Goal: Task Accomplishment & Management: Manage account settings

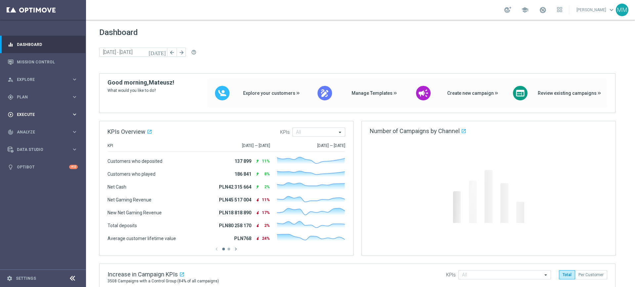
click at [54, 105] on div "gps_fixed Plan keyboard_arrow_right" at bounding box center [42, 97] width 85 height 18
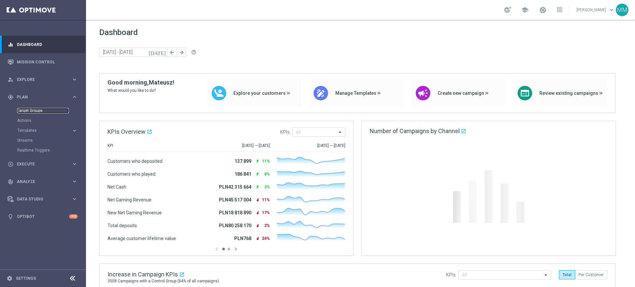
click at [44, 109] on link "Target Groups" at bounding box center [43, 110] width 52 height 5
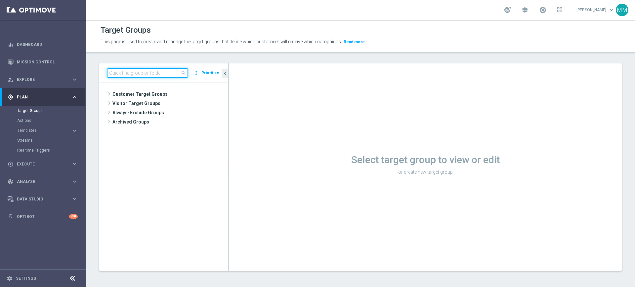
click at [159, 71] on input at bounding box center [147, 72] width 81 height 9
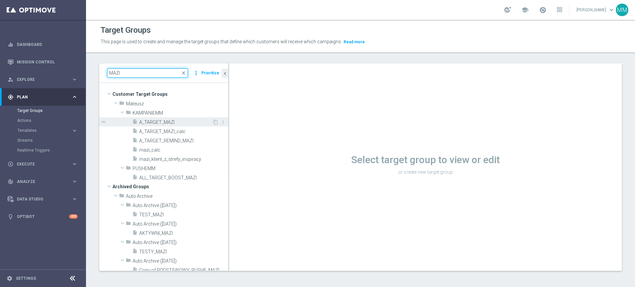
type input "MAZI"
click at [176, 122] on span "A_TARGET_MAZI" at bounding box center [175, 123] width 73 height 6
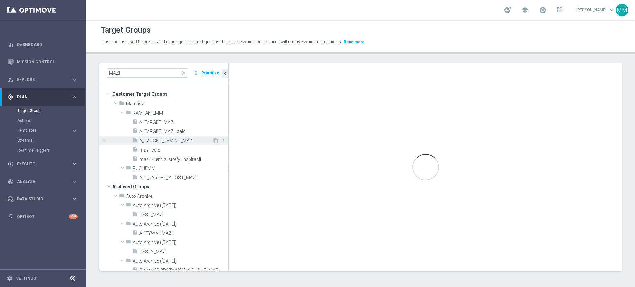
click at [177, 140] on span "A_TARGET_REMIND_MAZI" at bounding box center [175, 141] width 73 height 6
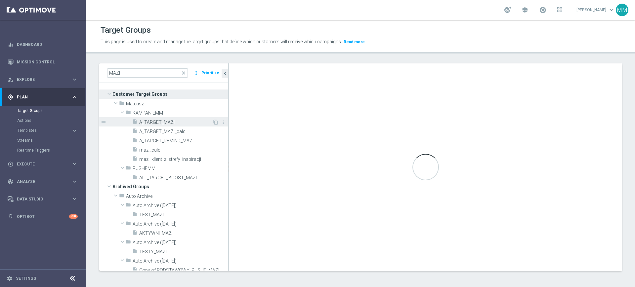
click at [180, 121] on span "A_TARGET_MAZI" at bounding box center [175, 123] width 73 height 6
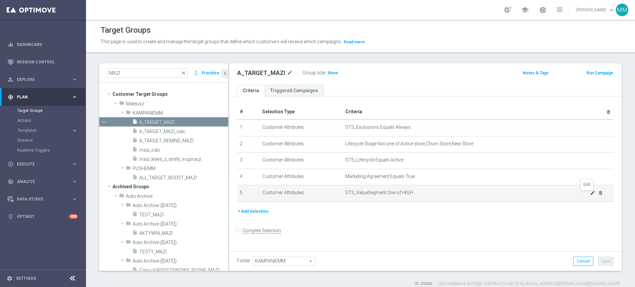
click at [590, 195] on icon "mode_edit" at bounding box center [592, 192] width 5 height 5
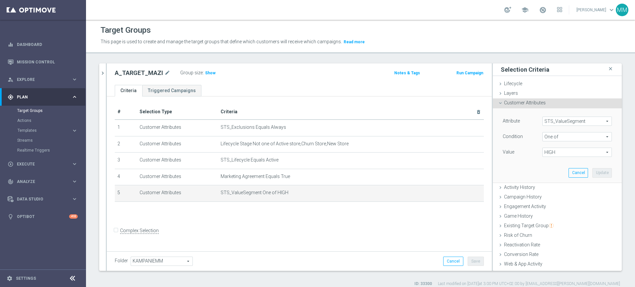
click at [565, 150] on span "HIGH" at bounding box center [577, 152] width 69 height 9
click at [511, 163] on div "Attribute STS_ValueSegment STS_ValueSegment arrow_drop_down search Condition On…" at bounding box center [557, 145] width 119 height 74
click at [543, 139] on span "One of" at bounding box center [577, 137] width 69 height 9
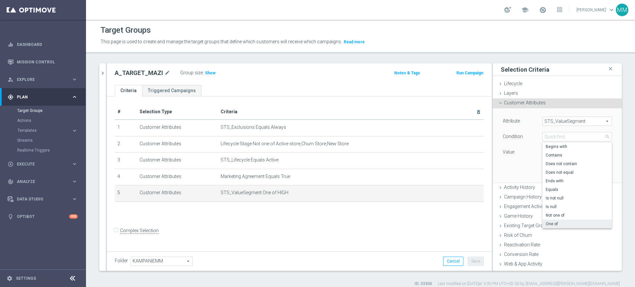
drag, startPoint x: 553, startPoint y: 186, endPoint x: 546, endPoint y: 167, distance: 20.2
click at [552, 185] on label "Equals" at bounding box center [576, 189] width 69 height 9
type input "Equals"
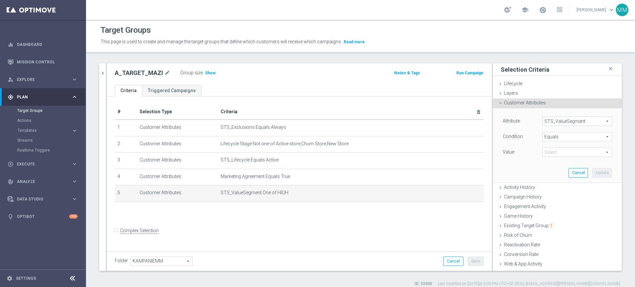
click at [543, 149] on span at bounding box center [577, 152] width 69 height 9
click at [552, 230] on span "PREM" at bounding box center [577, 230] width 63 height 5
type input "PREM"
click at [594, 171] on button "Update" at bounding box center [602, 172] width 20 height 9
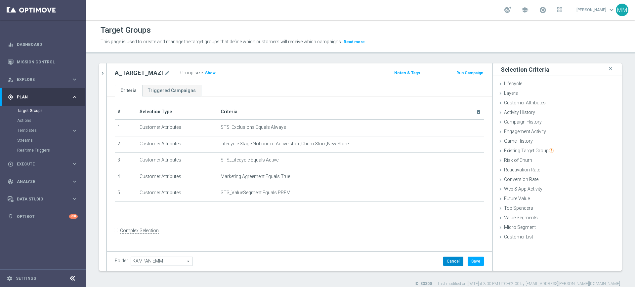
click at [452, 263] on button "Cancel" at bounding box center [453, 261] width 20 height 9
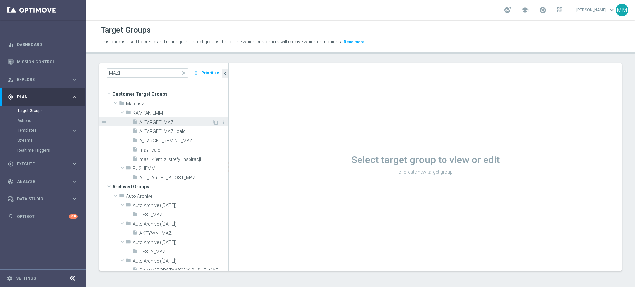
click at [181, 120] on span "A_TARGET_MAZI" at bounding box center [175, 123] width 73 height 6
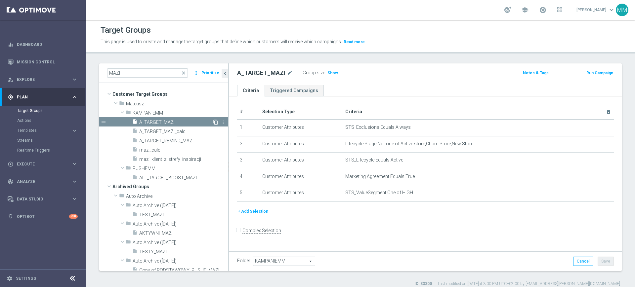
click at [213, 121] on icon "content_copy" at bounding box center [215, 122] width 5 height 5
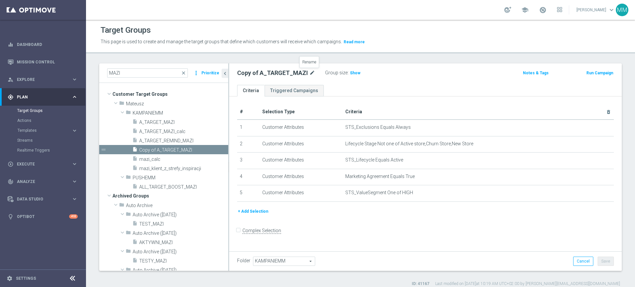
click at [312, 72] on icon "mode_edit" at bounding box center [312, 73] width 6 height 8
type input "A_PREM_TARGET_SCRATCH_POWROT_LM_160925"
click at [342, 88] on ul "Criteria Triggered Campaigns" at bounding box center [425, 91] width 392 height 12
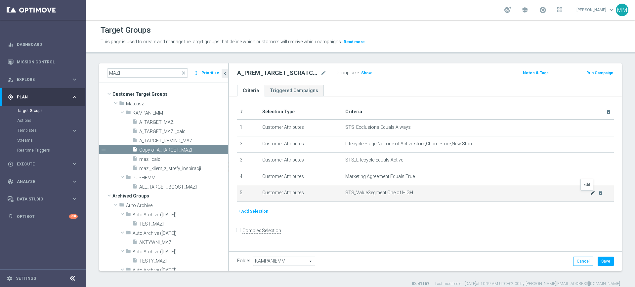
click at [590, 194] on icon "mode_edit" at bounding box center [592, 192] width 5 height 5
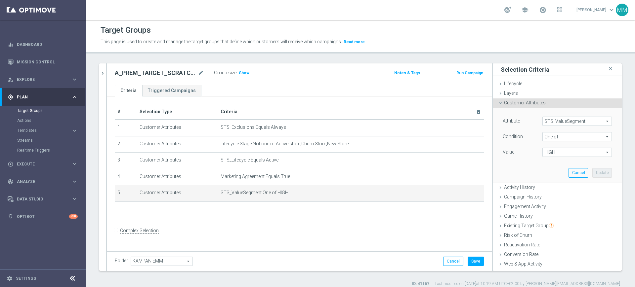
click at [560, 137] on span "One of" at bounding box center [577, 137] width 69 height 9
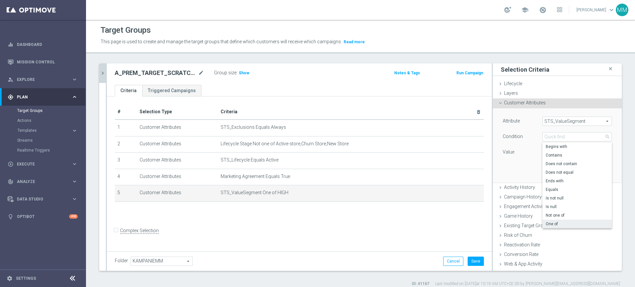
click at [101, 70] on icon "chevron_right" at bounding box center [103, 73] width 6 height 6
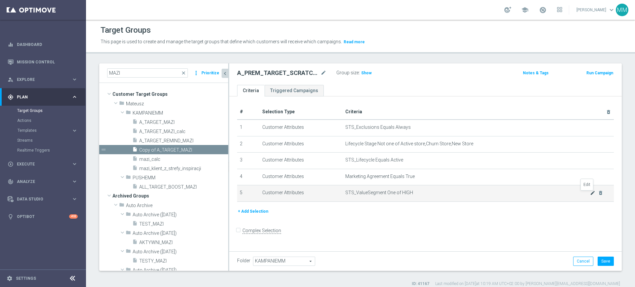
click at [590, 194] on icon "mode_edit" at bounding box center [592, 192] width 5 height 5
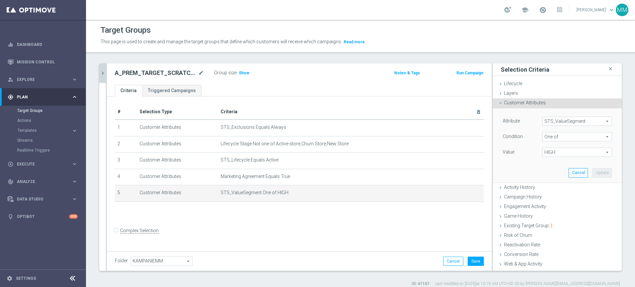
click at [552, 139] on span "One of" at bounding box center [577, 137] width 69 height 9
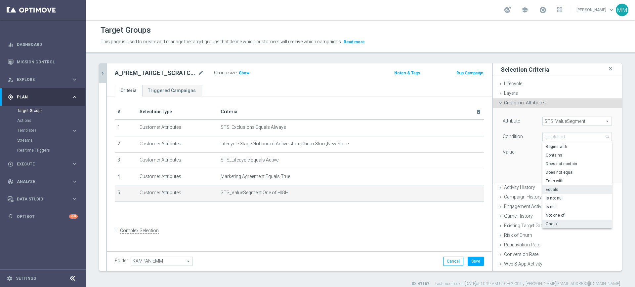
click at [559, 192] on label "Equals" at bounding box center [576, 189] width 69 height 9
type input "Equals"
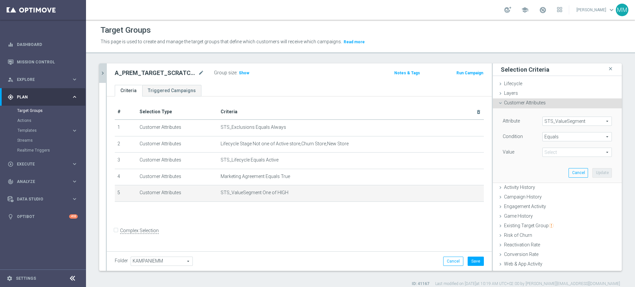
click at [555, 155] on span at bounding box center [577, 152] width 69 height 9
click at [556, 228] on span "PREM" at bounding box center [577, 230] width 63 height 5
type input "PREM"
click at [592, 168] on button "Update" at bounding box center [602, 172] width 20 height 9
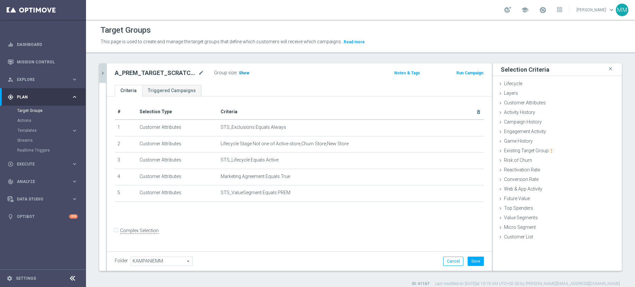
click at [243, 74] on span "Show" at bounding box center [244, 73] width 11 height 5
click at [468, 263] on button "Save" at bounding box center [476, 261] width 16 height 9
click at [527, 113] on span "Activity History" at bounding box center [519, 112] width 31 height 5
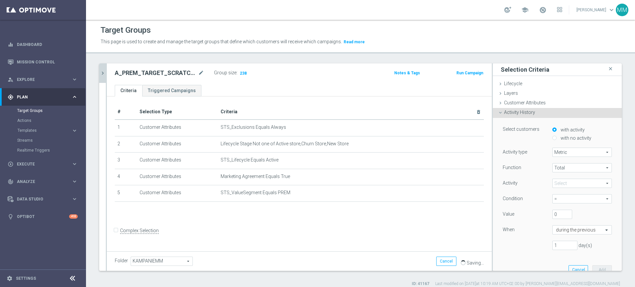
click at [569, 139] on label "with no activity" at bounding box center [575, 138] width 32 height 6
click at [556, 139] on input "with no activity" at bounding box center [554, 138] width 4 height 4
radio input "true"
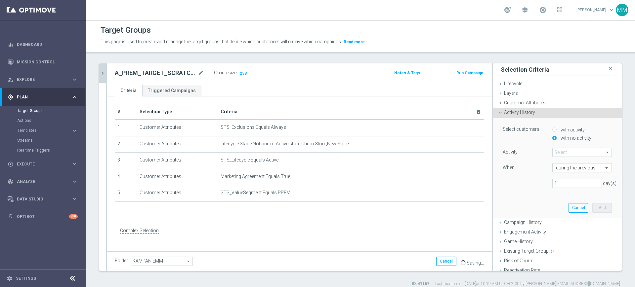
click at [567, 156] on span at bounding box center [581, 152] width 59 height 9
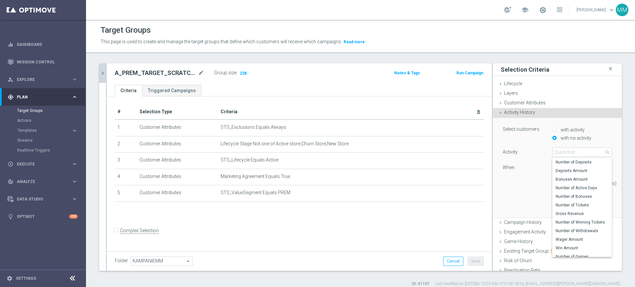
click at [568, 188] on span "Number of Active Days" at bounding box center [581, 187] width 53 height 5
type input "Number of Active Days"
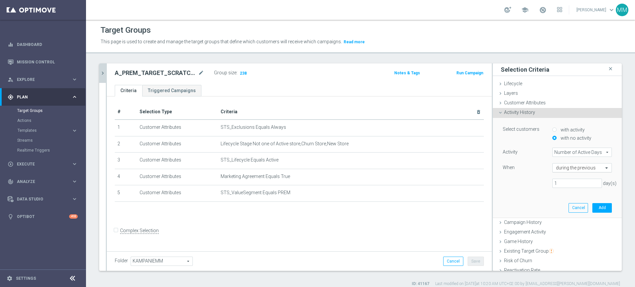
click at [562, 169] on input "text" at bounding box center [575, 168] width 39 height 6
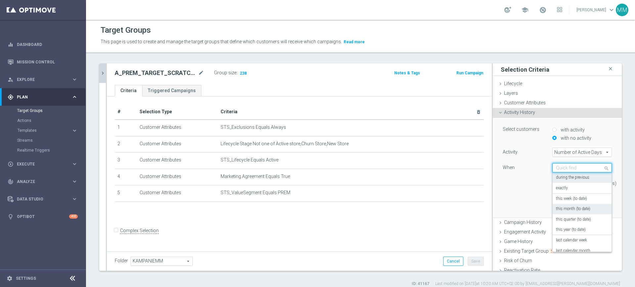
drag, startPoint x: 569, startPoint y: 201, endPoint x: 572, endPoint y: 200, distance: 3.4
click at [569, 200] on label "this week (to date)" at bounding box center [571, 198] width 31 height 5
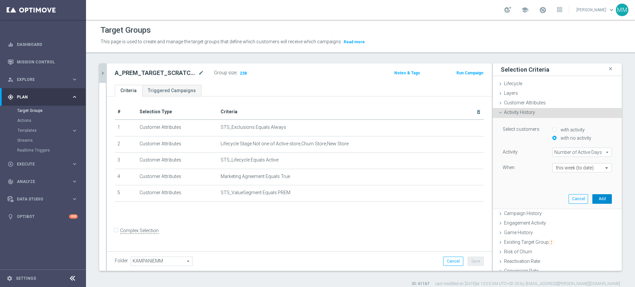
click at [592, 199] on button "Add" at bounding box center [602, 198] width 20 height 9
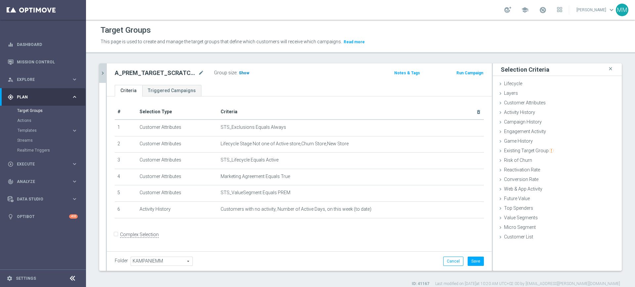
click at [245, 72] on span "Show" at bounding box center [244, 73] width 11 height 5
click at [537, 13] on div "school" at bounding box center [533, 9] width 58 height 11
click at [542, 10] on span at bounding box center [542, 9] width 7 height 7
click at [460, 212] on icon "mode_edit" at bounding box center [462, 209] width 5 height 5
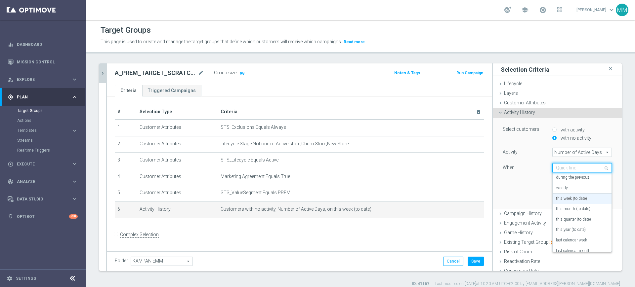
click at [563, 171] on div "Quick find this week (to date)" at bounding box center [582, 167] width 60 height 9
click at [572, 236] on div "on this date" at bounding box center [582, 234] width 52 height 11
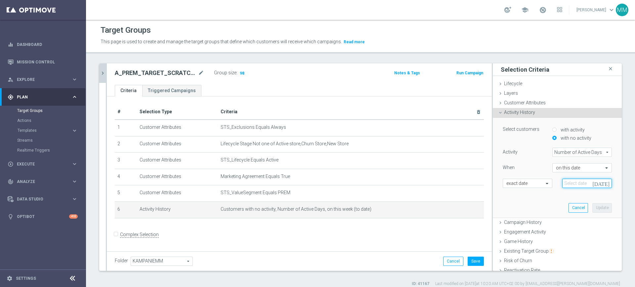
click at [563, 182] on input at bounding box center [587, 183] width 50 height 9
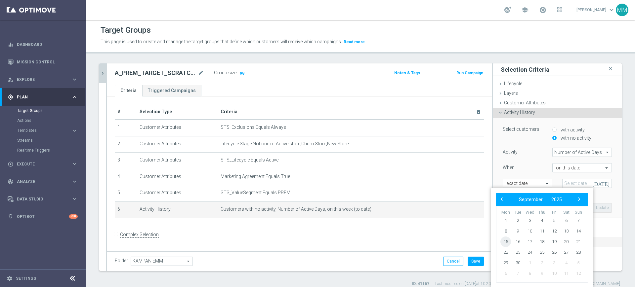
drag, startPoint x: 510, startPoint y: 238, endPoint x: 507, endPoint y: 239, distance: 3.7
click at [507, 239] on span "15" at bounding box center [505, 242] width 11 height 11
type input "15 Sep 2025"
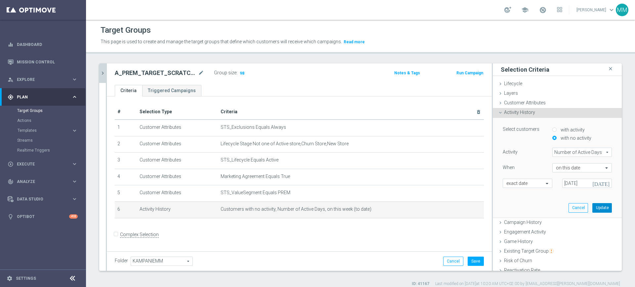
click at [592, 207] on button "Update" at bounding box center [602, 207] width 20 height 9
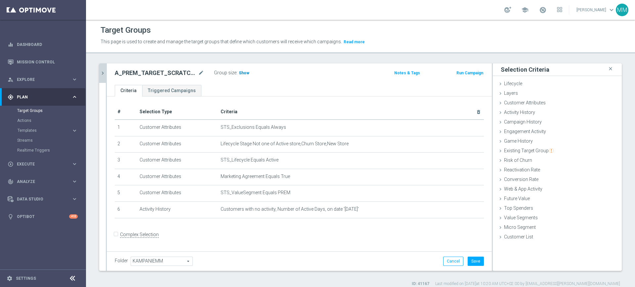
click at [247, 71] on span "Show" at bounding box center [244, 73] width 11 height 5
click at [468, 211] on icon "delete_forever" at bounding box center [470, 209] width 5 height 5
click at [246, 72] on span "Show" at bounding box center [244, 73] width 11 height 5
click at [159, 73] on h2 "A_PREM_TARGET_SCRATCH_POWROT_LM_160925" at bounding box center [156, 73] width 82 height 8
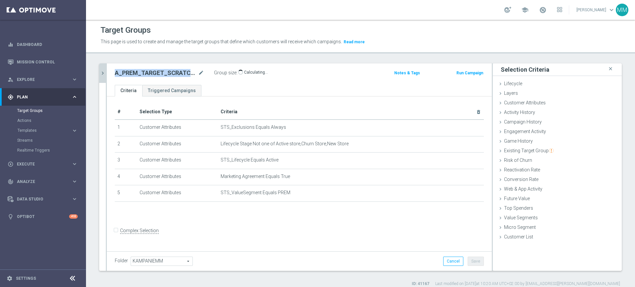
click at [159, 73] on h2 "A_PREM_TARGET_SCRATCH_POWROT_LM_160925" at bounding box center [156, 73] width 82 height 8
copy h2 "A_PREM_TARGET_SCRATCH_POWROT_LM_160925"
click at [459, 73] on button "Run Campaign" at bounding box center [470, 72] width 28 height 7
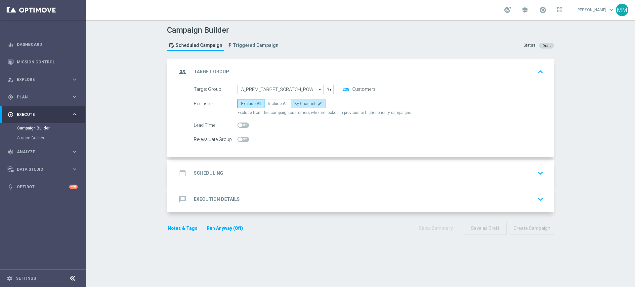
click at [298, 103] on span "By Channel" at bounding box center [304, 104] width 21 height 5
click at [298, 103] on input "By Channel edit" at bounding box center [296, 105] width 4 height 4
radio input "true"
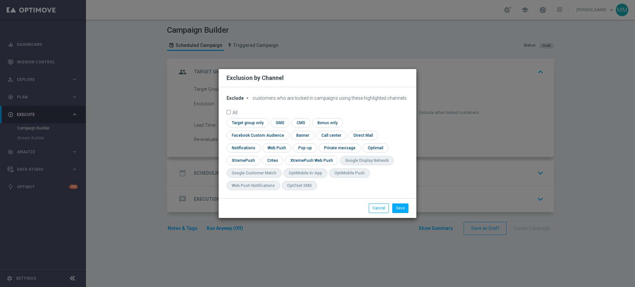
click at [241, 101] on span "Exclude" at bounding box center [234, 98] width 17 height 5
click at [242, 117] on div "Include" at bounding box center [239, 113] width 24 height 8
click at [375, 204] on button "Cancel" at bounding box center [379, 208] width 20 height 9
radio input "true"
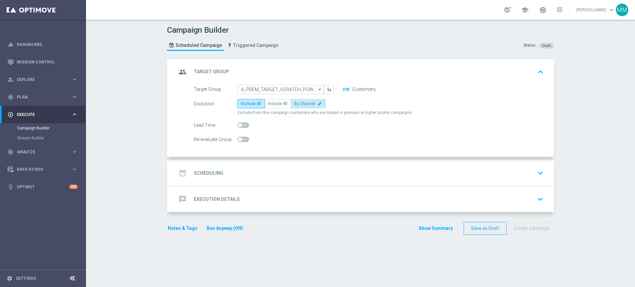
click at [297, 108] on label "By Channel edit" at bounding box center [308, 103] width 35 height 9
click at [297, 107] on input "By Channel edit" at bounding box center [296, 105] width 4 height 4
radio input "true"
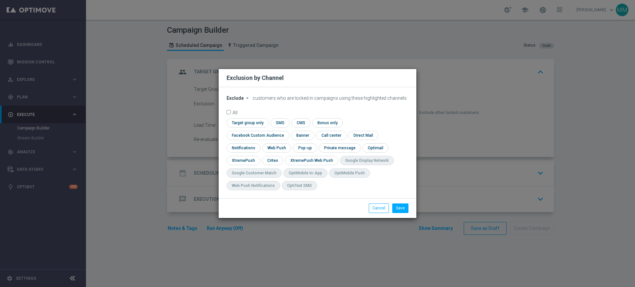
click at [237, 101] on span "Exclude" at bounding box center [234, 98] width 17 height 5
click at [0, 0] on span "Include" at bounding box center [0, 0] width 0 height 0
click at [251, 127] on input "checkbox" at bounding box center [246, 122] width 40 height 9
checkbox input "true"
click at [272, 137] on input "checkbox" at bounding box center [256, 135] width 60 height 9
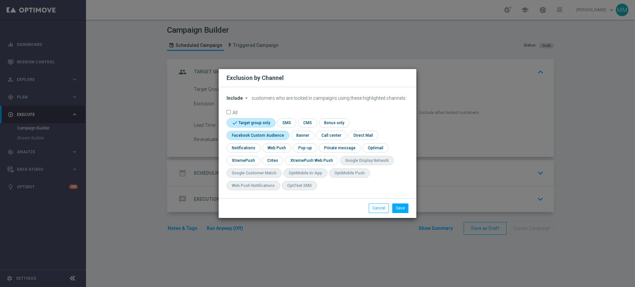
checkbox input "true"
click at [275, 159] on input "checkbox" at bounding box center [272, 160] width 20 height 9
checkbox input "true"
click at [395, 206] on button "Save" at bounding box center [400, 208] width 16 height 9
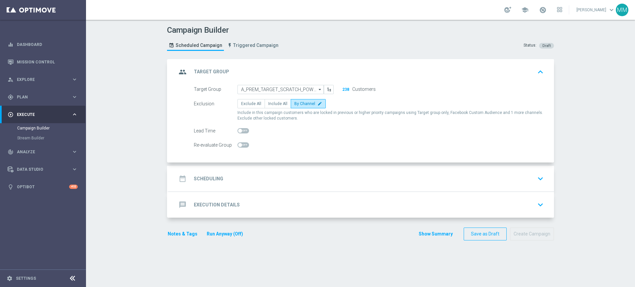
click at [268, 173] on div "date_range Scheduling keyboard_arrow_down" at bounding box center [361, 179] width 369 height 13
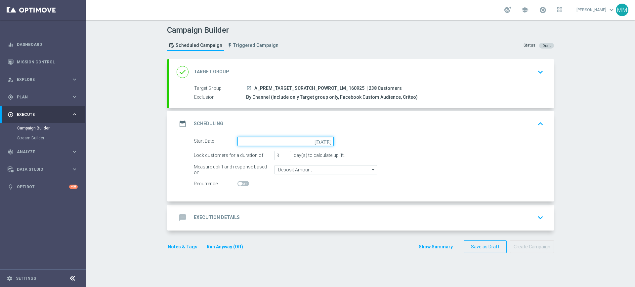
click at [262, 142] on input at bounding box center [285, 141] width 96 height 9
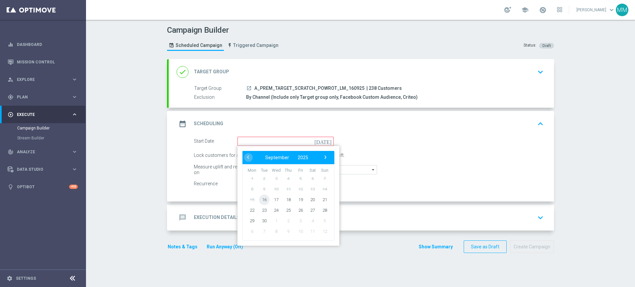
click at [262, 199] on span "16" at bounding box center [264, 199] width 11 height 11
type input "16 Sep 2025"
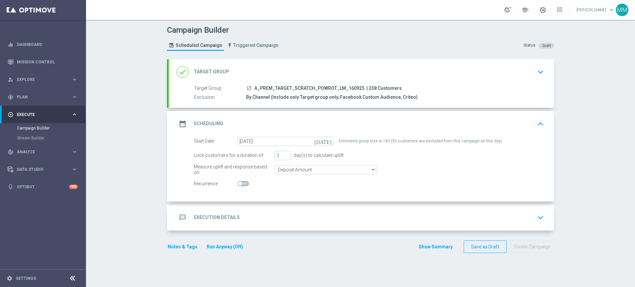
click at [247, 87] on icon "launch" at bounding box center [248, 88] width 5 height 5
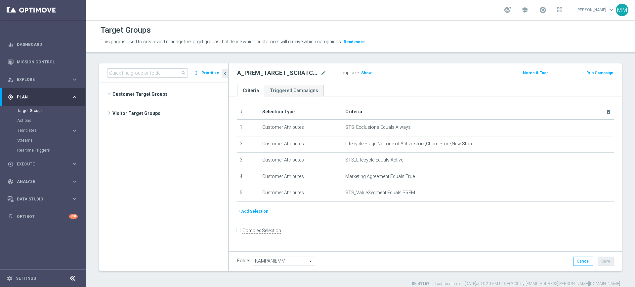
scroll to position [1299, 0]
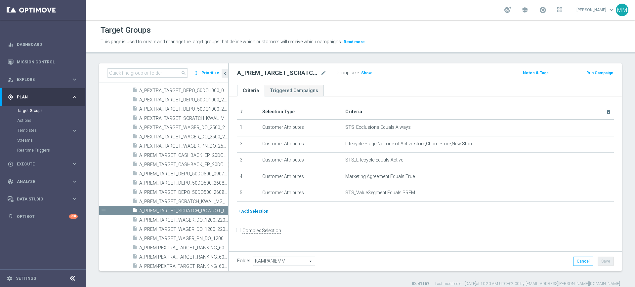
click at [248, 208] on div "# Selection Type Criteria delete_forever 1 Customer Attributes STS_Exclusions E…" at bounding box center [425, 155] width 387 height 103
click at [249, 210] on button "+ Add Selection" at bounding box center [253, 211] width 32 height 7
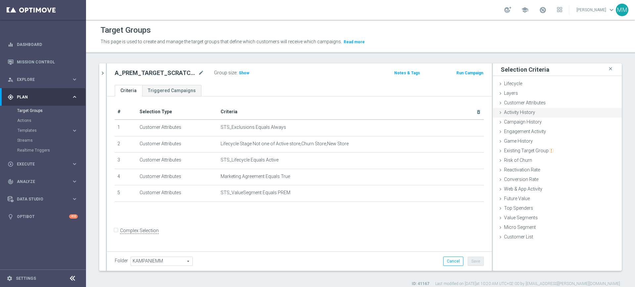
click at [530, 113] on div "Activity History done" at bounding box center [557, 113] width 129 height 10
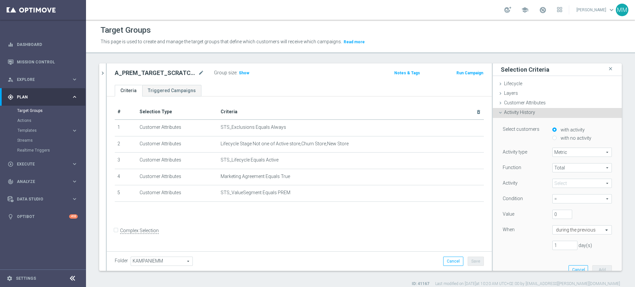
click at [573, 136] on label "with no activity" at bounding box center [575, 138] width 32 height 6
click at [556, 136] on input "with no activity" at bounding box center [554, 138] width 4 height 4
radio input "true"
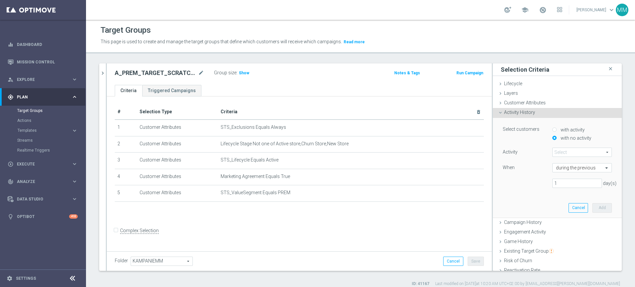
click at [564, 151] on span at bounding box center [581, 152] width 59 height 9
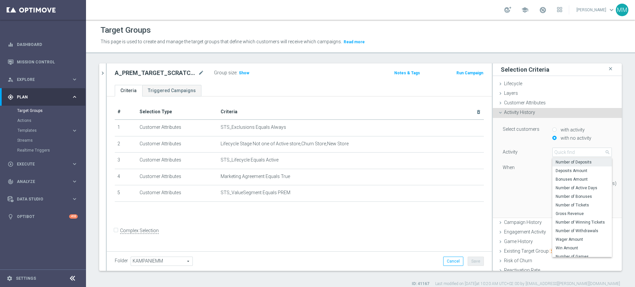
click at [579, 163] on span "Number of Deposits" at bounding box center [581, 162] width 53 height 5
type input "Number of Deposits"
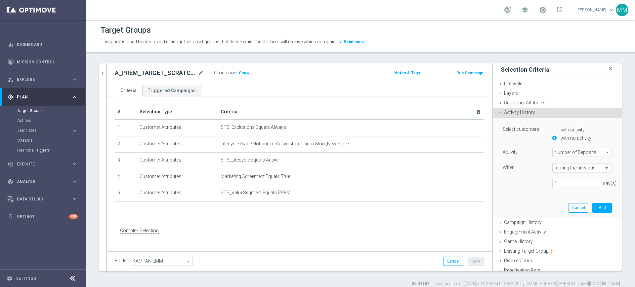
click at [565, 170] on input "text" at bounding box center [575, 168] width 39 height 6
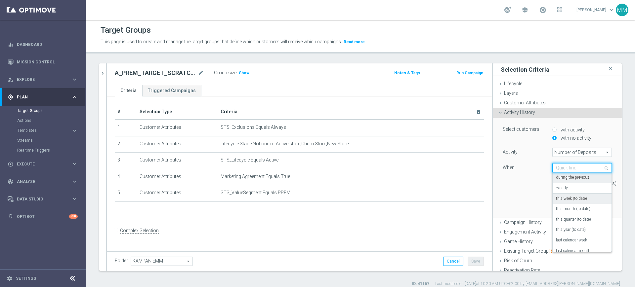
click at [572, 200] on label "this week (to date)" at bounding box center [571, 198] width 31 height 5
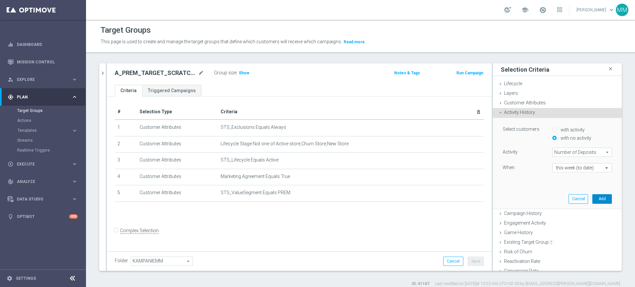
click at [592, 194] on button "Add" at bounding box center [602, 198] width 20 height 9
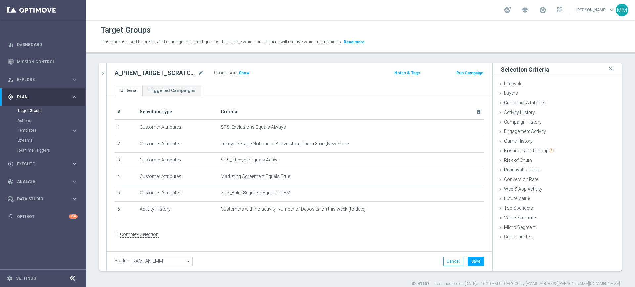
click at [250, 74] on div "Group size : Show" at bounding box center [247, 72] width 66 height 8
click at [246, 71] on span "Show" at bounding box center [244, 73] width 11 height 5
click at [474, 263] on button "Save" at bounding box center [476, 261] width 16 height 9
click at [162, 75] on h2 "A_PREM_TARGET_SCRATCH_POWROT_LM_160925" at bounding box center [156, 73] width 82 height 8
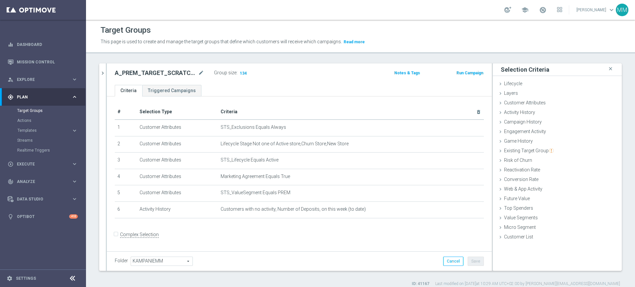
click at [235, 91] on ul "Criteria Triggered Campaigns" at bounding box center [299, 91] width 385 height 12
click at [287, 209] on span "Customers with no activity, Number of Deposits, on this week (to date)" at bounding box center [341, 210] width 240 height 6
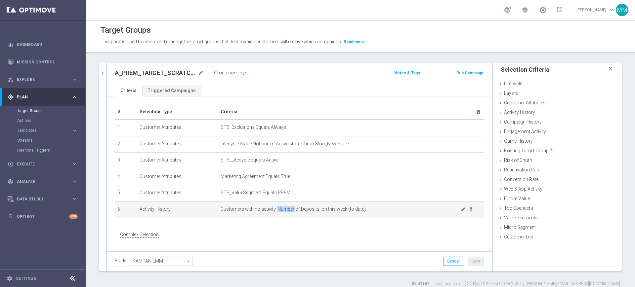
click at [287, 209] on span "Customers with no activity, Number of Deposits, on this week (to date)" at bounding box center [341, 210] width 240 height 6
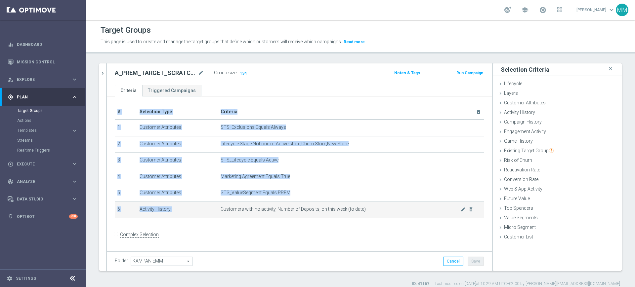
click at [287, 209] on span "Customers with no activity, Number of Deposits, on this week (to date)" at bounding box center [341, 210] width 240 height 6
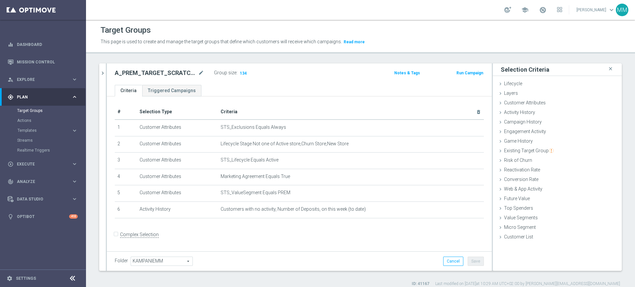
click at [236, 225] on div "+ Add Selection" at bounding box center [299, 225] width 379 height 0
click at [456, 73] on button "Run Campaign" at bounding box center [470, 72] width 28 height 7
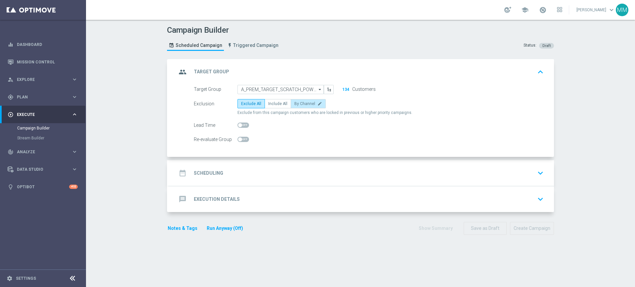
click at [296, 105] on span "By Channel" at bounding box center [304, 104] width 21 height 5
click at [296, 105] on input "By Channel edit" at bounding box center [296, 105] width 4 height 4
radio input "true"
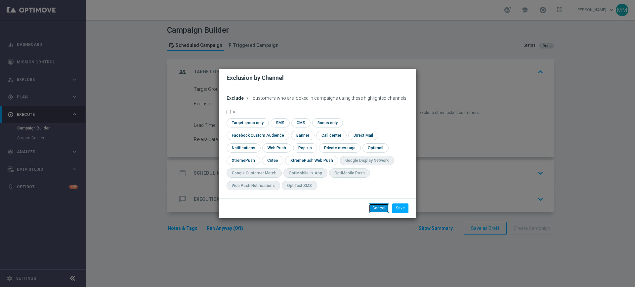
click at [384, 204] on button "Cancel" at bounding box center [379, 208] width 20 height 9
radio input "true"
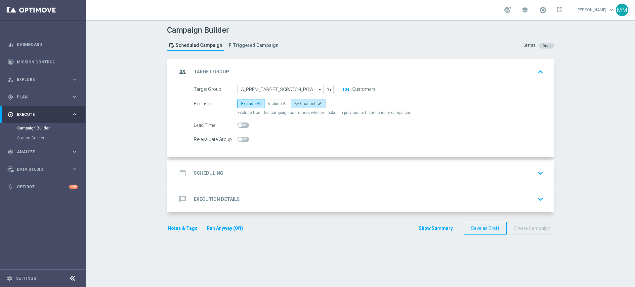
click at [291, 104] on label "By Channel edit" at bounding box center [308, 103] width 35 height 9
click at [294, 104] on input "By Channel edit" at bounding box center [296, 105] width 4 height 4
radio input "true"
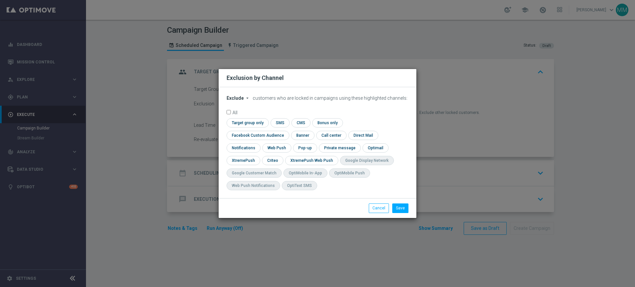
click at [245, 101] on icon "arrow_drop_down" at bounding box center [247, 98] width 5 height 5
click at [239, 117] on div "Include" at bounding box center [239, 113] width 24 height 8
click at [244, 127] on input "checkbox" at bounding box center [246, 122] width 40 height 9
checkbox input "true"
click at [275, 137] on input "checkbox" at bounding box center [256, 135] width 60 height 9
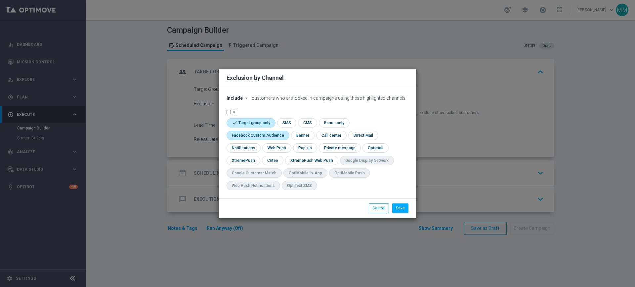
checkbox input "true"
click at [278, 158] on input "checkbox" at bounding box center [272, 160] width 20 height 9
checkbox input "true"
click at [400, 209] on button "Save" at bounding box center [400, 208] width 16 height 9
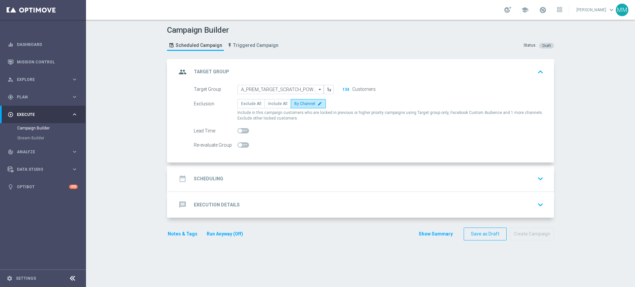
click at [312, 176] on div "date_range Scheduling keyboard_arrow_down" at bounding box center [361, 179] width 369 height 13
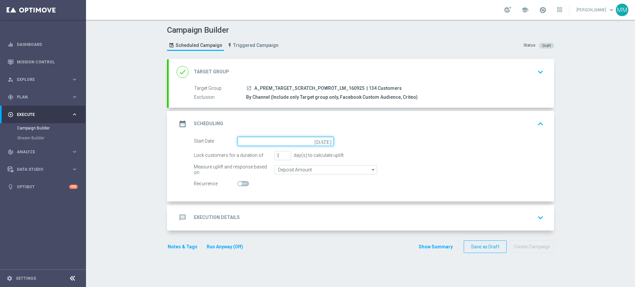
click at [260, 142] on input at bounding box center [285, 141] width 96 height 9
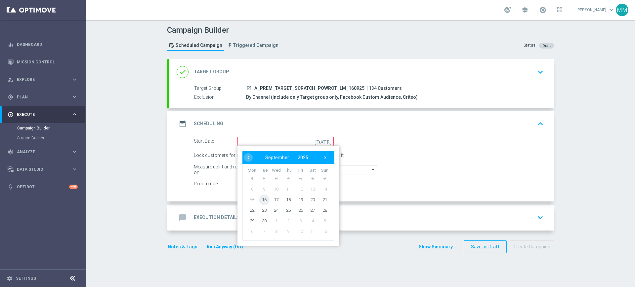
click at [260, 198] on span "16" at bounding box center [264, 199] width 11 height 11
type input "[DATE]"
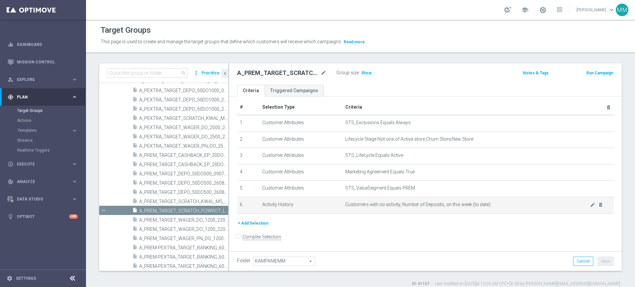
scroll to position [6, 0]
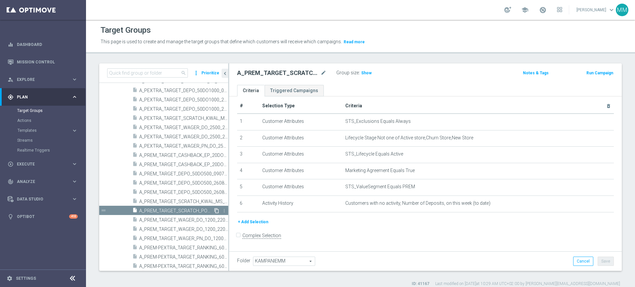
click at [214, 210] on icon "content_copy" at bounding box center [216, 210] width 5 height 5
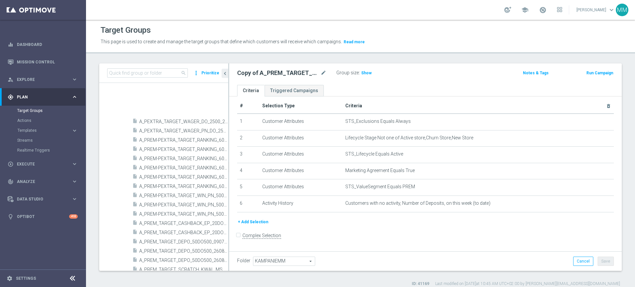
scroll to position [1471, 0]
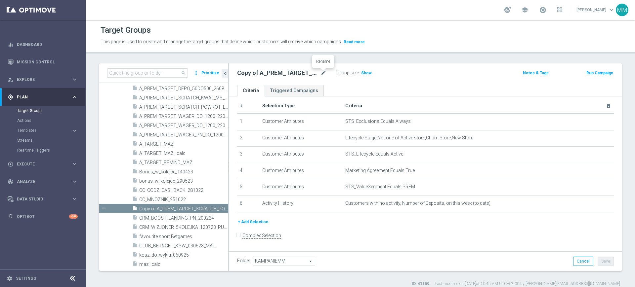
click at [322, 74] on icon "mode_edit" at bounding box center [323, 73] width 6 height 8
type input "A_PEXTRA_TARGET_SCRATCH_POWROT_LM_160925"
click at [330, 86] on ul "Criteria Triggered Campaigns" at bounding box center [425, 91] width 392 height 12
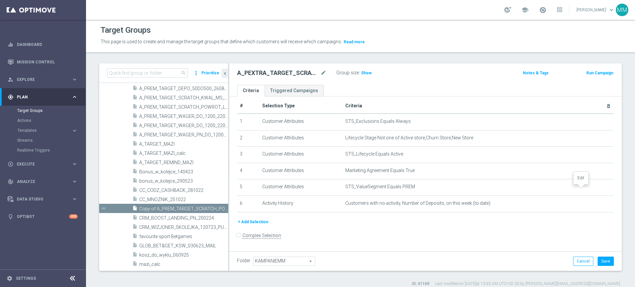
click at [0, 0] on icon "mode_edit" at bounding box center [0, 0] width 0 height 0
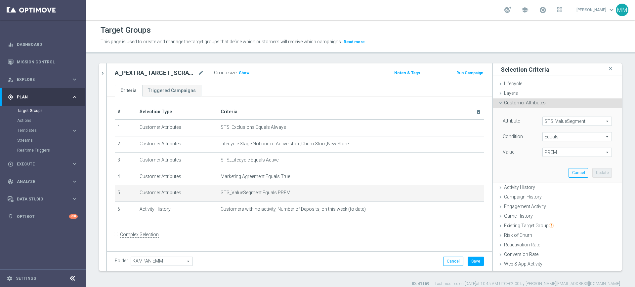
click at [550, 153] on span "PREM" at bounding box center [577, 152] width 69 height 9
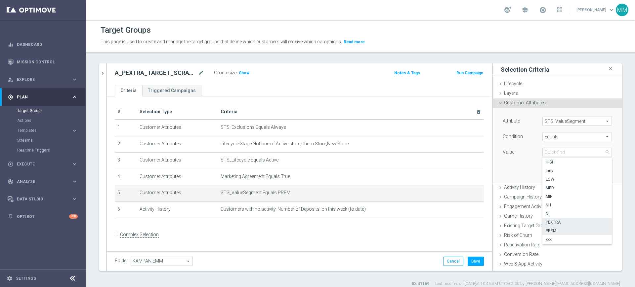
click at [558, 223] on span "PEXTRA" at bounding box center [577, 222] width 63 height 5
type input "PEXTRA"
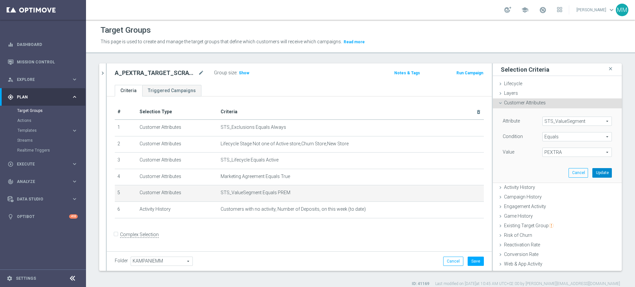
click at [597, 175] on button "Update" at bounding box center [602, 172] width 20 height 9
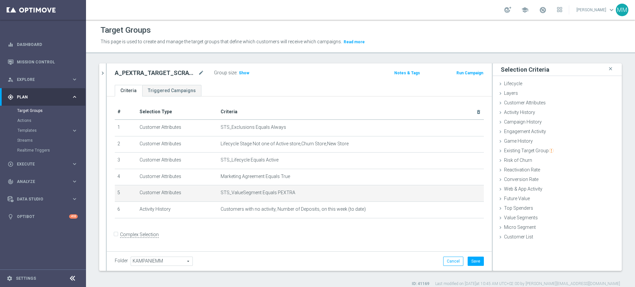
click at [471, 256] on div "Folder KAMPANIEMM KAMPANIEMM arrow_drop_down search Cancel Save Saving..." at bounding box center [299, 262] width 385 height 20
click at [471, 259] on button "Save" at bounding box center [476, 261] width 16 height 9
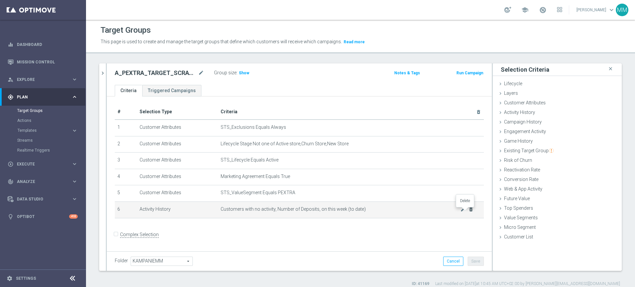
click at [468, 211] on icon "delete_forever" at bounding box center [470, 209] width 5 height 5
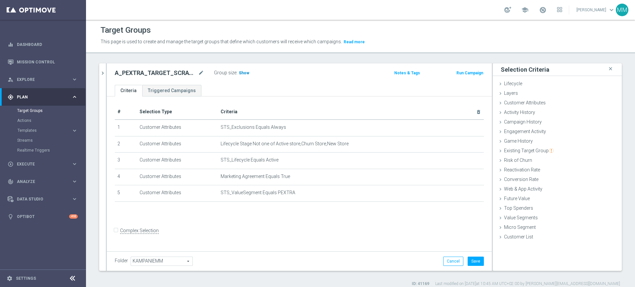
click at [246, 73] on span "Show" at bounding box center [244, 73] width 11 height 5
click at [450, 260] on button "Cancel" at bounding box center [453, 261] width 20 height 9
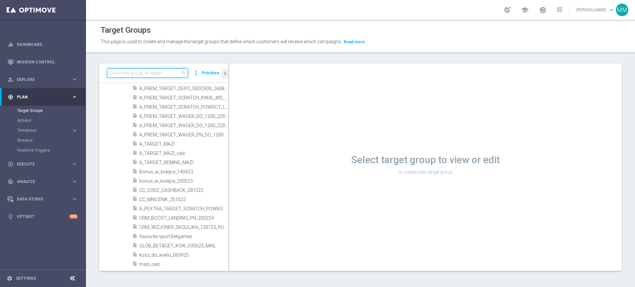
click at [170, 71] on input at bounding box center [147, 72] width 81 height 9
paste input "A_PEXTRA_TARGET_SCRATCH_POWROT_LM_160925"
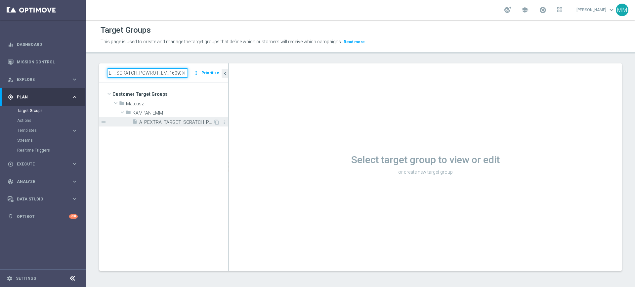
type input "A_PEXTRA_TARGET_SCRATCH_POWROT_LM_160925"
click at [175, 121] on span "A_PEXTRA_TARGET_SCRATCH_POWROT_LM_160925" at bounding box center [176, 123] width 74 height 6
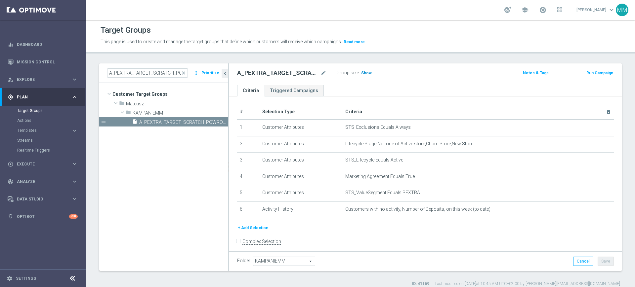
click at [365, 72] on span "Show" at bounding box center [366, 73] width 11 height 5
click at [284, 72] on h2 "A_PEXTRA_TARGET_SCRATCH_POWROT_LM_160925" at bounding box center [278, 73] width 82 height 8
copy h2 "A_PEXTRA_TARGET_SCRATCH_POWROT_LM_160925"
click at [593, 73] on button "Run Campaign" at bounding box center [600, 72] width 28 height 7
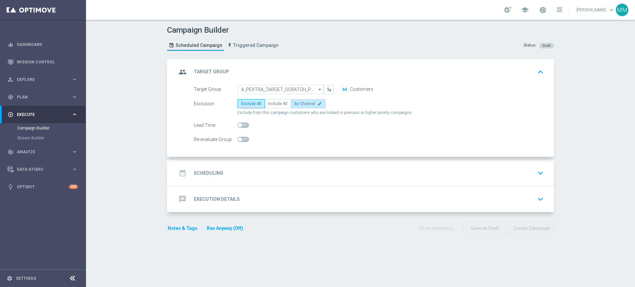
click at [299, 107] on label "By Channel edit" at bounding box center [308, 103] width 35 height 9
click at [299, 107] on input "By Channel edit" at bounding box center [296, 105] width 4 height 4
radio input "true"
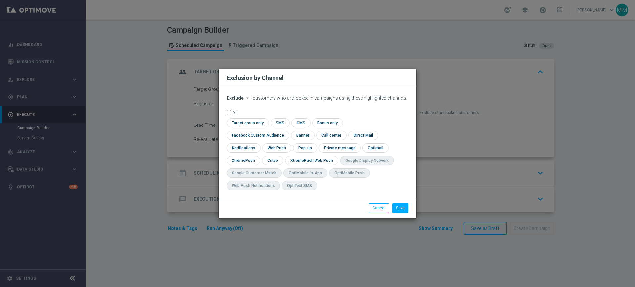
click at [229, 101] on span "Exclude" at bounding box center [234, 98] width 17 height 5
click at [0, 0] on span "Include" at bounding box center [0, 0] width 0 height 0
click at [241, 126] on input "checkbox" at bounding box center [246, 122] width 40 height 9
checkbox input "true"
click at [263, 137] on input "checkbox" at bounding box center [256, 135] width 60 height 9
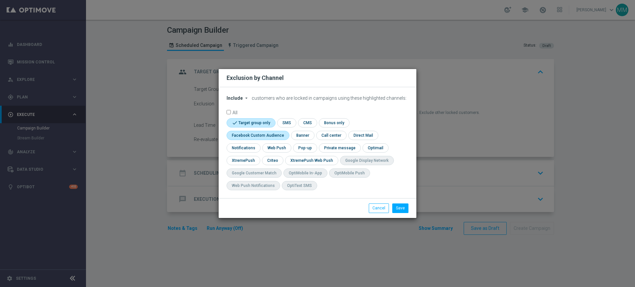
checkbox input "true"
click at [269, 157] on input "checkbox" at bounding box center [272, 160] width 20 height 9
checkbox input "true"
click at [403, 212] on button "Save" at bounding box center [400, 208] width 16 height 9
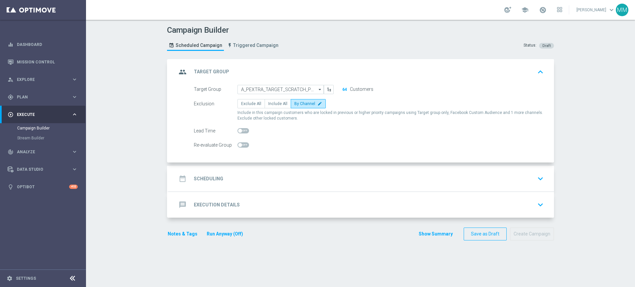
click at [251, 173] on div "date_range Scheduling keyboard_arrow_down" at bounding box center [361, 179] width 369 height 13
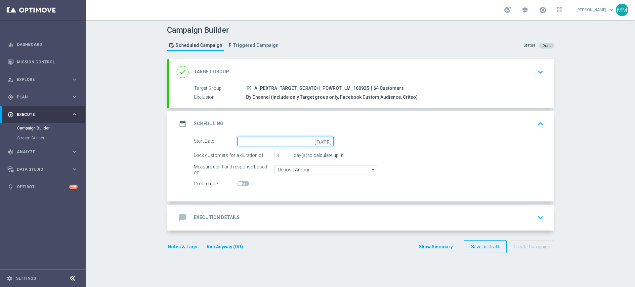
click at [269, 139] on input at bounding box center [285, 141] width 96 height 9
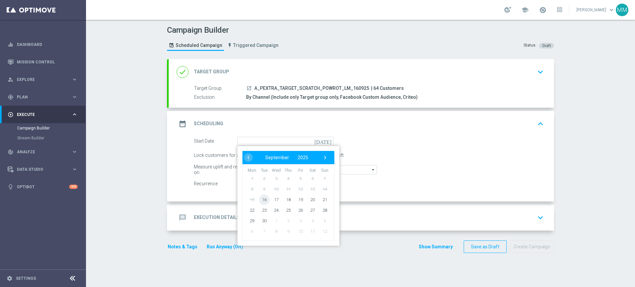
click at [264, 197] on span "16" at bounding box center [264, 199] width 11 height 11
type input "16 Sep 2025"
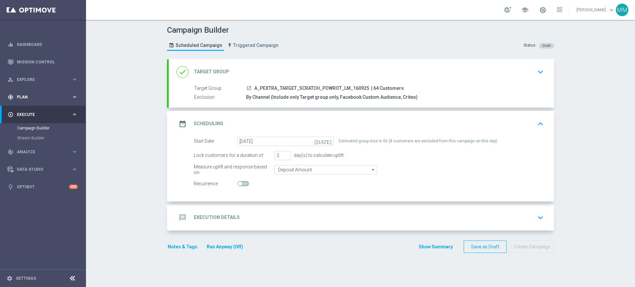
click at [48, 94] on div "gps_fixed Plan" at bounding box center [40, 97] width 64 height 6
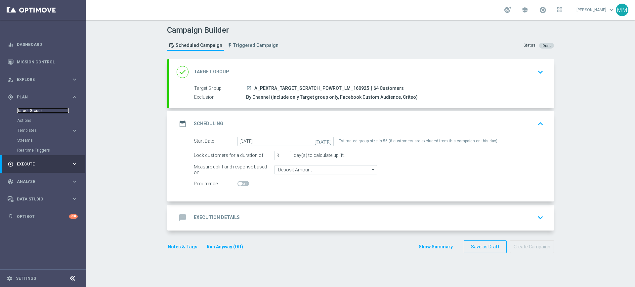
click at [35, 112] on link "Target Groups" at bounding box center [43, 110] width 52 height 5
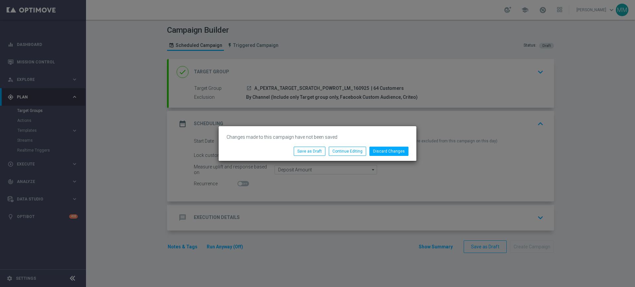
click at [382, 66] on modal-container "Changes made to this campaign have not been saved Discard Changes Continue Edit…" at bounding box center [317, 143] width 635 height 287
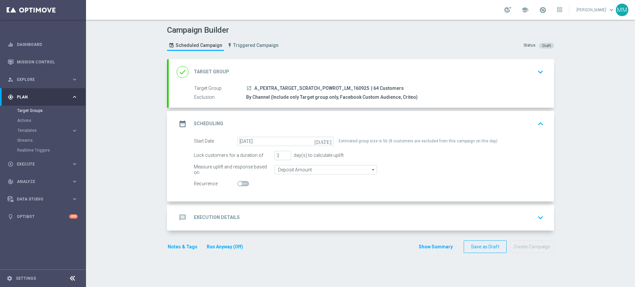
click at [334, 68] on div "done Target Group keyboard_arrow_down" at bounding box center [361, 72] width 369 height 13
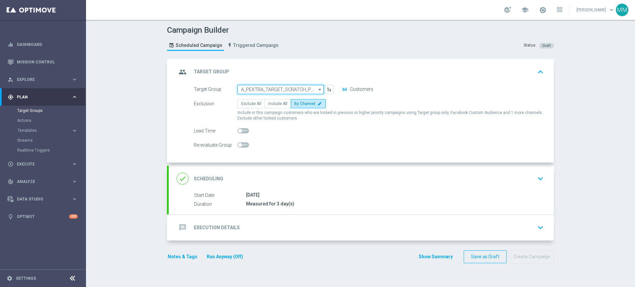
click at [283, 86] on input "A_PEXTRA_TARGET_SCRATCH_POWROT_LM_160925" at bounding box center [280, 89] width 86 height 9
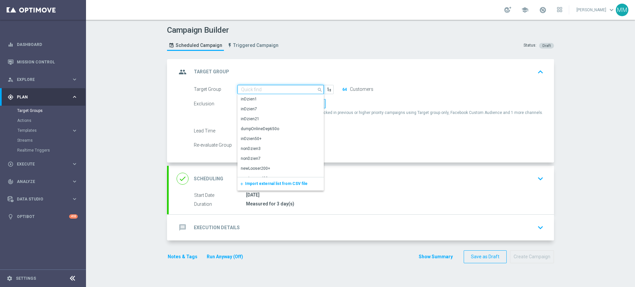
paste input "A_PREM_TARGET_SCRATCH_POWROT_LM_160925"
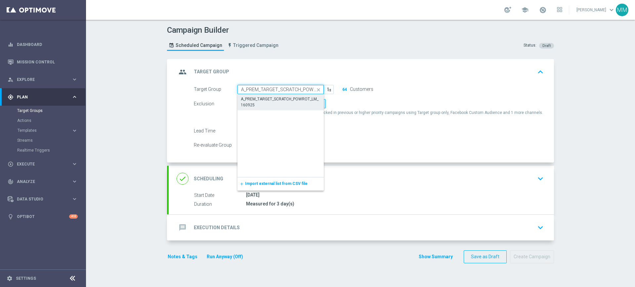
scroll to position [0, 29]
click at [279, 99] on div "A_PREM_TARGET_SCRATCH_POWROT_LM_160925" at bounding box center [281, 102] width 80 height 12
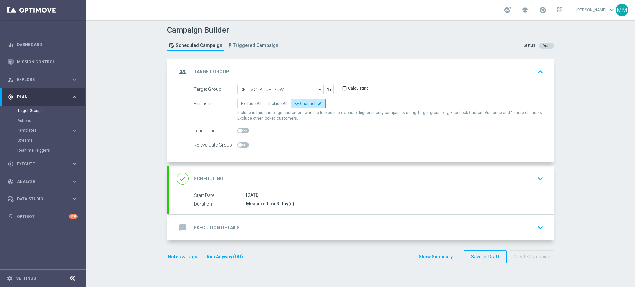
type input "A_PREM_TARGET_SCRATCH_POWROT_LM_160925"
click at [307, 175] on div "done Scheduling keyboard_arrow_down" at bounding box center [361, 179] width 369 height 13
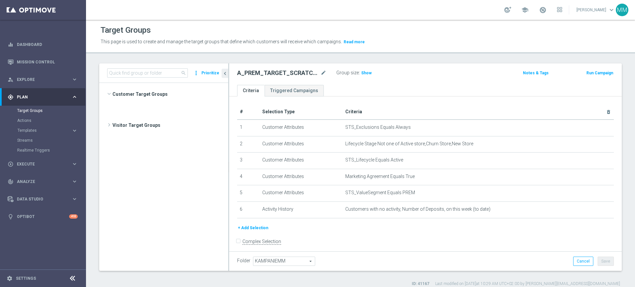
scroll to position [1307, 0]
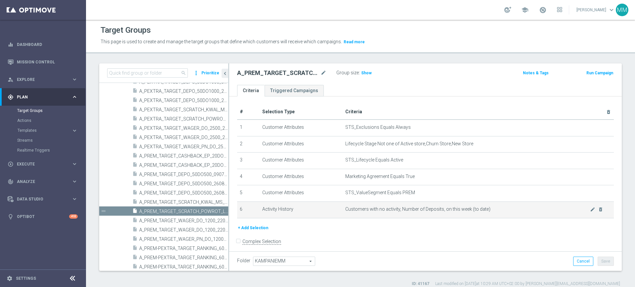
click at [417, 207] on td "Customers with no activity, Number of Deposits, on this week (to date) mode_edi…" at bounding box center [478, 210] width 271 height 17
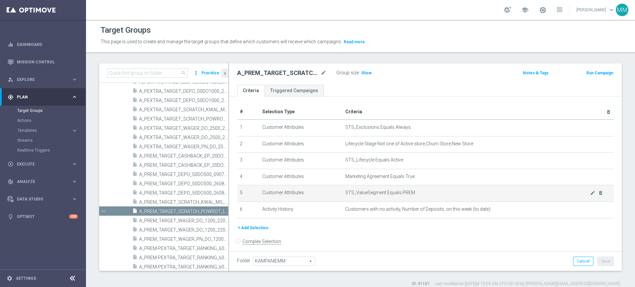
click at [416, 192] on span "STS_ValueSegment Equals PREM" at bounding box center [467, 193] width 245 height 6
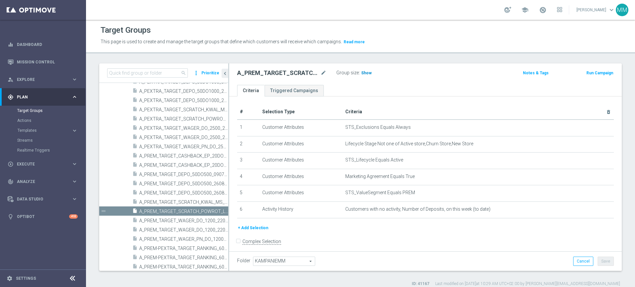
click at [361, 74] on span "Show" at bounding box center [366, 73] width 11 height 5
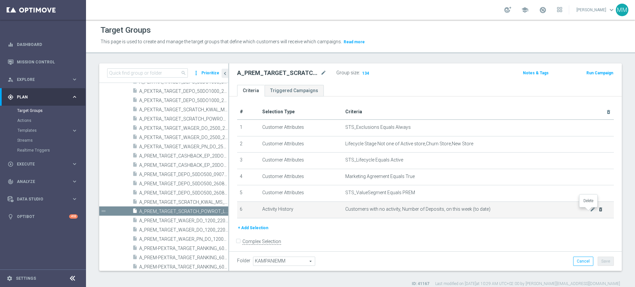
click at [598, 209] on icon "delete_forever" at bounding box center [600, 209] width 5 height 5
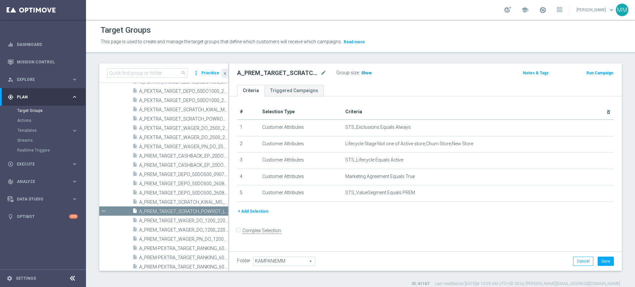
click at [368, 76] on h3 "Show" at bounding box center [366, 72] width 12 height 7
click at [281, 76] on h2 "A_PREM_TARGET_SCRATCH_POWROT_LM_160925" at bounding box center [278, 73] width 82 height 8
copy h2 "A_PREM_TARGET_SCRATCH_POWROT_LM_160925"
click at [598, 75] on button "Run Campaign" at bounding box center [600, 72] width 28 height 7
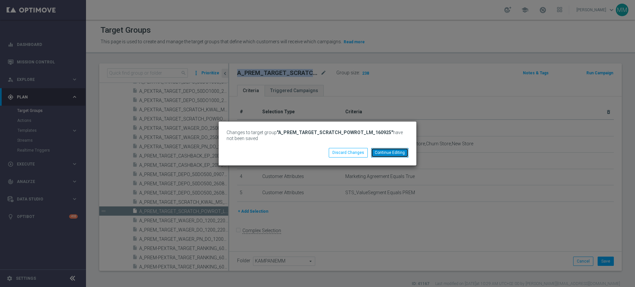
click at [375, 154] on button "Continue Editing" at bounding box center [389, 152] width 37 height 9
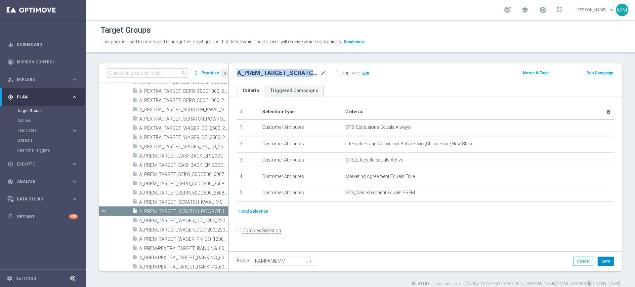
click at [599, 263] on button "Save" at bounding box center [605, 261] width 16 height 9
copy h2 "A_PREM_TARGET_SCRATCH_POWROT_LM_160925"
click at [592, 72] on button "Run Campaign" at bounding box center [600, 72] width 28 height 7
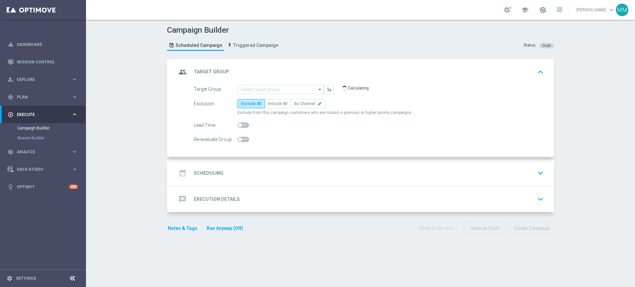
type input "A_PREM_TARGET_SCRATCH_POWROT_LM_160925"
click at [316, 103] on label "By Channel edit" at bounding box center [308, 103] width 35 height 9
click at [299, 103] on input "By Channel edit" at bounding box center [296, 105] width 4 height 4
radio input "true"
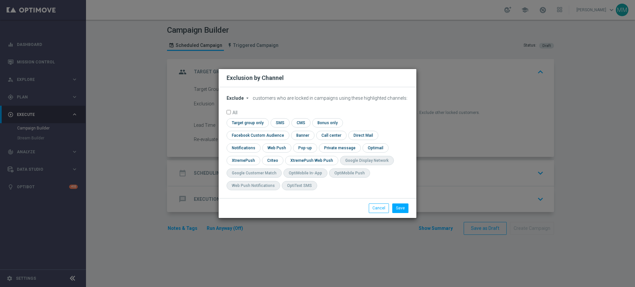
click at [245, 101] on icon "arrow_drop_down" at bounding box center [247, 98] width 5 height 5
click at [239, 116] on div "Include" at bounding box center [239, 113] width 24 height 8
click at [244, 125] on input "checkbox" at bounding box center [246, 122] width 40 height 9
checkbox input "true"
click at [259, 140] on input "checkbox" at bounding box center [256, 135] width 60 height 9
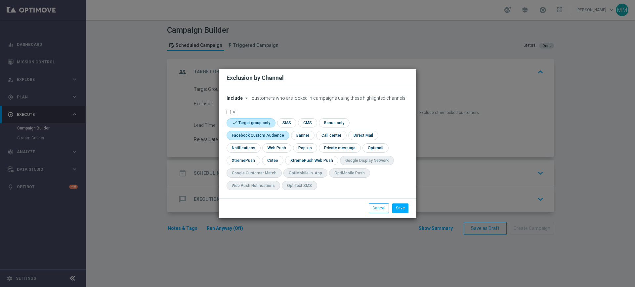
checkbox input "true"
click at [274, 160] on input "checkbox" at bounding box center [272, 160] width 20 height 9
checkbox input "true"
click at [399, 208] on button "Save" at bounding box center [400, 208] width 16 height 9
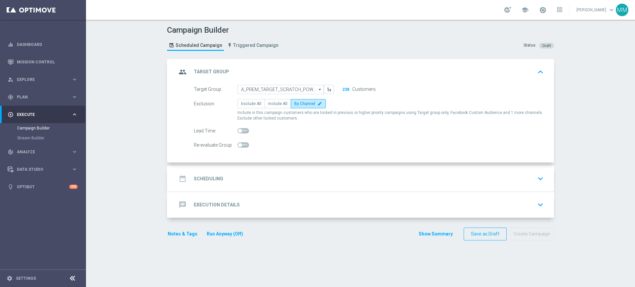
click at [313, 177] on div "date_range Scheduling keyboard_arrow_down" at bounding box center [361, 179] width 369 height 13
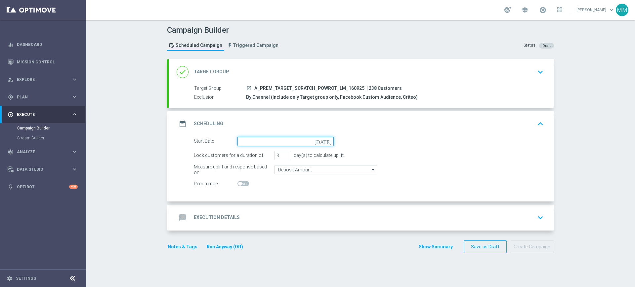
click at [280, 144] on input at bounding box center [285, 141] width 96 height 9
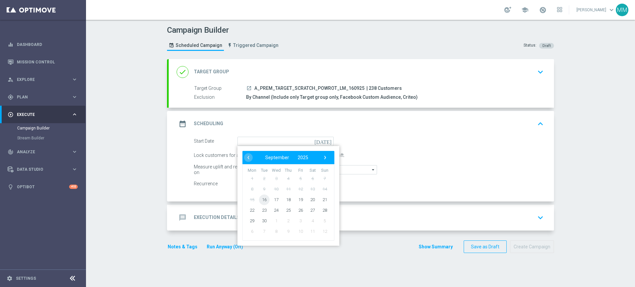
click at [259, 199] on span "16" at bounding box center [264, 199] width 11 height 11
type input "[DATE]"
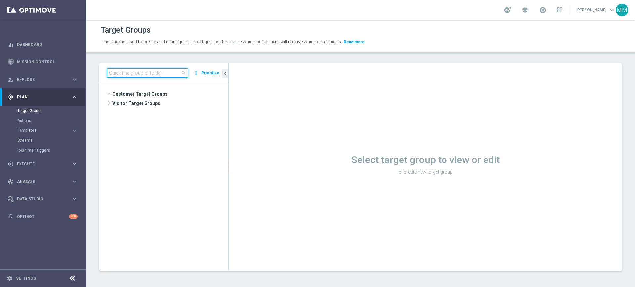
click at [171, 72] on input at bounding box center [147, 72] width 81 height 9
paste input "A_PEXTRA_TARGET_SCRATCH_POWROT_LM_160925"
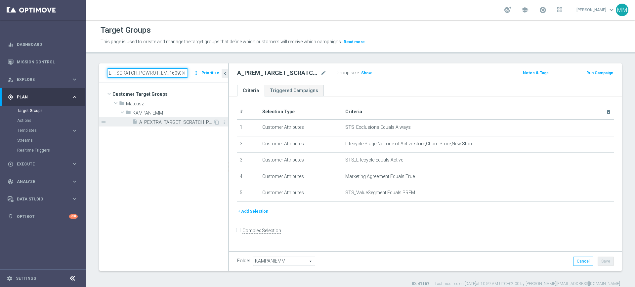
type input "A_PEXTRA_TARGET_SCRATCH_POWROT_LM_160925"
click at [181, 122] on span "A_PEXTRA_TARGET_SCRATCH_POWROT_LM_160925" at bounding box center [176, 123] width 74 height 6
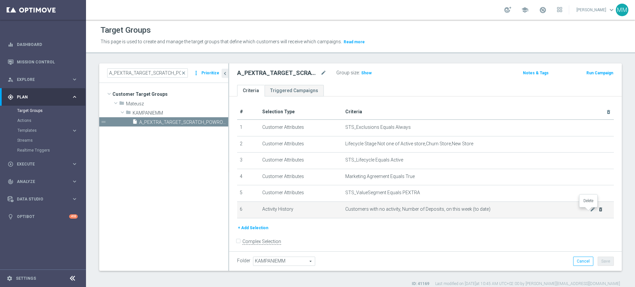
click at [598, 212] on icon "delete_forever" at bounding box center [600, 209] width 5 height 5
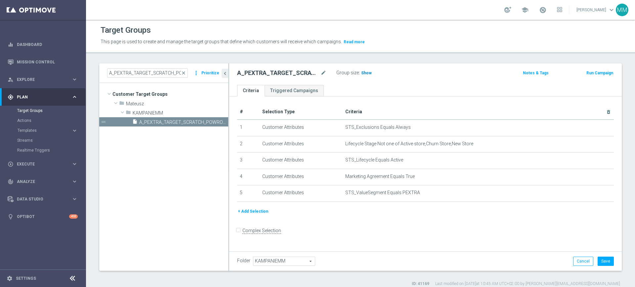
click at [367, 73] on span "Show" at bounding box center [366, 73] width 11 height 5
click at [298, 75] on h2 "A_PEXTRA_TARGET_SCRATCH_POWROT_LM_160925" at bounding box center [278, 73] width 82 height 8
click at [297, 75] on h2 "A_PEXTRA_TARGET_SCRATCH_POWROT_LM_160925" at bounding box center [278, 73] width 82 height 8
click at [597, 259] on button "Save" at bounding box center [605, 261] width 16 height 9
click at [298, 76] on h2 "A_PEXTRA_TARGET_SCRATCH_POWROT_LM_160925" at bounding box center [278, 73] width 82 height 8
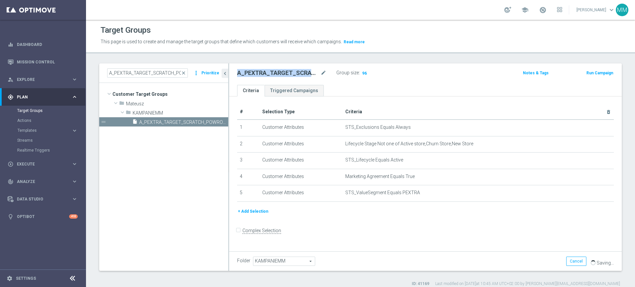
click at [298, 76] on h2 "A_PEXTRA_TARGET_SCRATCH_POWROT_LM_160925" at bounding box center [278, 73] width 82 height 8
click at [597, 75] on button "Run Campaign" at bounding box center [600, 72] width 28 height 7
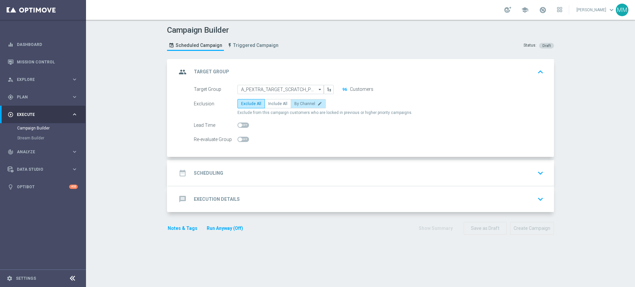
click at [296, 104] on span "By Channel" at bounding box center [304, 104] width 21 height 5
click at [296, 104] on input "By Channel edit" at bounding box center [296, 105] width 4 height 4
radio input "true"
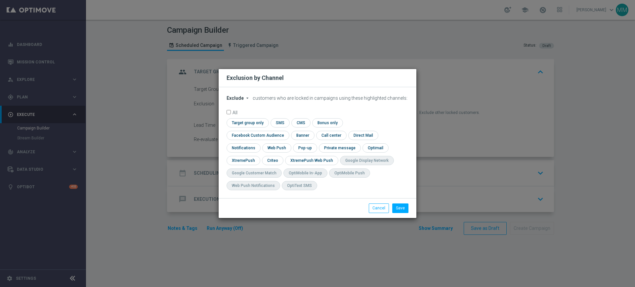
click at [237, 101] on div "Exclude arrow_drop_down × Exclude customers who are locked in campaigns using t…" at bounding box center [318, 142] width 198 height 111
click at [237, 101] on span "Exclude" at bounding box center [234, 98] width 17 height 5
click at [0, 0] on span "Include" at bounding box center [0, 0] width 0 height 0
click at [246, 126] on input "checkbox" at bounding box center [246, 122] width 40 height 9
checkbox input "true"
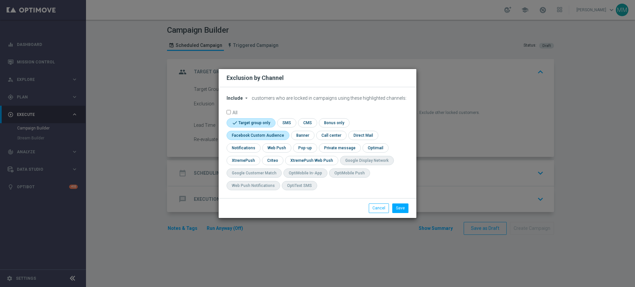
click at [256, 135] on input "checkbox" at bounding box center [256, 135] width 60 height 9
checkbox input "true"
click at [271, 164] on input "checkbox" at bounding box center [272, 160] width 20 height 9
checkbox input "true"
click at [403, 209] on button "Save" at bounding box center [400, 208] width 16 height 9
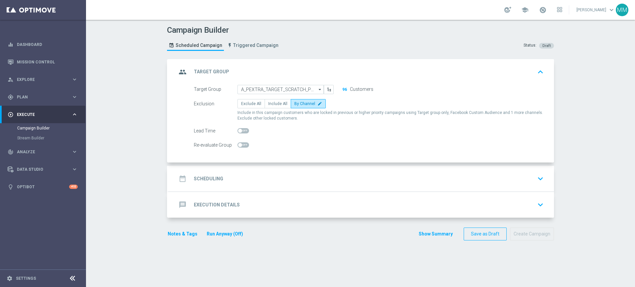
click at [319, 179] on div "date_range Scheduling keyboard_arrow_down" at bounding box center [361, 179] width 369 height 13
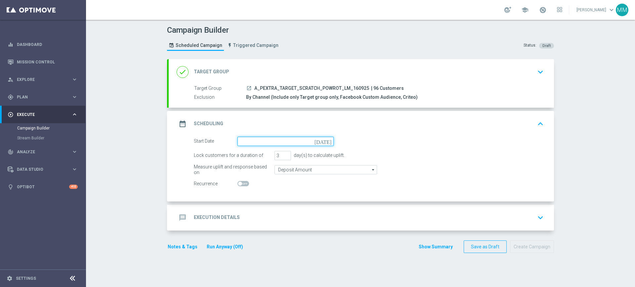
click at [241, 143] on input at bounding box center [285, 141] width 96 height 9
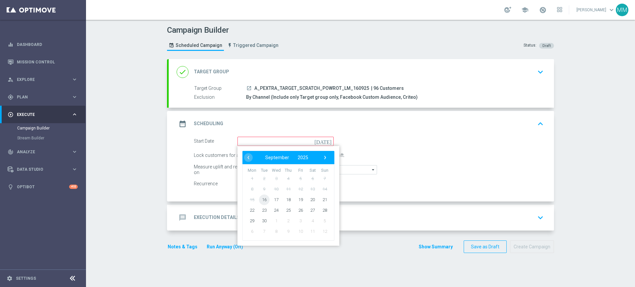
click at [263, 195] on span "16" at bounding box center [264, 199] width 11 height 11
type input "16 Sep 2025"
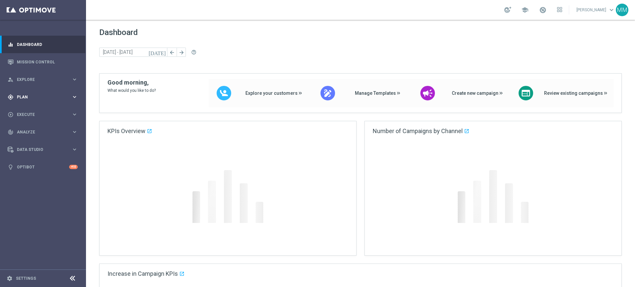
click at [46, 97] on span "Plan" at bounding box center [44, 97] width 55 height 4
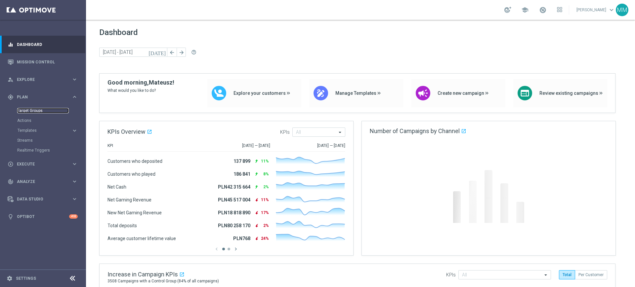
click at [29, 111] on link "Target Groups" at bounding box center [43, 110] width 52 height 5
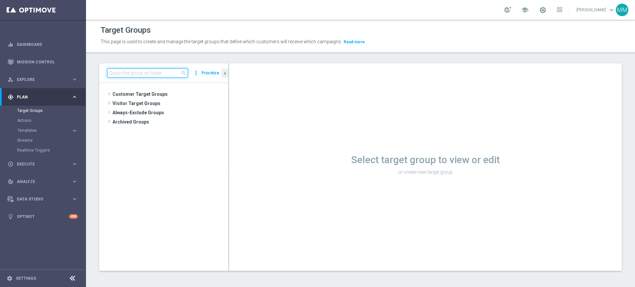
click at [159, 68] on input at bounding box center [147, 72] width 81 height 9
paste input "A_PREM_TARGET_SCRATCH_POWROT_LM_400_160925"
click at [163, 75] on input "A_PREM_TARGET_SCRATCH_POWROT_LM_400_160925" at bounding box center [147, 72] width 81 height 9
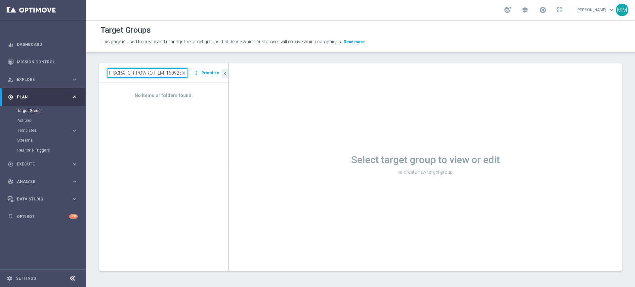
click at [167, 73] on input "A_PREM_TARGET_SCRATCH_POWROT_LM_160925" at bounding box center [147, 72] width 81 height 9
click at [134, 75] on input "A_PREM_TARGET_SCRATCH_POWROT_LM_160925" at bounding box center [147, 72] width 81 height 9
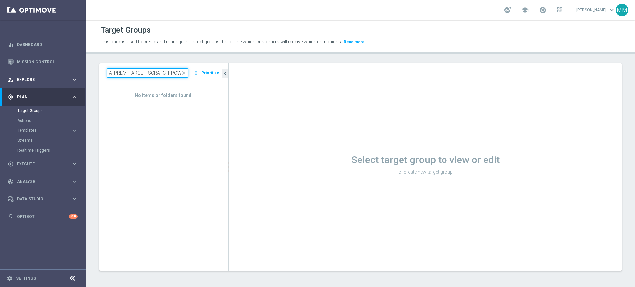
drag, startPoint x: 109, startPoint y: 73, endPoint x: 55, endPoint y: 75, distance: 54.6
click at [55, 75] on main "equalizer Dashboard Mission Control" at bounding box center [317, 143] width 635 height 287
click at [122, 73] on input "A_PREM_TARGET_SCRATCH_POWROT_LM_160925" at bounding box center [147, 72] width 81 height 9
drag, startPoint x: 148, startPoint y: 73, endPoint x: 239, endPoint y: 74, distance: 90.9
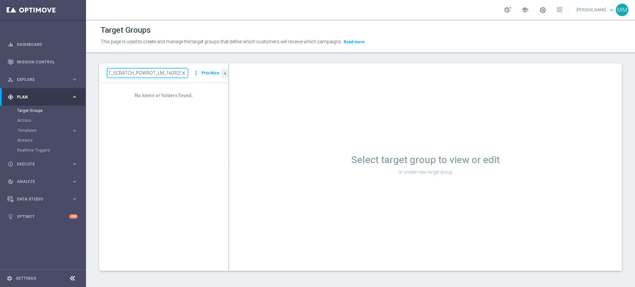
click at [239, 73] on as-split "A_PREM_TARGET_SCRATCH_POWROT_LM_160925 close more_vert Prioritize No items or f…" at bounding box center [360, 167] width 522 height 208
click at [159, 73] on input "A_PREM_TARGET_SCRATCH_POWROT_LM_160925" at bounding box center [147, 72] width 81 height 9
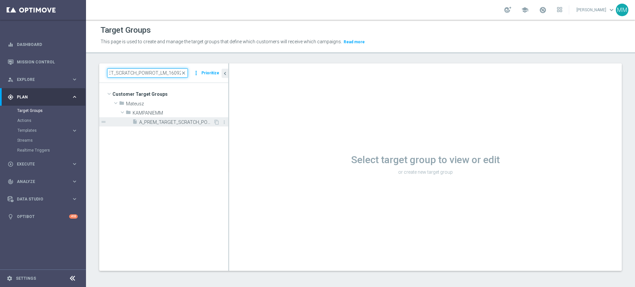
type input "A_PREM_TARGET_SCRATCH_POWROT_LM_160925"
click at [163, 119] on div "insert_drive_file A_PREM_TARGET_SCRATCH_POWROT_LM_160925" at bounding box center [172, 121] width 81 height 9
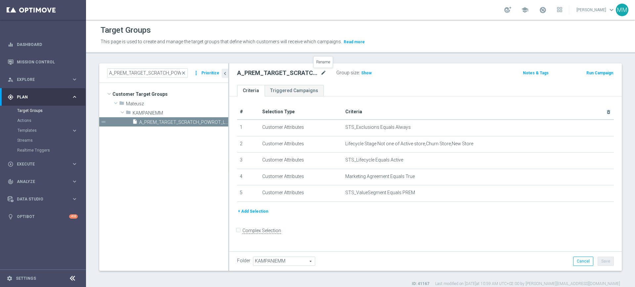
click at [324, 72] on icon "mode_edit" at bounding box center [323, 73] width 6 height 8
click at [320, 70] on div "A_PREM_TARGET_SCRATCH_POWROT_LM_160925 mode_edit" at bounding box center [281, 73] width 89 height 8
click at [323, 71] on icon "mode_edit" at bounding box center [323, 73] width 6 height 8
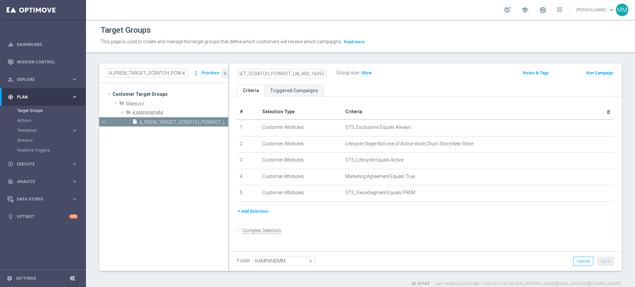
type input "A_PREM_TARGET_SCRATCH_POWROT_LM_400_160925"
click at [342, 86] on ul "Criteria Triggered Campaigns" at bounding box center [425, 91] width 392 height 12
drag, startPoint x: 605, startPoint y: 263, endPoint x: 592, endPoint y: 257, distance: 14.2
click at [604, 263] on button "Save" at bounding box center [605, 261] width 16 height 9
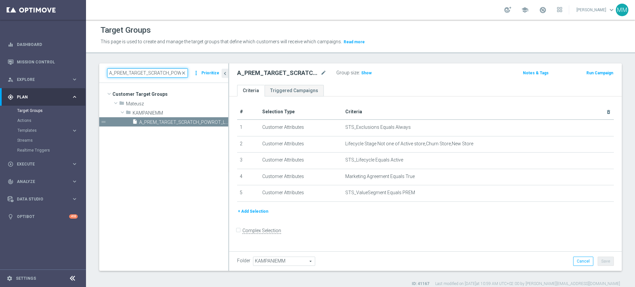
click at [155, 74] on input "A_PREM_TARGET_SCRATCH_POWROT_LM_160925" at bounding box center [147, 72] width 81 height 9
paste input "EXTRA_TARGET_SCRATCH_POWROT_LM_800"
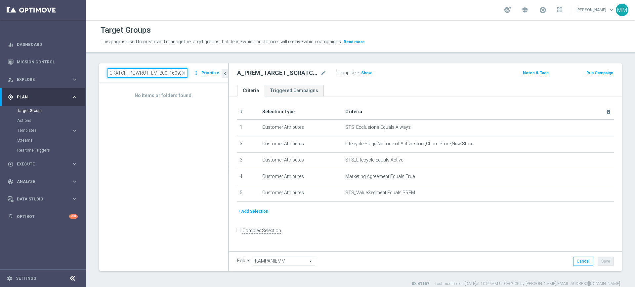
drag, startPoint x: 166, startPoint y: 74, endPoint x: 157, endPoint y: 73, distance: 8.8
click at [156, 73] on input "A_PEXTRA_TARGET_SCRATCH_POWROT_LM_800_160925" at bounding box center [147, 72] width 81 height 9
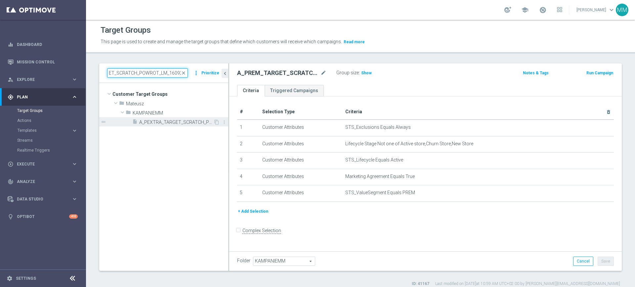
type input "A_PEXTRA_TARGET_SCRATCH_POWROT_LM_160925"
click at [175, 121] on span "A_PEXTRA_TARGET_SCRATCH_POWROT_LM_160925" at bounding box center [176, 123] width 74 height 6
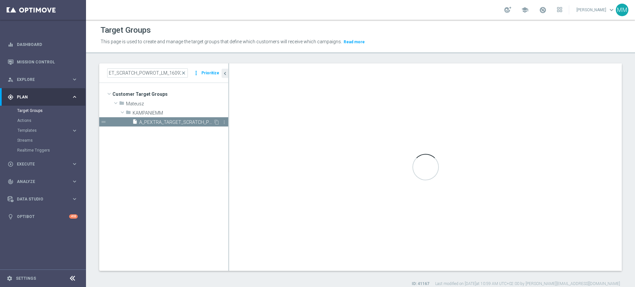
scroll to position [0, 0]
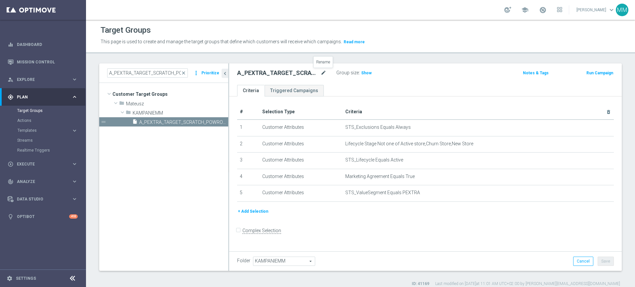
click at [324, 73] on icon "mode_edit" at bounding box center [323, 73] width 6 height 8
type input "A_PEXTRA_TARGET_SCRATCH_POWROT_LM_800_160925"
click at [359, 83] on div "A_PEXTRA_TARGET_SCRATCH_POWROT_LM_800_160925 Group size : Show Notes & Tags Run…" at bounding box center [425, 73] width 392 height 21
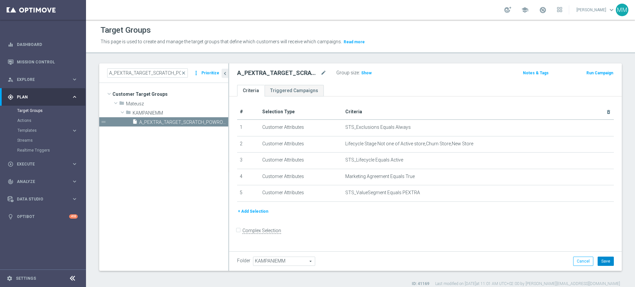
click at [598, 261] on button "Save" at bounding box center [605, 261] width 16 height 9
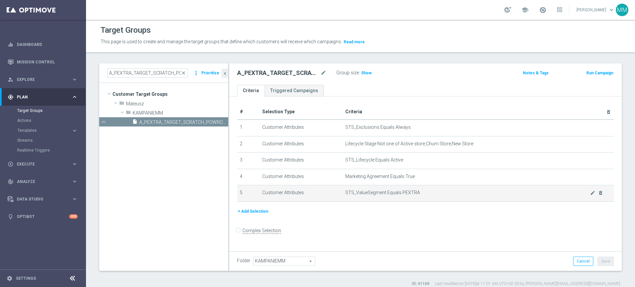
click at [370, 190] on td "STS_ValueSegment Equals PEXTRA mode_edit delete_forever" at bounding box center [478, 193] width 271 height 17
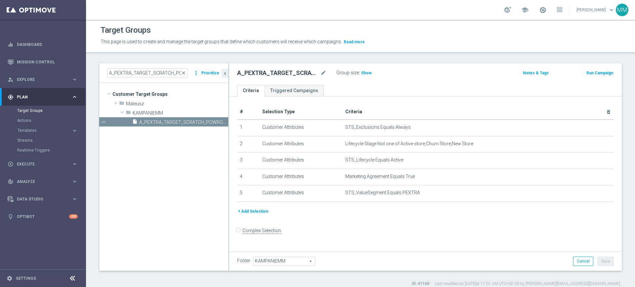
click at [170, 165] on tree-viewport "Customer Target Groups library_add create_new_folder folder" at bounding box center [163, 177] width 129 height 188
click at [42, 165] on span "Execute" at bounding box center [44, 164] width 55 height 4
click at [41, 129] on link "Campaign Builder" at bounding box center [43, 128] width 52 height 5
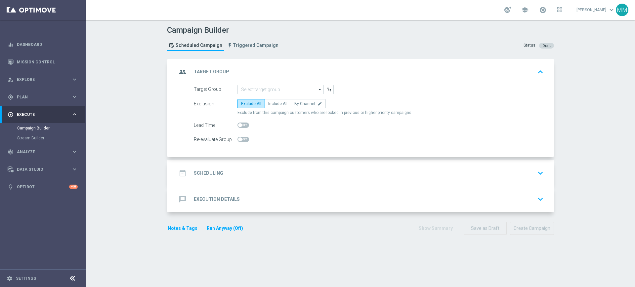
click at [259, 95] on form "Target Group arrow_drop_down Show Selected 0 of NaN inDzien1" at bounding box center [369, 115] width 350 height 60
click at [259, 92] on input at bounding box center [280, 89] width 86 height 9
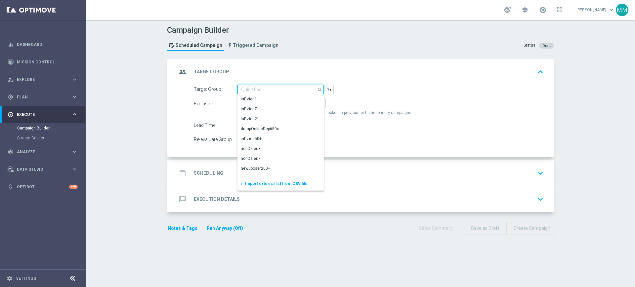
paste input "A_PREM_TARGET_SCRATCH_POWROT_LM_400_160925"
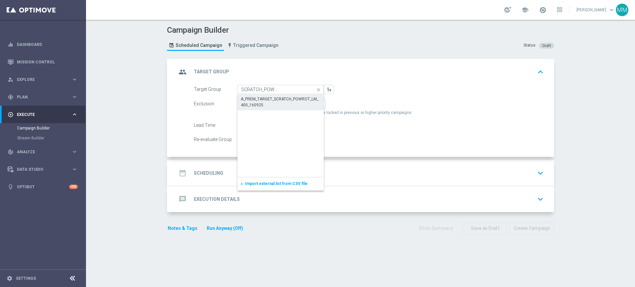
click at [265, 102] on div "A_PREM_TARGET_SCRATCH_POWROT_LM_400_160925" at bounding box center [281, 102] width 80 height 12
type input "A_PREM_TARGET_SCRATCH_POWROT_LM_400_160925"
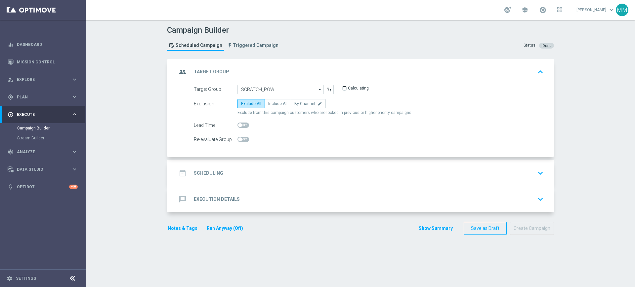
scroll to position [0, 0]
click at [303, 107] on label "By Channel edit" at bounding box center [308, 103] width 35 height 9
click at [299, 107] on input "By Channel edit" at bounding box center [296, 105] width 4 height 4
radio input "true"
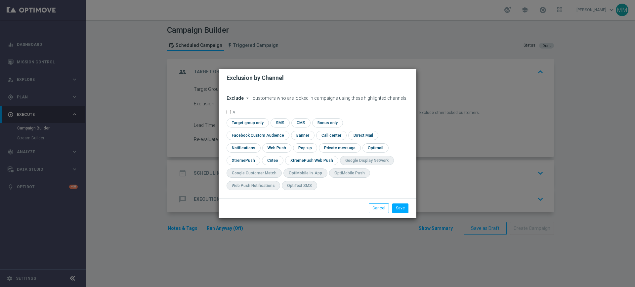
click at [230, 100] on div "Exclude arrow_drop_down × Exclude customers who are locked in campaigns using t…" at bounding box center [318, 142] width 198 height 111
click at [232, 101] on span "Exclude" at bounding box center [234, 98] width 17 height 5
click at [238, 117] on div "Include" at bounding box center [239, 113] width 24 height 8
click at [244, 127] on input "checkbox" at bounding box center [246, 122] width 40 height 9
checkbox input "true"
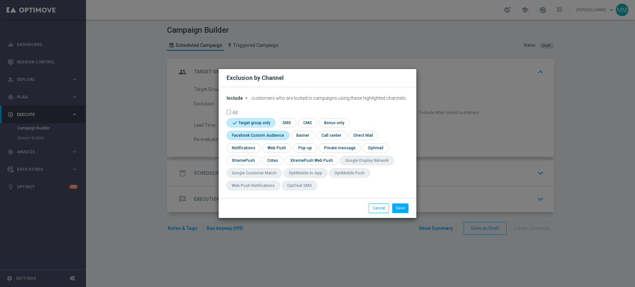
click at [253, 137] on input "checkbox" at bounding box center [256, 135] width 60 height 9
checkbox input "true"
click at [267, 157] on input "checkbox" at bounding box center [272, 160] width 20 height 9
checkbox input "true"
drag, startPoint x: 403, startPoint y: 210, endPoint x: 393, endPoint y: 206, distance: 9.9
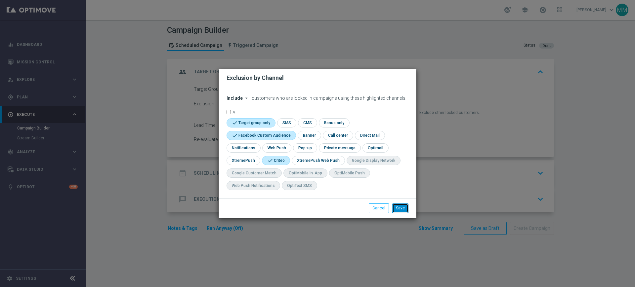
click at [402, 209] on button "Save" at bounding box center [400, 208] width 16 height 9
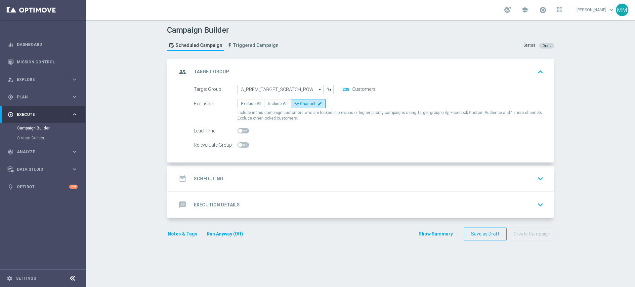
click at [301, 184] on div "date_range Scheduling keyboard_arrow_down" at bounding box center [361, 179] width 369 height 13
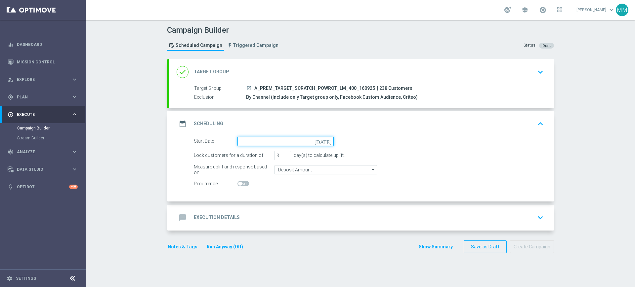
click at [260, 137] on input at bounding box center [285, 141] width 96 height 9
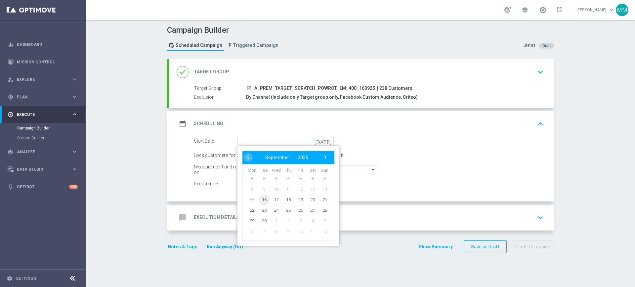
click at [263, 200] on span "16" at bounding box center [264, 199] width 11 height 11
type input "16 Sep 2025"
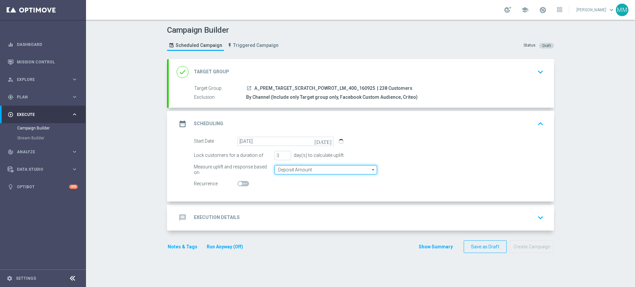
click at [284, 168] on input "Deposit Amount" at bounding box center [325, 169] width 102 height 9
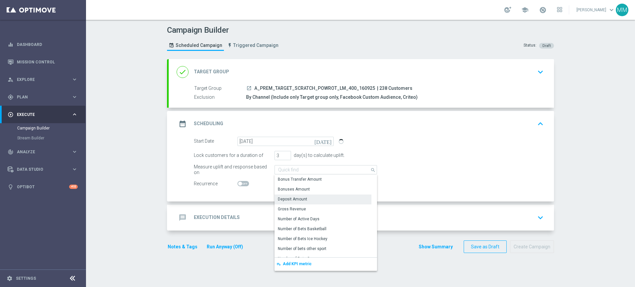
click at [259, 179] on form "Start Date 16 Sep 2025 today Lock customers for a duration of 3 day(s) to calcu…" at bounding box center [369, 163] width 350 height 52
type input "Deposit Amount"
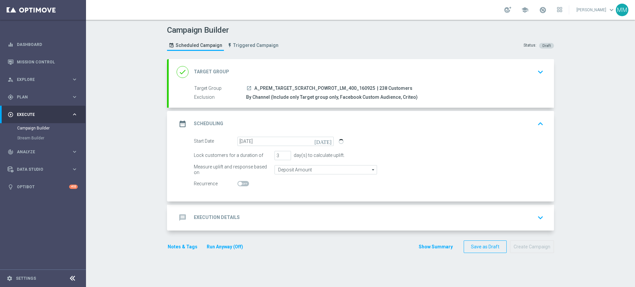
click at [258, 210] on div "message Execution Details keyboard_arrow_down" at bounding box center [361, 218] width 385 height 26
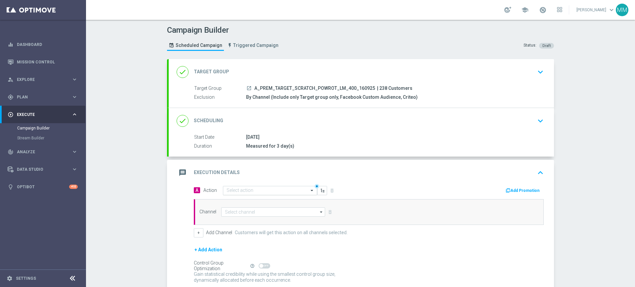
click at [249, 191] on input "text" at bounding box center [263, 191] width 74 height 6
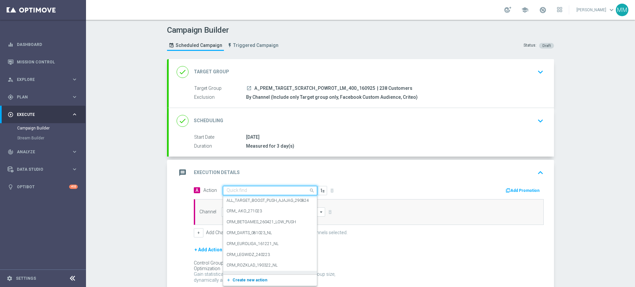
click at [248, 278] on span "Create new action" at bounding box center [249, 280] width 35 height 5
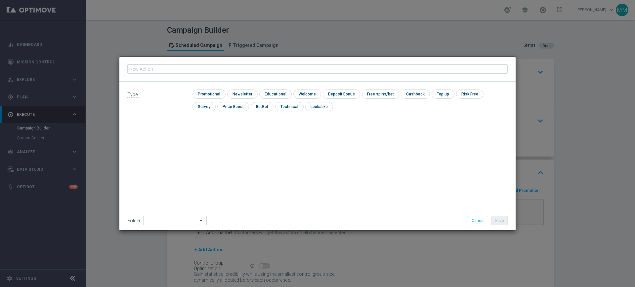
type input "A_PREM_TARGET_SCRATCH_POWROT_LM_400_160925"
click at [207, 92] on input "checkbox" at bounding box center [207, 94] width 31 height 9
checkbox input "true"
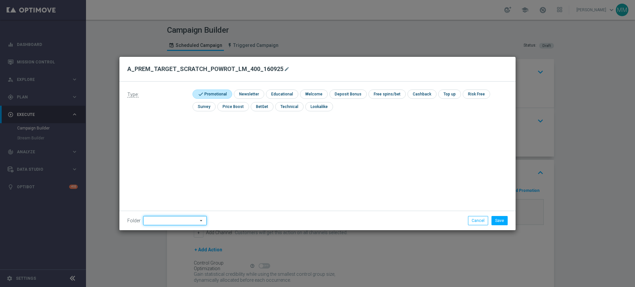
click at [168, 220] on input at bounding box center [174, 220] width 63 height 9
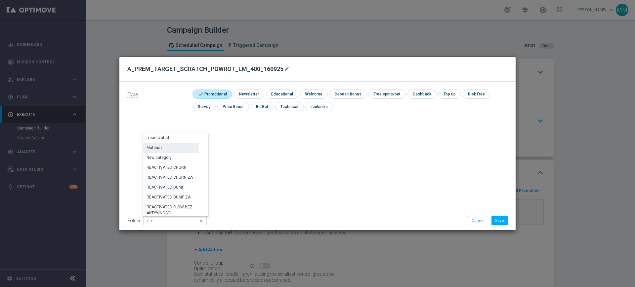
click at [175, 147] on div "Mateusz" at bounding box center [171, 147] width 56 height 9
type input "Mateusz"
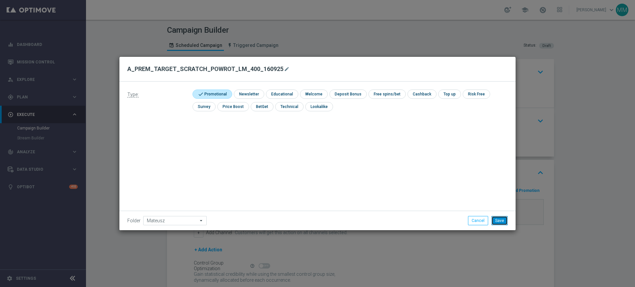
click at [501, 225] on button "Save" at bounding box center [499, 220] width 16 height 9
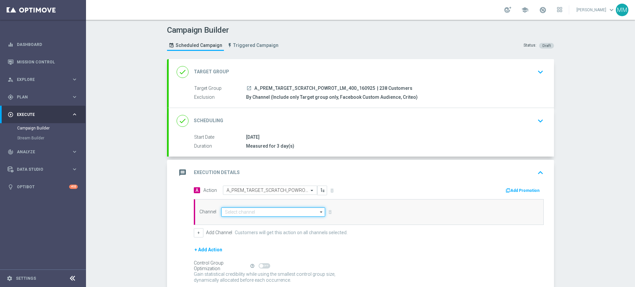
click at [257, 212] on input at bounding box center [273, 212] width 104 height 9
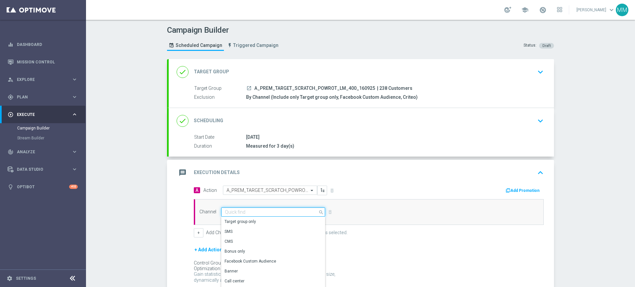
type input "x"
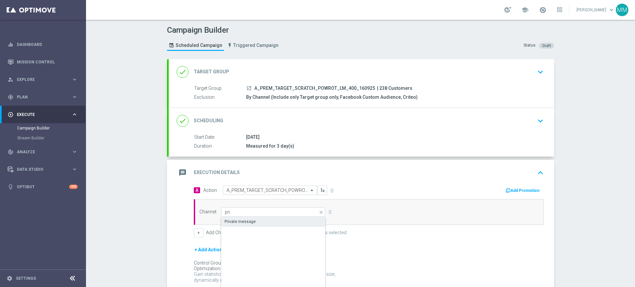
click at [271, 217] on div "Private message" at bounding box center [273, 221] width 104 height 9
type input "Private message"
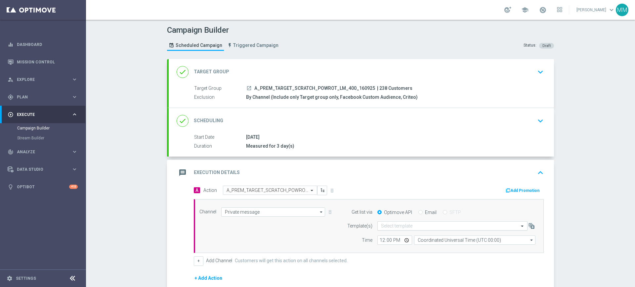
click at [399, 224] on input "text" at bounding box center [446, 227] width 130 height 6
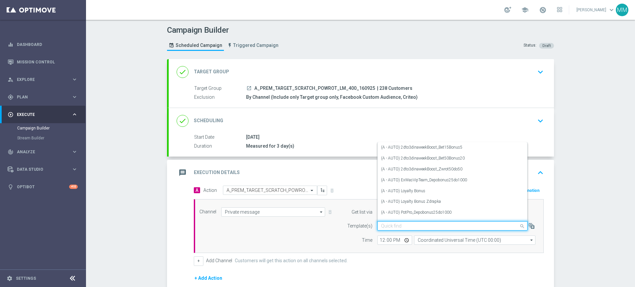
paste input "A_PREM_TARGET_SCRATCH_POWROT_LM_400_160925"
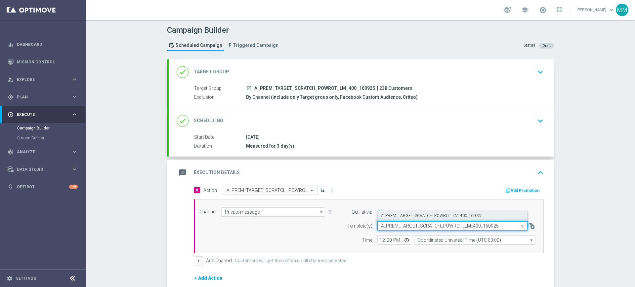
click at [396, 215] on label "A_PREM_TARGET_SCRATCH_POWROT_LM_400_160925" at bounding box center [432, 216] width 102 height 6
type input "A_PREM_TARGET_SCRATCH_POWROT_LM_400_160925"
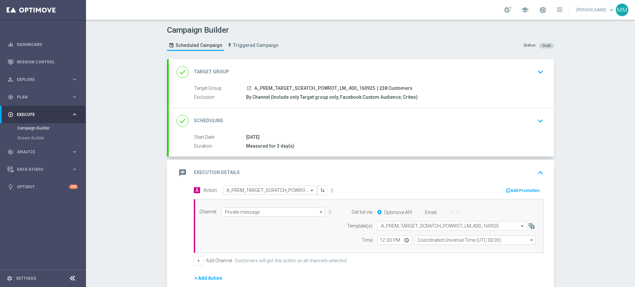
scroll to position [41, 0]
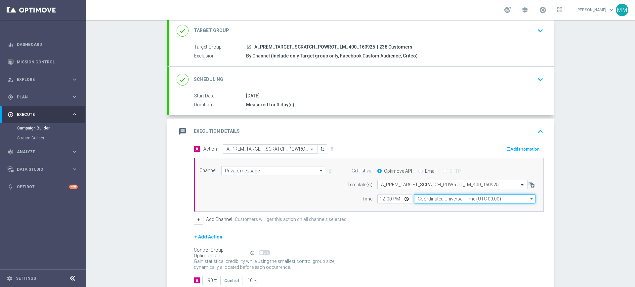
click at [429, 200] on input "Coordinated Universal Time (UTC 00:00)" at bounding box center [474, 198] width 121 height 9
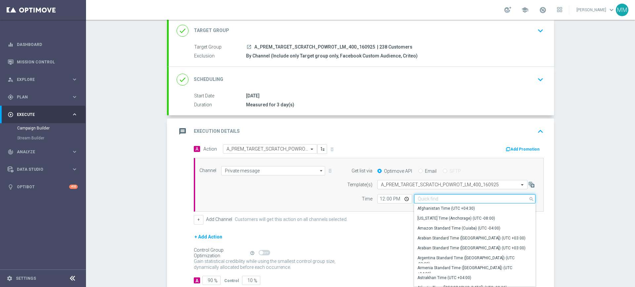
paste input "A_PREM_TARGET_SCRATCH_POWROT_LM_400_160925"
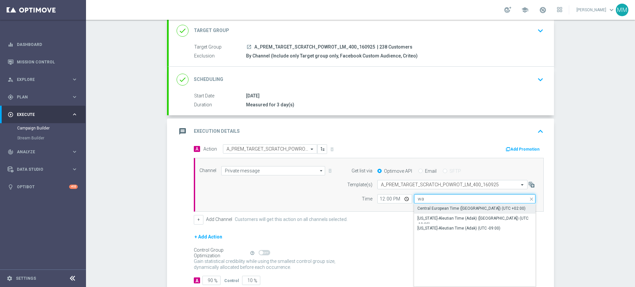
scroll to position [0, 0]
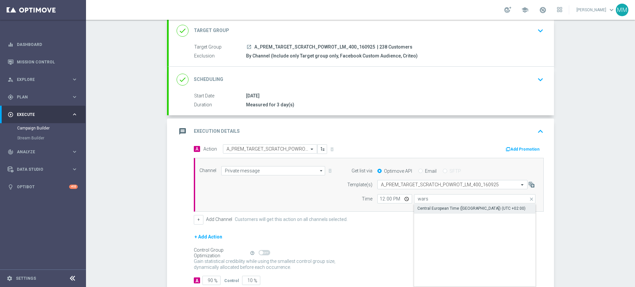
click at [448, 207] on div "Central European Time (Warsaw) (UTC +02:00)" at bounding box center [471, 209] width 108 height 6
type input "Central European Time (Warsaw) (UTC +02:00)"
click at [379, 199] on input "12:00" at bounding box center [394, 198] width 35 height 9
type input "12:32"
click at [358, 202] on div "Time" at bounding box center [356, 198] width 34 height 9
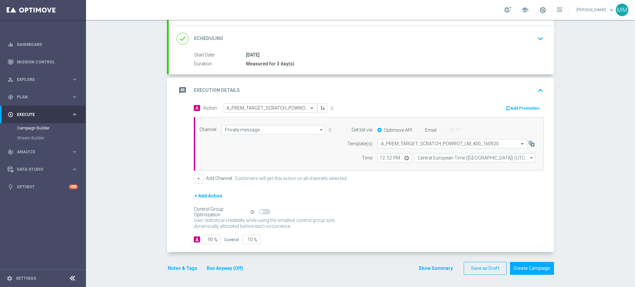
scroll to position [83, 0]
click at [209, 235] on input "90" at bounding box center [211, 238] width 18 height 9
type input "9"
type input "91"
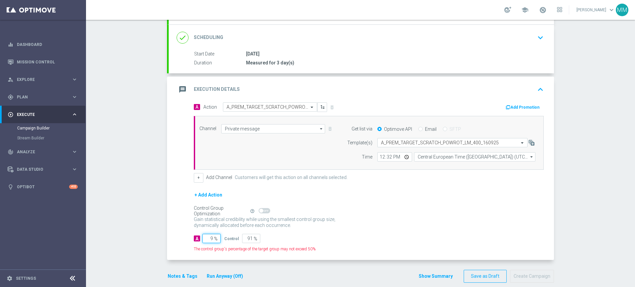
type input "98"
type input "2"
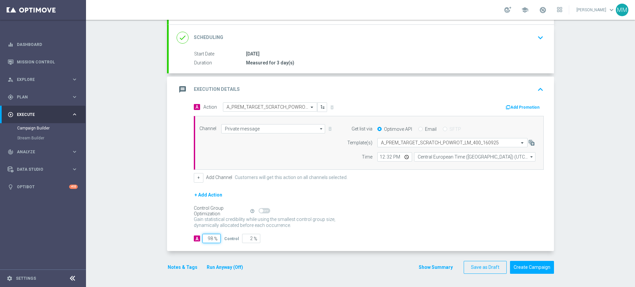
click at [206, 241] on input "98" at bounding box center [211, 238] width 18 height 9
type input "90"
type input "10"
click at [175, 266] on button "Notes & Tags" at bounding box center [182, 268] width 31 height 8
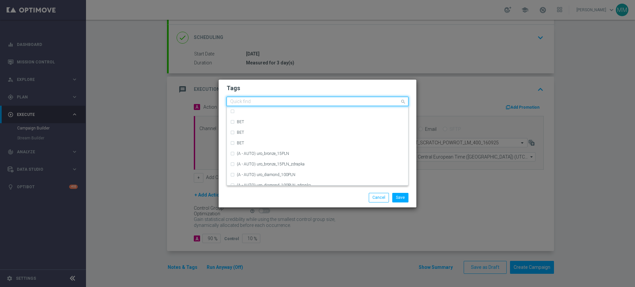
click at [245, 102] on input "text" at bounding box center [315, 102] width 170 height 6
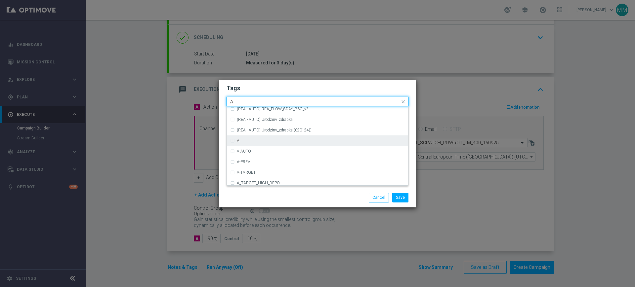
click at [242, 143] on div "A" at bounding box center [317, 141] width 175 height 11
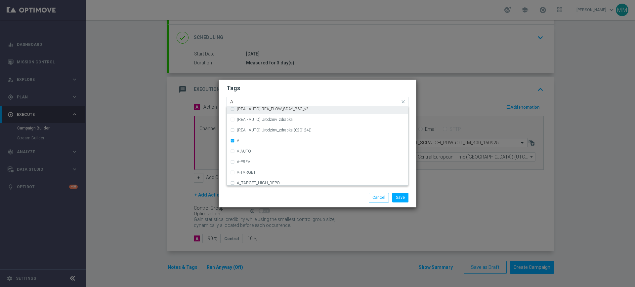
click at [238, 101] on input "A" at bounding box center [315, 102] width 170 height 6
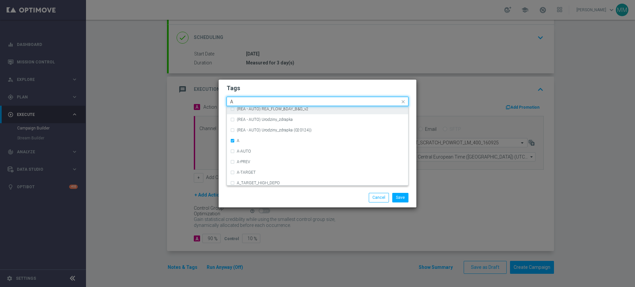
click at [238, 101] on input "A" at bounding box center [315, 102] width 170 height 6
click at [241, 107] on div "PREM" at bounding box center [317, 111] width 175 height 11
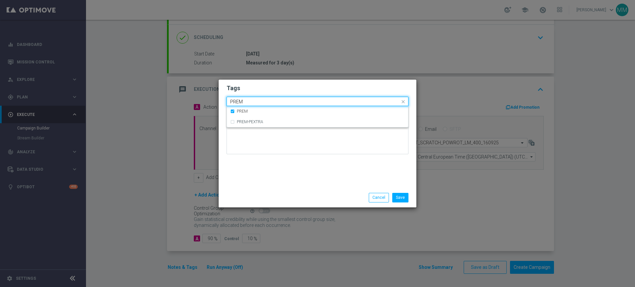
click at [243, 103] on input "PREM" at bounding box center [315, 102] width 170 height 6
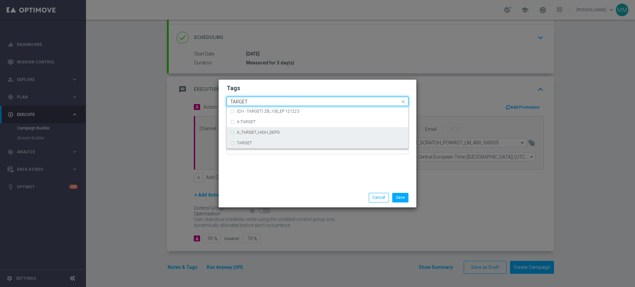
click at [247, 141] on div "TARGET" at bounding box center [317, 143] width 175 height 11
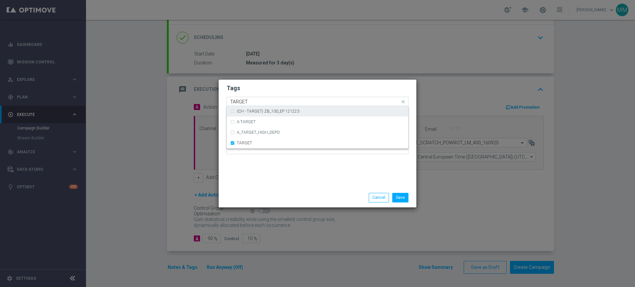
click at [250, 104] on input "TARGET" at bounding box center [315, 102] width 170 height 6
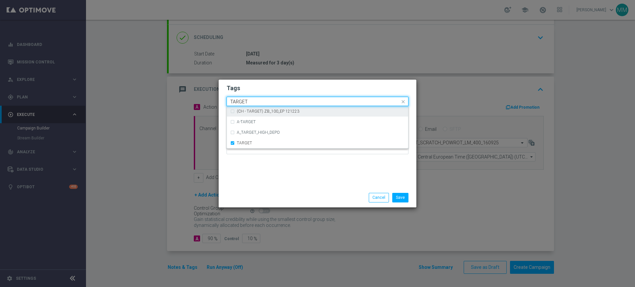
click at [251, 104] on input "TARGET" at bounding box center [315, 102] width 170 height 6
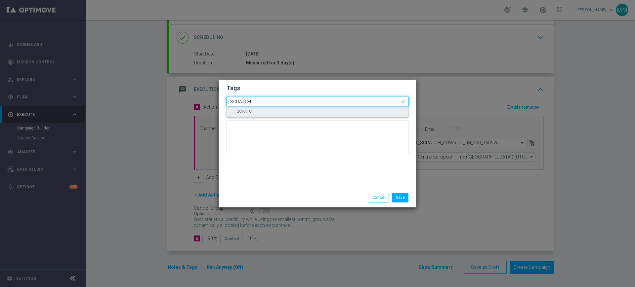
click at [250, 108] on div "SCRATCH" at bounding box center [317, 111] width 175 height 11
type input "SCRATCH"
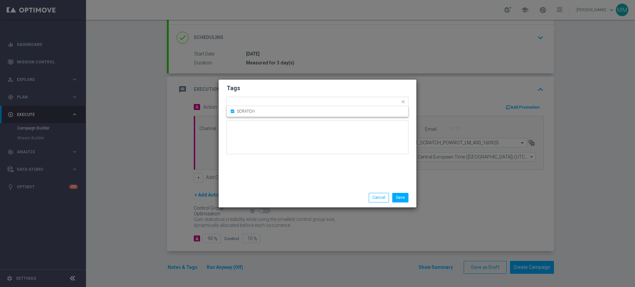
click at [252, 89] on h2 "Tags" at bounding box center [317, 88] width 182 height 8
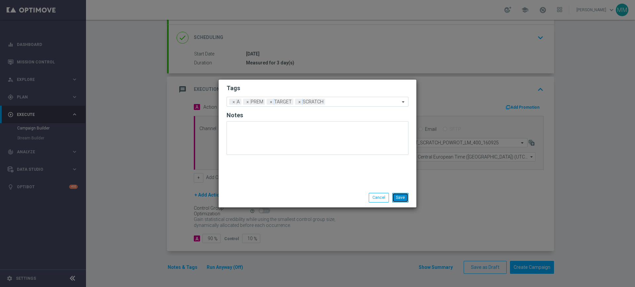
click at [401, 196] on button "Save" at bounding box center [400, 197] width 16 height 9
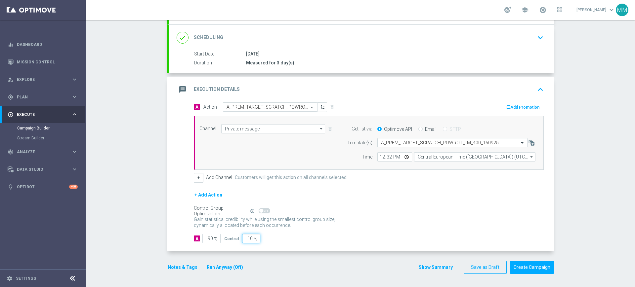
click at [248, 238] on input "10" at bounding box center [251, 238] width 18 height 9
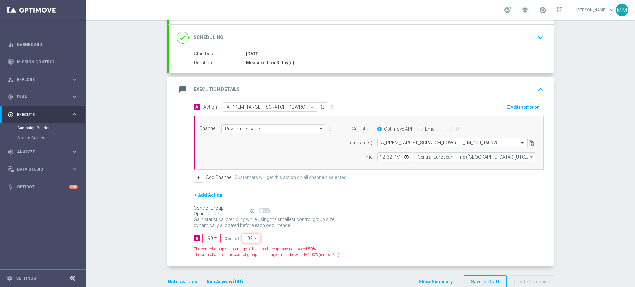
click at [244, 239] on input "102" at bounding box center [251, 238] width 18 height 9
type input "2"
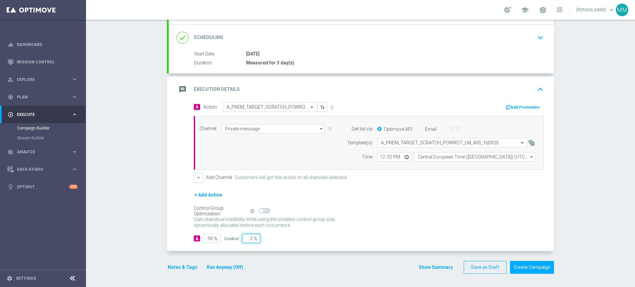
type input "98"
type input "2"
click at [303, 233] on form "A Action Select action A_PREM_TARGET_SCRATCH_POWROT_LM_400_160925 delete_foreve…" at bounding box center [369, 172] width 350 height 141
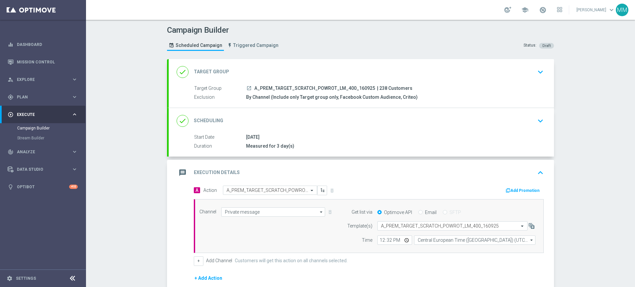
click at [297, 128] on div "done Scheduling keyboard_arrow_down" at bounding box center [361, 121] width 385 height 26
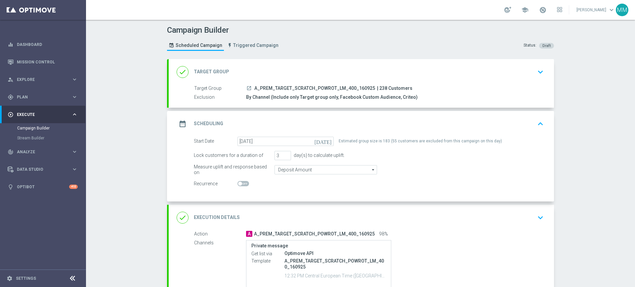
click at [325, 123] on div "date_range Scheduling keyboard_arrow_up" at bounding box center [361, 124] width 369 height 13
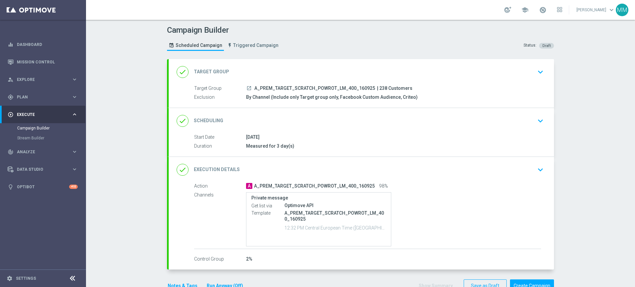
click at [298, 126] on div "done Scheduling keyboard_arrow_down" at bounding box center [361, 121] width 369 height 13
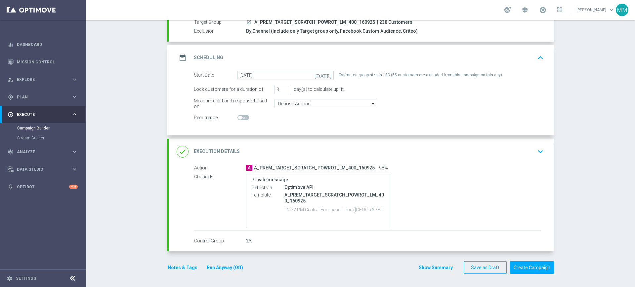
click at [310, 151] on div "done Execution Details keyboard_arrow_down" at bounding box center [361, 151] width 369 height 13
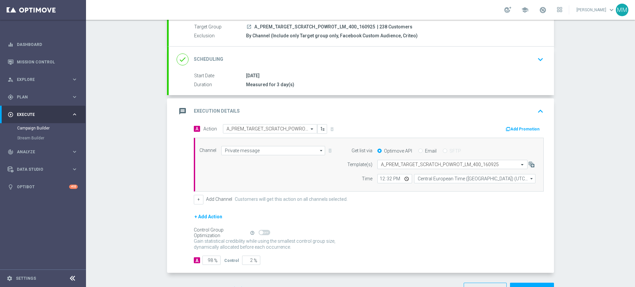
scroll to position [66, 0]
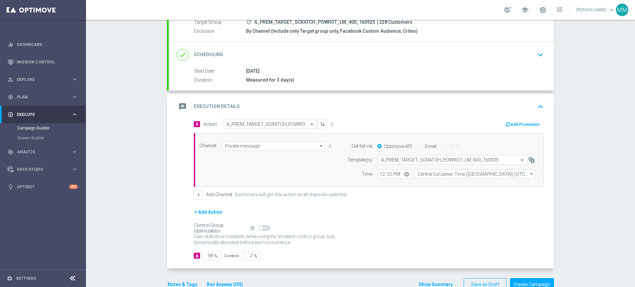
click at [532, 123] on button "Add Promotion" at bounding box center [523, 124] width 37 height 7
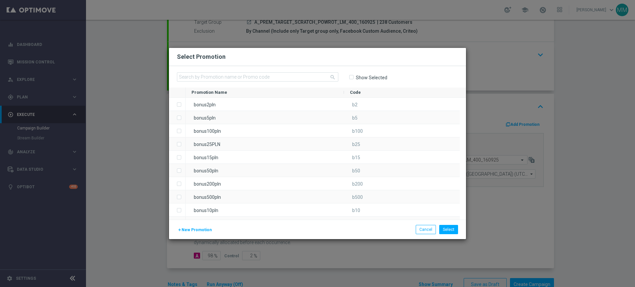
click at [203, 227] on button "add New Promotion" at bounding box center [194, 229] width 35 height 7
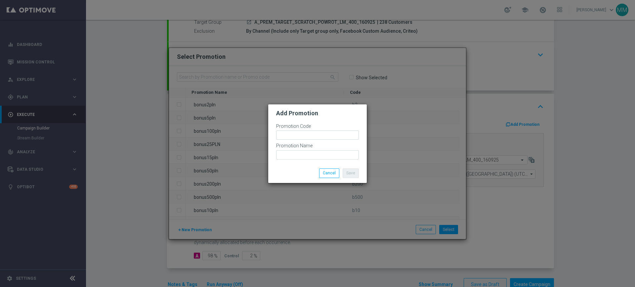
click at [295, 130] on div "Promotion Code" at bounding box center [317, 134] width 83 height 20
click at [298, 132] on input "text" at bounding box center [317, 135] width 83 height 9
paste input "180128"
type input "bonusapi_z-180128"
click at [320, 149] on div "Promotion Name" at bounding box center [317, 151] width 83 height 17
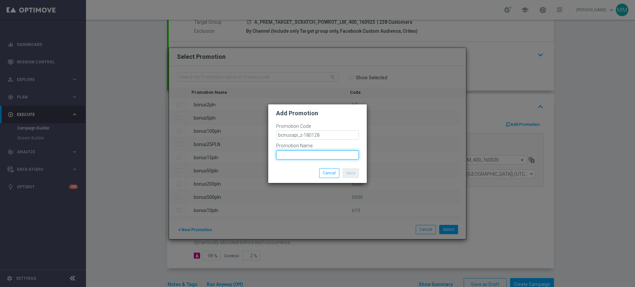
click at [320, 153] on input "text" at bounding box center [317, 154] width 83 height 9
paste input "bonusapi_z-180128"
type input "bonusapi_z-180128"
drag, startPoint x: 321, startPoint y: 152, endPoint x: 306, endPoint y: 170, distance: 23.5
click at [306, 170] on div "Save Cancel" at bounding box center [333, 173] width 62 height 9
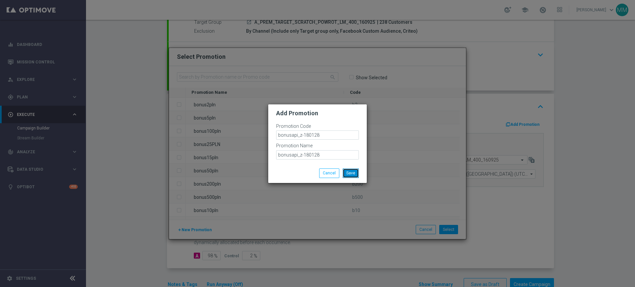
click at [350, 172] on button "Save" at bounding box center [351, 173] width 16 height 9
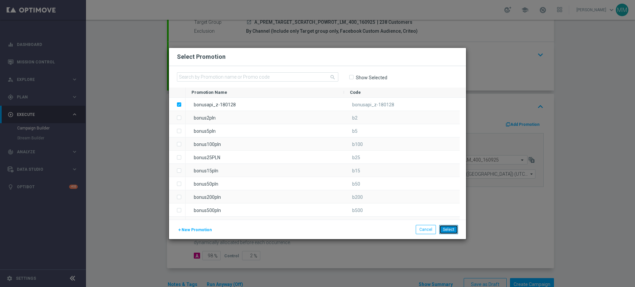
click at [451, 231] on button "Select" at bounding box center [448, 229] width 19 height 9
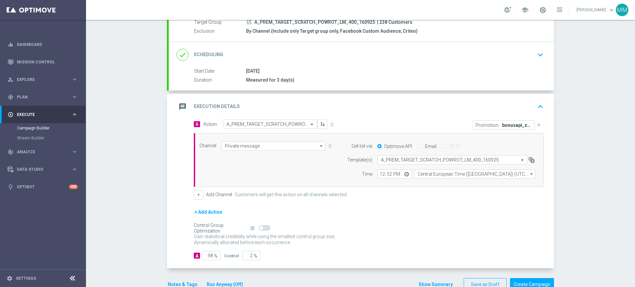
click at [273, 104] on div "message Execution Details keyboard_arrow_up" at bounding box center [361, 107] width 369 height 13
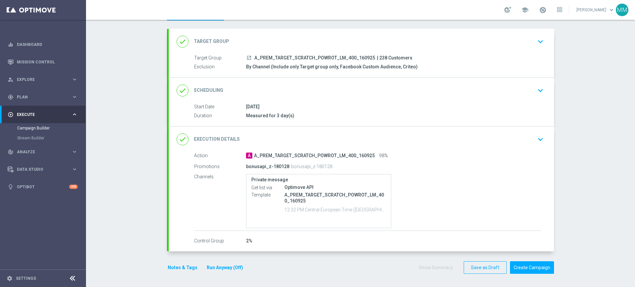
scroll to position [30, 0]
click at [260, 92] on div "done Scheduling keyboard_arrow_down" at bounding box center [361, 90] width 369 height 13
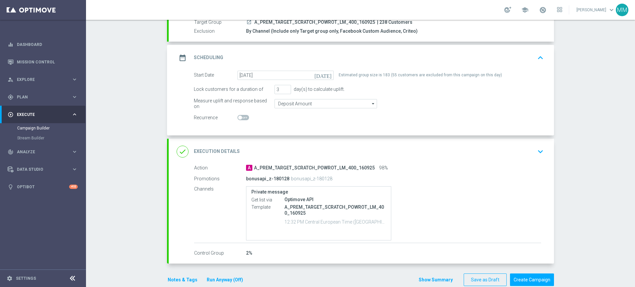
scroll to position [25, 0]
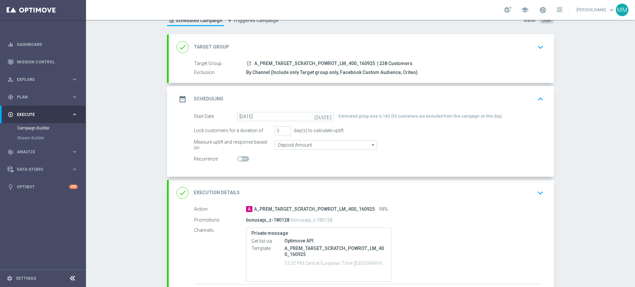
click at [313, 104] on div "date_range Scheduling keyboard_arrow_up" at bounding box center [361, 99] width 369 height 13
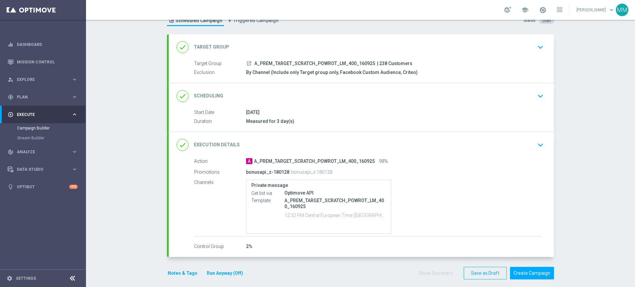
click at [232, 144] on h2 "Execution Details" at bounding box center [217, 145] width 46 height 6
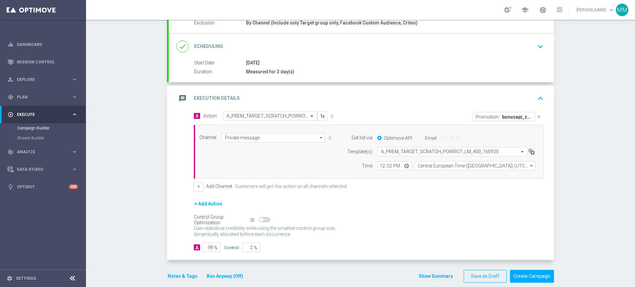
scroll to position [83, 0]
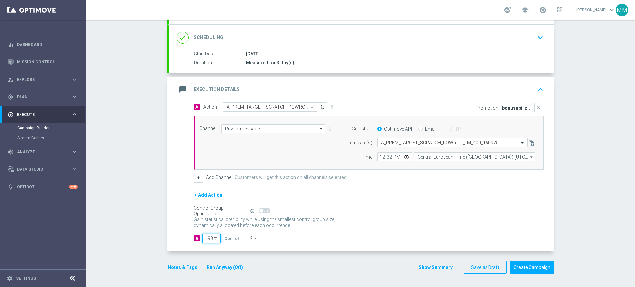
click at [204, 238] on input "98" at bounding box center [211, 238] width 18 height 9
click at [270, 90] on div "message Execution Details keyboard_arrow_up" at bounding box center [361, 89] width 369 height 13
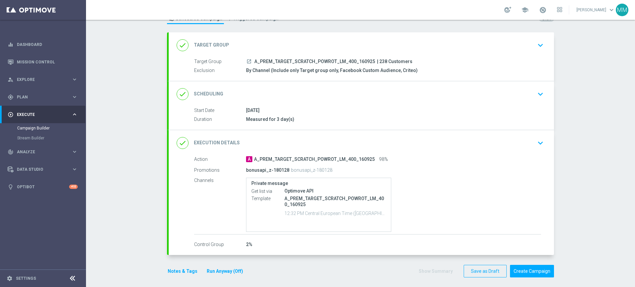
scroll to position [0, 0]
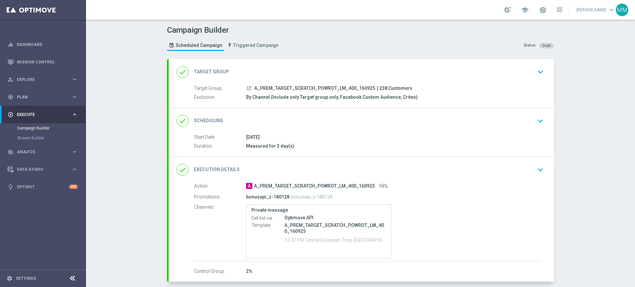
click at [256, 73] on div "done Target Group keyboard_arrow_down" at bounding box center [361, 72] width 369 height 13
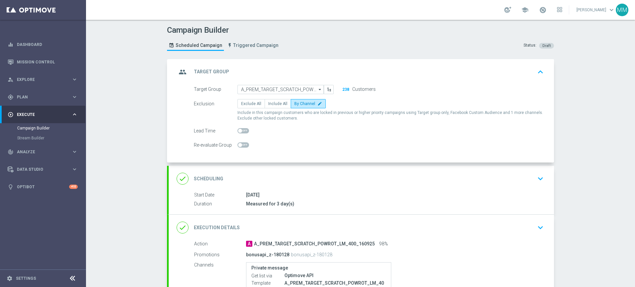
click at [290, 180] on div "done Scheduling keyboard_arrow_down" at bounding box center [361, 179] width 369 height 13
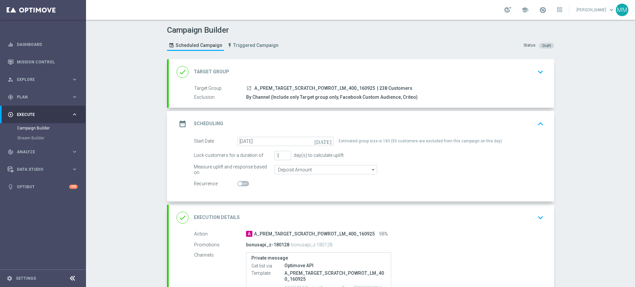
click at [354, 124] on div "date_range Scheduling keyboard_arrow_up" at bounding box center [361, 124] width 369 height 13
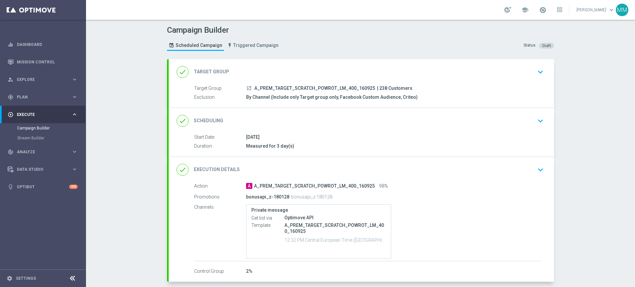
click at [285, 128] on div "done Scheduling keyboard_arrow_down" at bounding box center [361, 121] width 385 height 26
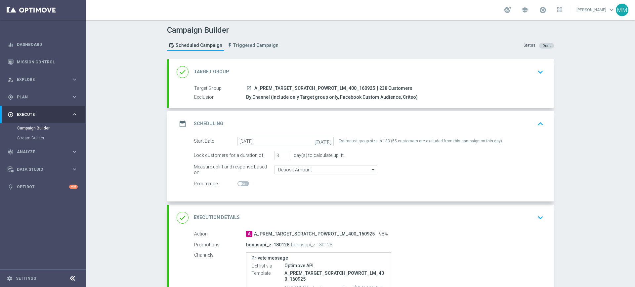
click at [284, 74] on div "done Target Group keyboard_arrow_down" at bounding box center [361, 72] width 369 height 13
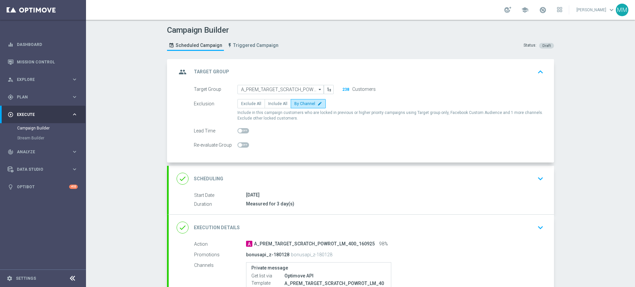
click at [291, 60] on div "group Target Group keyboard_arrow_up" at bounding box center [361, 72] width 385 height 26
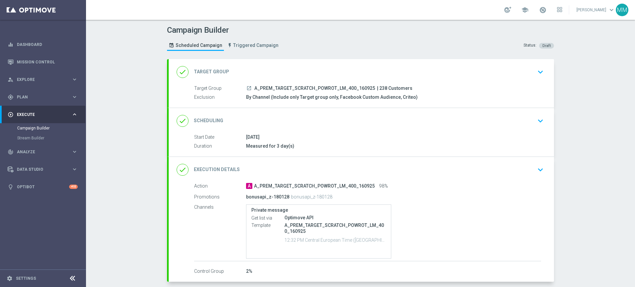
click at [306, 118] on div "done Scheduling keyboard_arrow_down" at bounding box center [361, 121] width 369 height 13
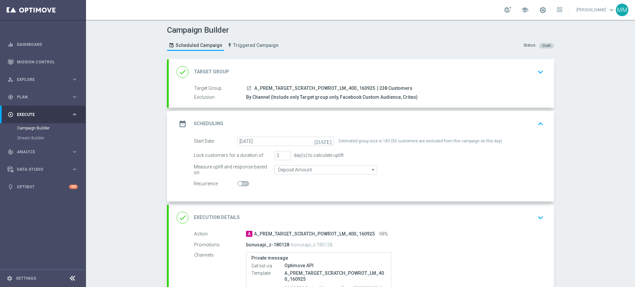
click at [305, 125] on div "date_range Scheduling keyboard_arrow_up" at bounding box center [361, 124] width 369 height 13
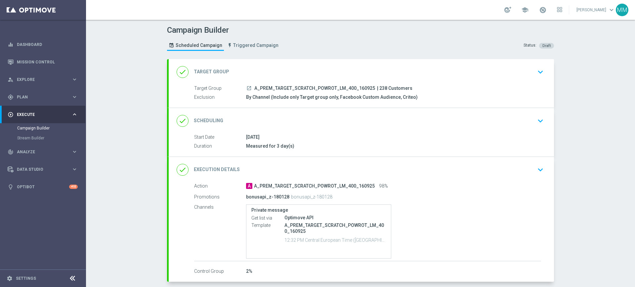
click at [292, 167] on div "done Execution Details keyboard_arrow_down" at bounding box center [361, 170] width 369 height 13
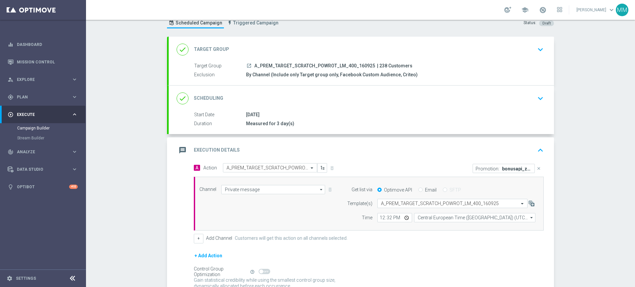
scroll to position [41, 0]
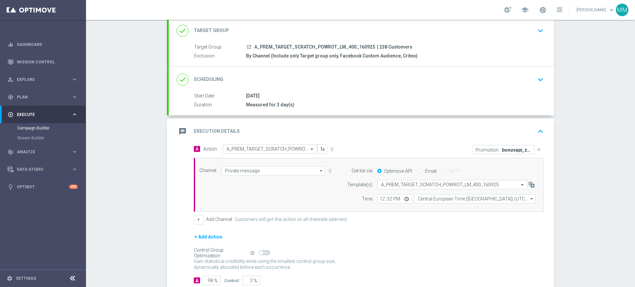
click at [368, 131] on div "message Execution Details keyboard_arrow_up" at bounding box center [361, 131] width 369 height 13
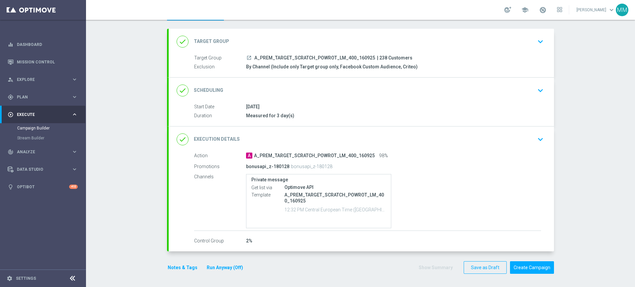
scroll to position [30, 0]
click at [168, 264] on button "Notes & Tags" at bounding box center [182, 268] width 31 height 8
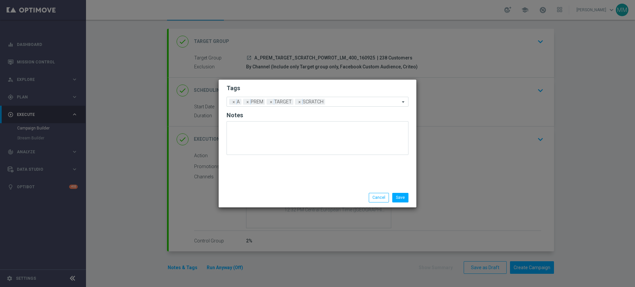
click at [400, 192] on div "Save Cancel" at bounding box center [318, 197] width 198 height 19
click at [400, 194] on button "Save" at bounding box center [400, 197] width 16 height 9
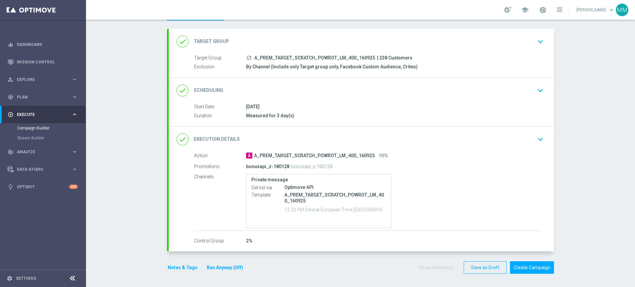
click at [314, 91] on div "done Scheduling keyboard_arrow_down" at bounding box center [361, 90] width 369 height 13
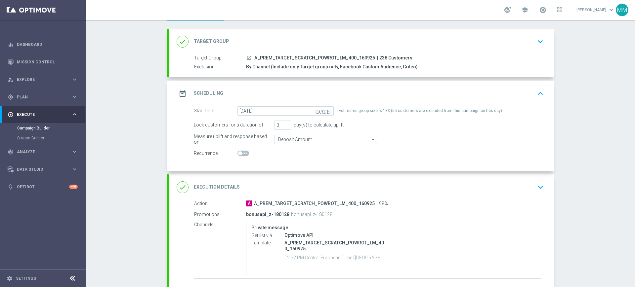
click at [306, 90] on div "date_range Scheduling keyboard_arrow_up" at bounding box center [361, 93] width 369 height 13
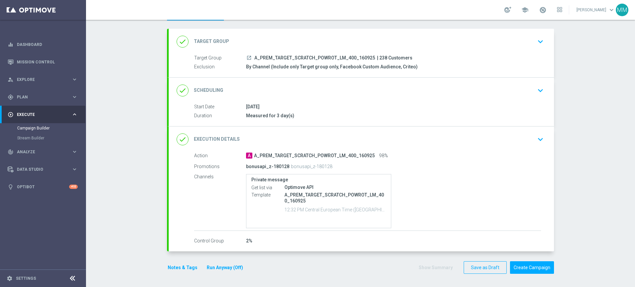
click at [186, 265] on button "Notes & Tags" at bounding box center [182, 268] width 31 height 8
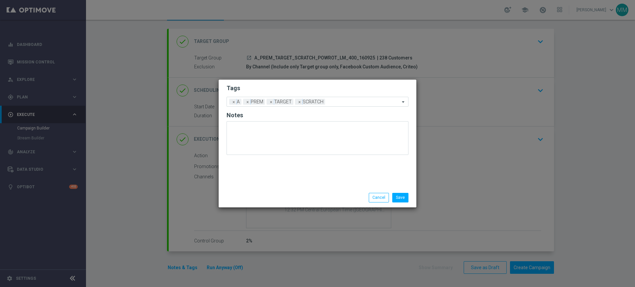
click at [392, 199] on li "Save" at bounding box center [400, 197] width 20 height 9
click at [393, 198] on button "Save" at bounding box center [400, 197] width 16 height 9
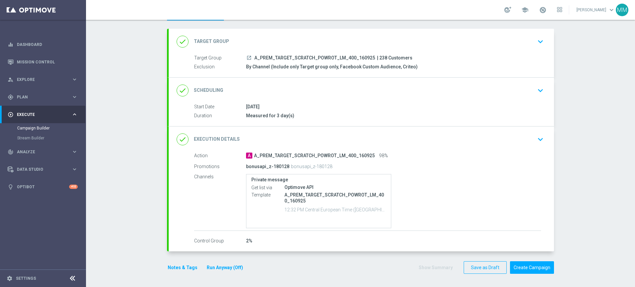
click at [170, 268] on button "Notes & Tags" at bounding box center [182, 268] width 31 height 8
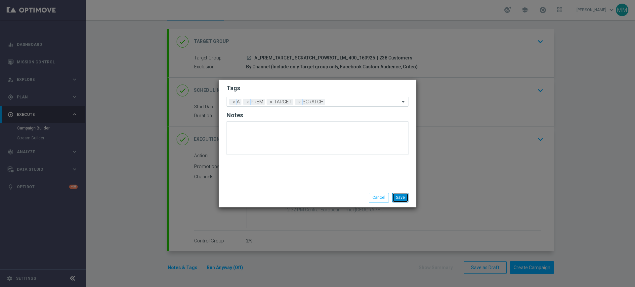
click at [401, 200] on button "Save" at bounding box center [400, 197] width 16 height 9
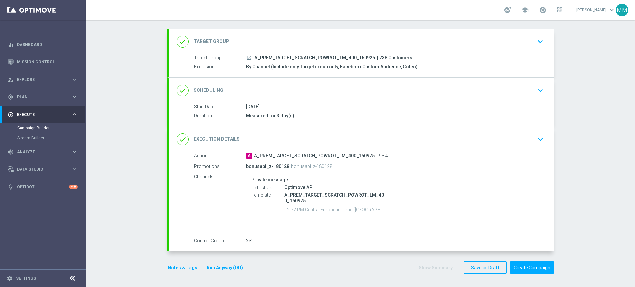
click at [336, 97] on div "done Scheduling keyboard_arrow_down" at bounding box center [361, 91] width 385 height 26
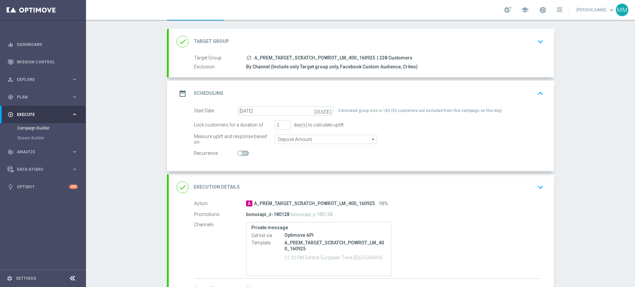
click at [343, 92] on div "date_range Scheduling keyboard_arrow_up" at bounding box center [361, 93] width 369 height 13
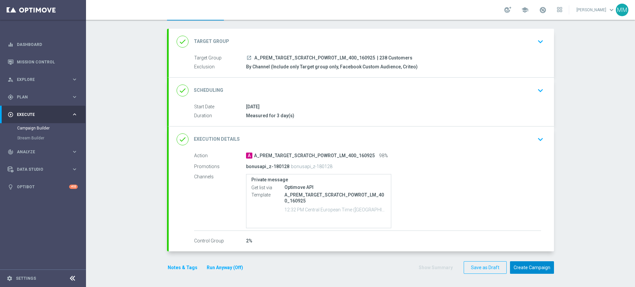
click at [523, 267] on button "Create Campaign" at bounding box center [532, 268] width 44 height 13
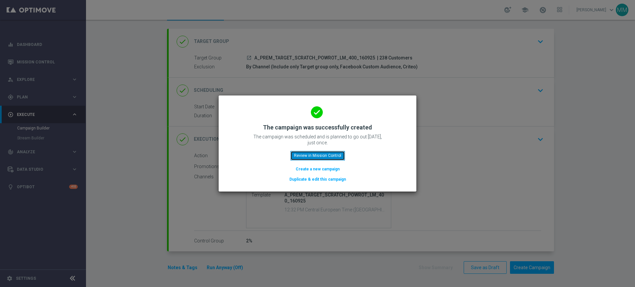
click at [328, 157] on button "Review in Mission Control" at bounding box center [317, 155] width 55 height 9
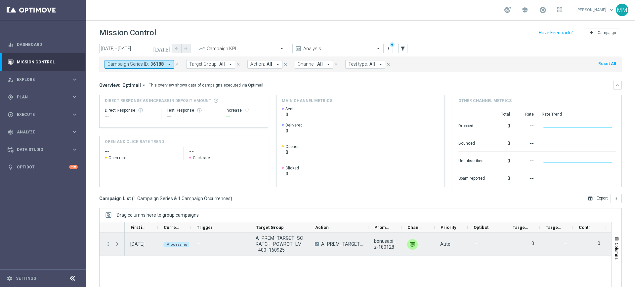
click at [121, 246] on span "Press SPACE to select this row." at bounding box center [117, 244] width 7 height 13
click at [119, 245] on span "Press SPACE to select this row." at bounding box center [117, 244] width 6 height 5
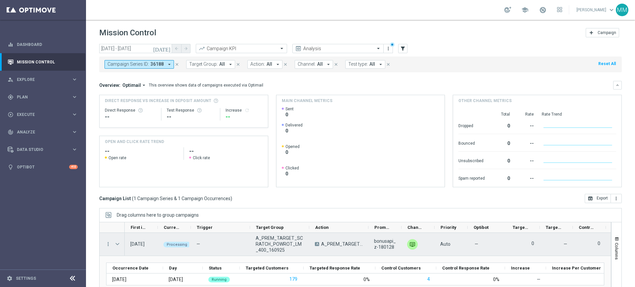
scroll to position [41, 0]
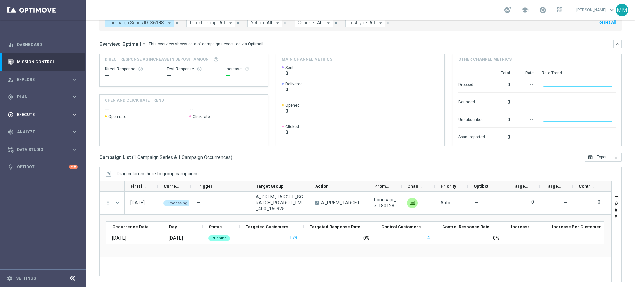
click at [38, 118] on div "play_circle_outline Execute keyboard_arrow_right" at bounding box center [42, 115] width 85 height 18
click at [37, 126] on link "Campaign Builder" at bounding box center [43, 128] width 52 height 5
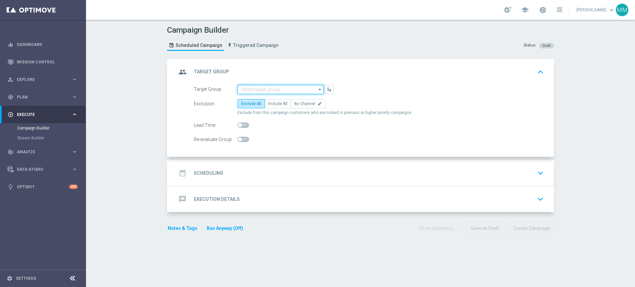
click at [252, 90] on input at bounding box center [280, 89] width 86 height 9
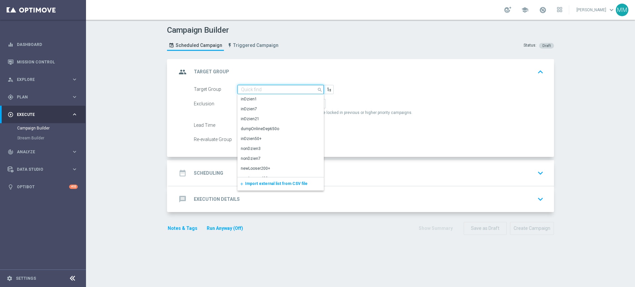
paste input "A_PEXTRA_TARGET_SCRATCH_POWROT_LM_800_160925"
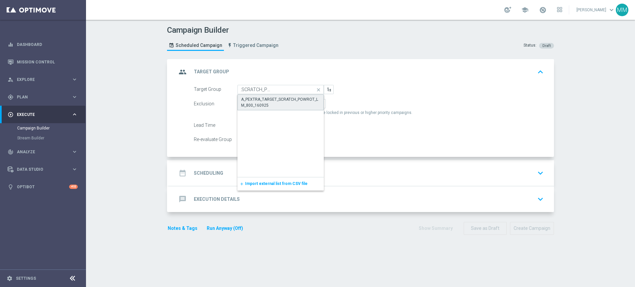
click at [255, 95] on div "A_PEXTRA_TARGET_SCRATCH_POWROT_LM_800_160925" at bounding box center [280, 103] width 86 height 16
type input "A_PEXTRA_TARGET_SCRATCH_POWROT_LM_800_160925"
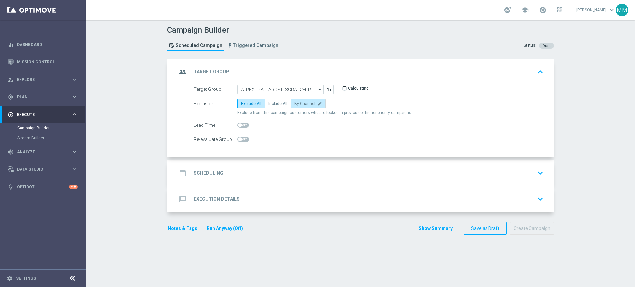
click at [293, 101] on label "By Channel edit" at bounding box center [308, 103] width 35 height 9
click at [294, 103] on input "By Channel edit" at bounding box center [296, 105] width 4 height 4
radio input "true"
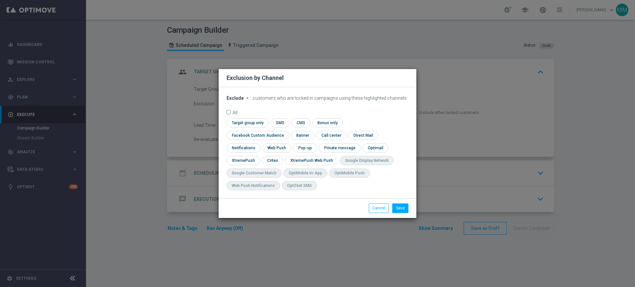
click at [238, 101] on span "Exclude" at bounding box center [234, 98] width 17 height 5
click at [243, 109] on div "Exclude" at bounding box center [239, 106] width 24 height 8
click at [239, 107] on form "Exclude arrow_drop_down × Exclude customers who are locked in campaigns using t…" at bounding box center [317, 145] width 182 height 98
click at [240, 101] on span "Exclude" at bounding box center [234, 98] width 17 height 5
click at [241, 116] on div "Include" at bounding box center [239, 113] width 24 height 8
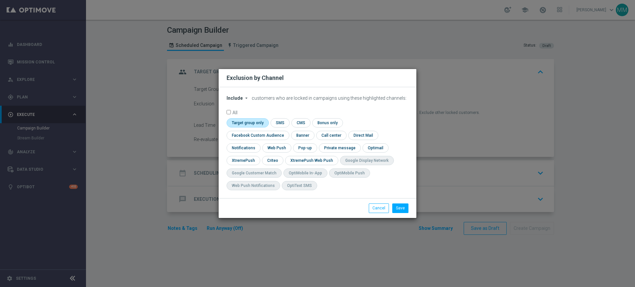
click at [258, 127] on input "checkbox" at bounding box center [246, 122] width 40 height 9
checkbox input "true"
click at [261, 136] on input "checkbox" at bounding box center [256, 135] width 60 height 9
checkbox input "true"
click at [273, 162] on input "checkbox" at bounding box center [272, 160] width 20 height 9
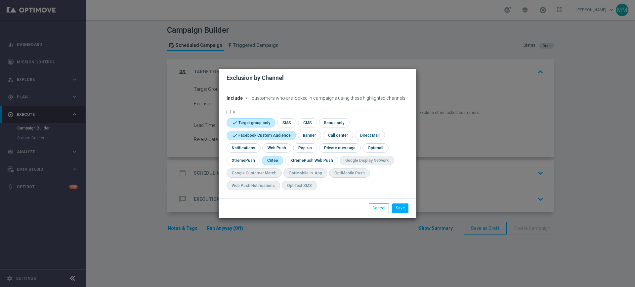
checkbox input "true"
click at [404, 205] on button "Save" at bounding box center [400, 208] width 16 height 9
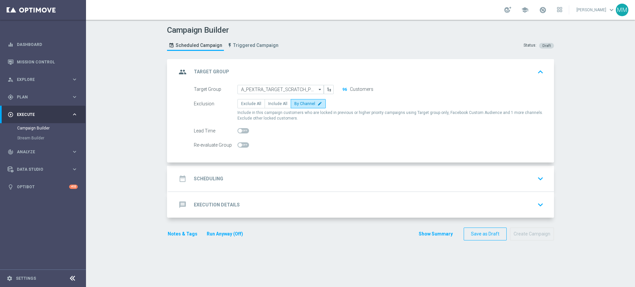
click at [272, 167] on div "date_range Scheduling keyboard_arrow_down" at bounding box center [361, 179] width 385 height 26
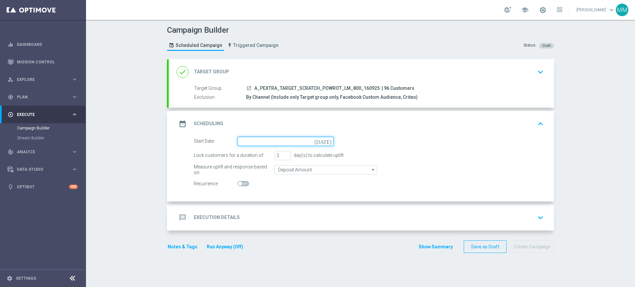
click at [255, 144] on input at bounding box center [285, 141] width 96 height 9
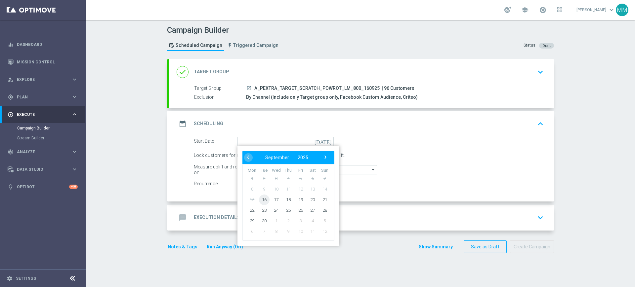
click at [263, 201] on span "16" at bounding box center [264, 199] width 11 height 11
type input "16 Sep 2025"
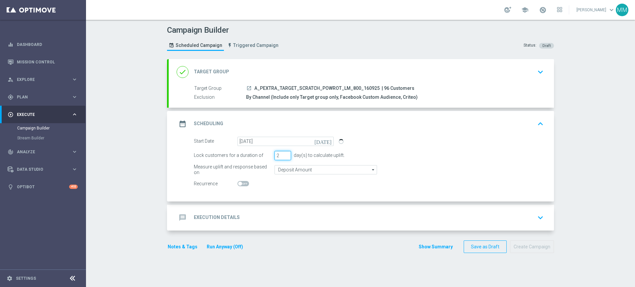
click at [284, 158] on input "2" at bounding box center [282, 155] width 17 height 9
type input "1"
click at [284, 158] on input "1" at bounding box center [282, 155] width 17 height 9
click at [283, 171] on input "Deposit Amount" at bounding box center [325, 169] width 102 height 9
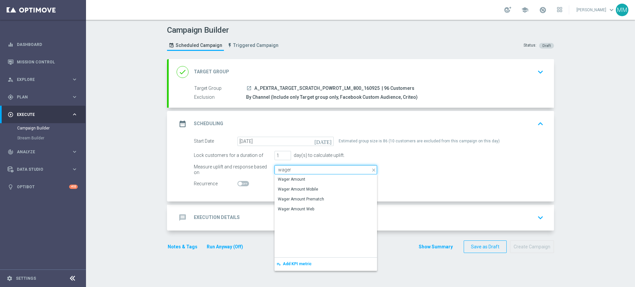
click at [291, 171] on input "wager" at bounding box center [325, 169] width 102 height 9
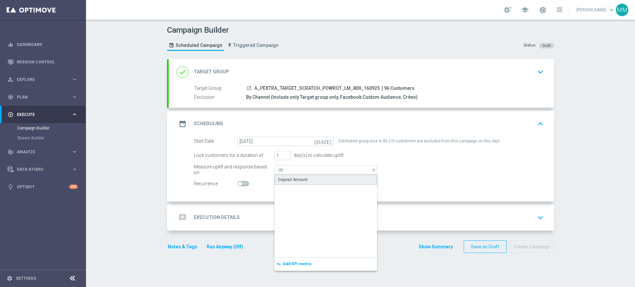
click at [289, 178] on div "Deposit Amount" at bounding box center [292, 180] width 29 height 6
type input "Deposit Amount"
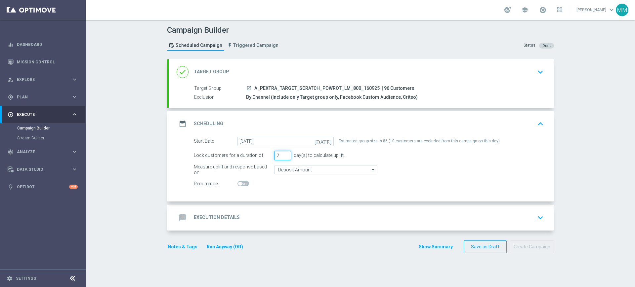
click at [283, 153] on input "2" at bounding box center [282, 155] width 17 height 9
type input "3"
click at [283, 153] on input "3" at bounding box center [282, 155] width 17 height 9
click at [315, 206] on div "message Execution Details keyboard_arrow_down" at bounding box center [361, 218] width 385 height 26
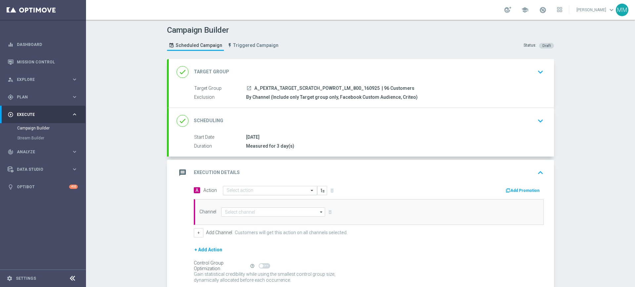
click at [262, 191] on input "text" at bounding box center [263, 191] width 74 height 6
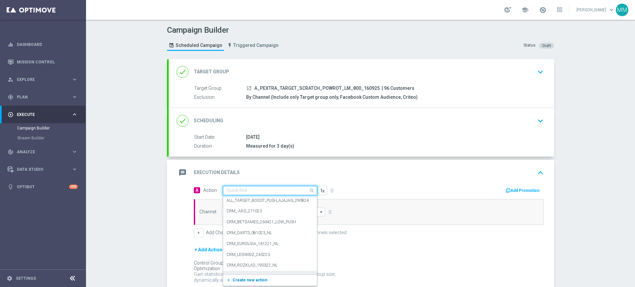
click at [249, 280] on span "Create new action" at bounding box center [249, 280] width 35 height 5
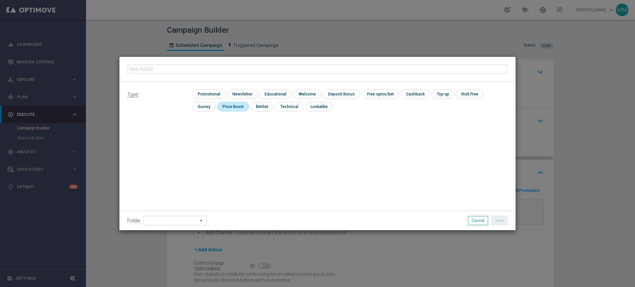
type input "A_PEXTRA_TARGET_SCRATCH_POWROT_LM_800_160925"
click at [202, 99] on div "check Promotional check Newsletter check Educational check Welcome check Deposi…" at bounding box center [349, 102] width 315 height 25
click at [204, 96] on input "checkbox" at bounding box center [207, 94] width 31 height 9
checkbox input "true"
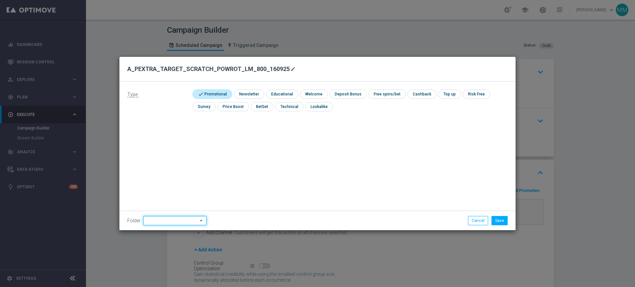
click at [170, 221] on input at bounding box center [174, 220] width 63 height 9
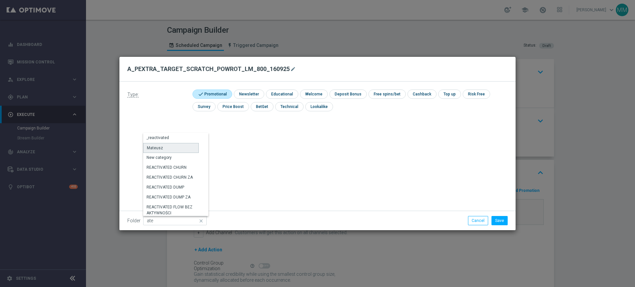
click at [172, 145] on div "Mateusz" at bounding box center [171, 148] width 56 height 10
type input "Mateusz"
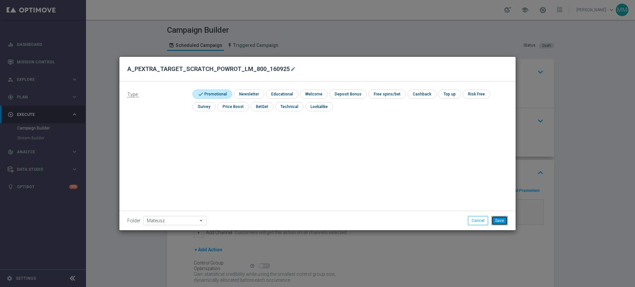
click at [504, 219] on button "Save" at bounding box center [499, 220] width 16 height 9
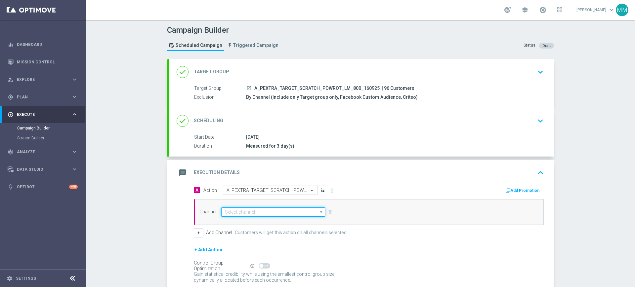
click at [259, 215] on input at bounding box center [273, 212] width 104 height 9
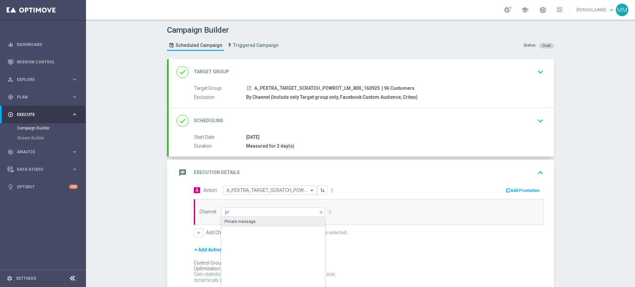
click at [256, 218] on div "Private message" at bounding box center [273, 221] width 104 height 9
type input "Private message"
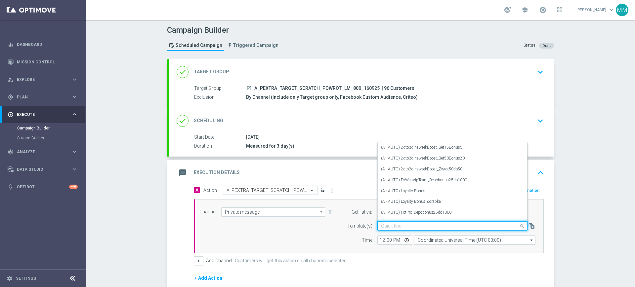
click at [381, 224] on input "text" at bounding box center [446, 227] width 130 height 6
paste input "A_PEXTRA_TARGET_SCRATCH_POWROT_LM_800_160925"
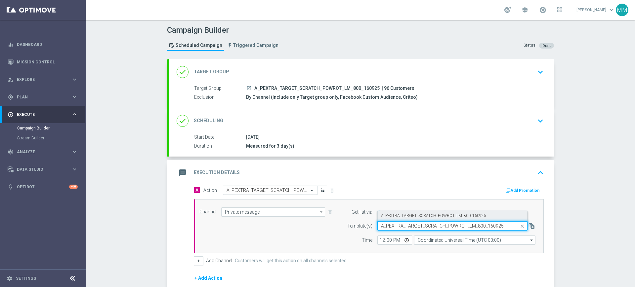
click at [391, 217] on label "A_PEXTRA_TARGET_SCRATCH_POWROT_LM_800_160925" at bounding box center [433, 216] width 105 height 6
type input "A_PEXTRA_TARGET_SCRATCH_POWROT_LM_800_160925"
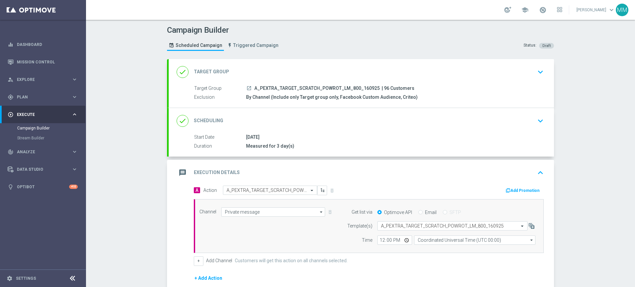
click at [508, 190] on icon "button" at bounding box center [508, 190] width 5 height 5
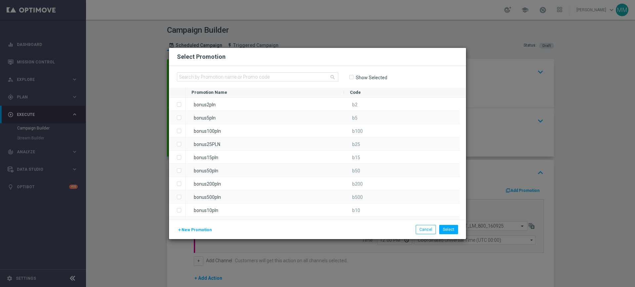
click at [189, 232] on span "New Promotion" at bounding box center [197, 230] width 30 height 5
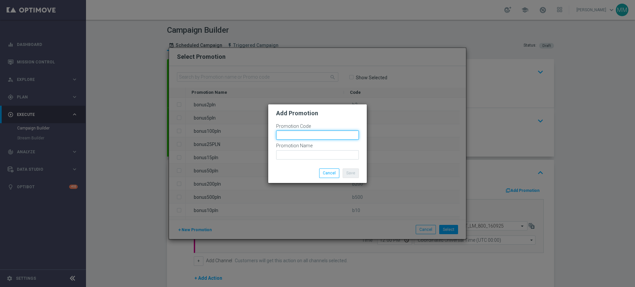
click at [322, 136] on input "text" at bounding box center [317, 135] width 83 height 9
paste input "180129"
type input "bonusapi_z-180129"
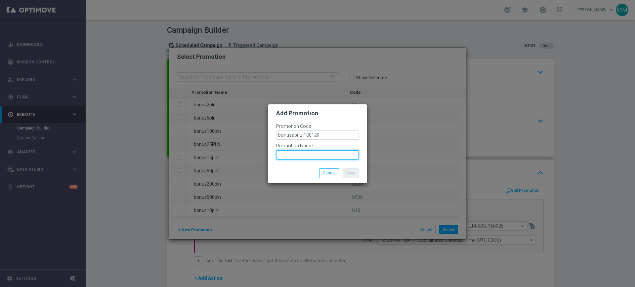
click at [314, 151] on input "text" at bounding box center [317, 154] width 83 height 9
paste input "bonusapi_z-180129"
type input "bonusapi_z-180129"
click at [345, 172] on button "Save" at bounding box center [351, 173] width 16 height 9
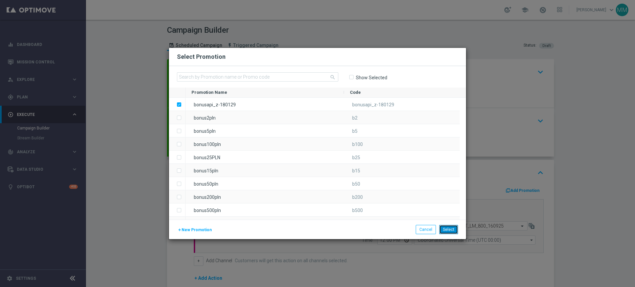
click at [452, 231] on button "Select" at bounding box center [448, 229] width 19 height 9
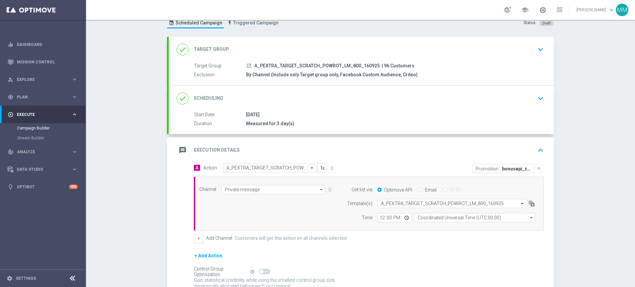
scroll to position [41, 0]
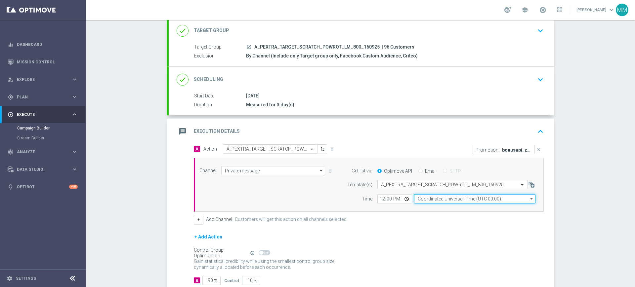
click at [441, 201] on input "Coordinated Universal Time (UTC 00:00)" at bounding box center [474, 198] width 121 height 9
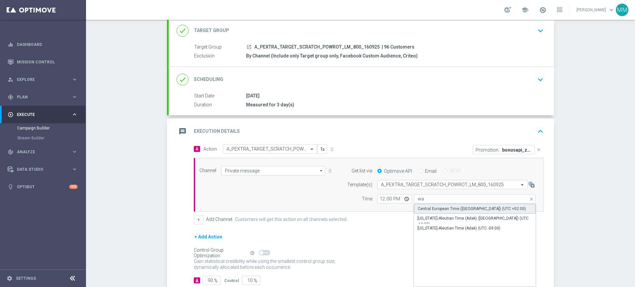
click at [427, 206] on div "Central European Time (Warsaw) (UTC +02:00)" at bounding box center [472, 209] width 108 height 6
type input "Central European Time (Warsaw) (UTC +02:00)"
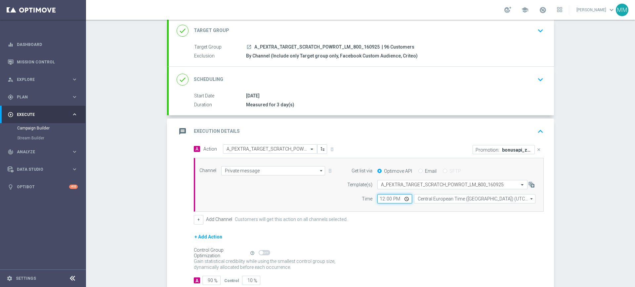
click at [380, 197] on input "12:00" at bounding box center [394, 198] width 35 height 9
type input "12:42"
click at [309, 204] on div "Channel Private message Private message arrow_drop_down Drag here to set row gr…" at bounding box center [369, 185] width 350 height 54
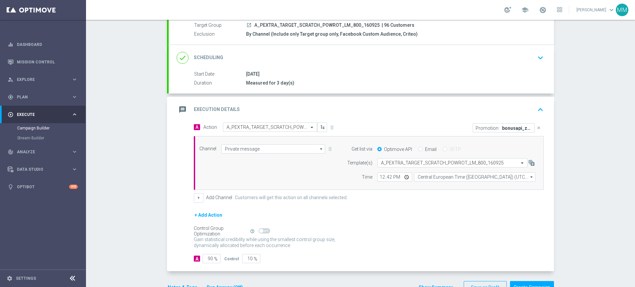
scroll to position [83, 0]
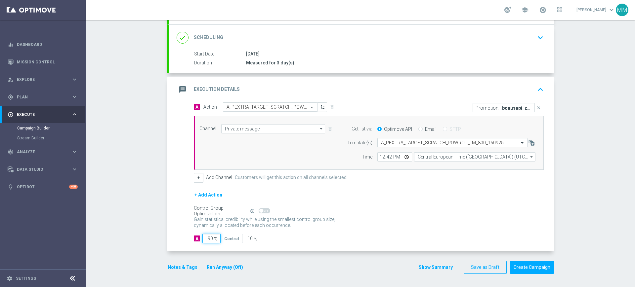
click at [205, 237] on input "90" at bounding box center [211, 238] width 18 height 9
type input "9"
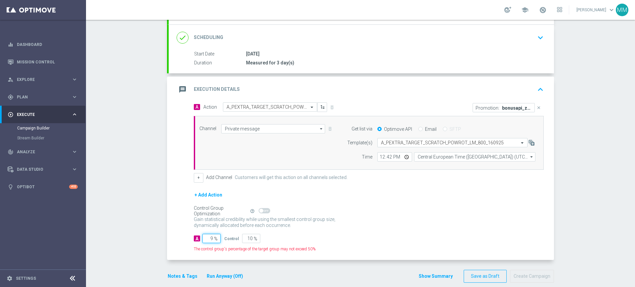
type input "91"
type input "98"
type input "2"
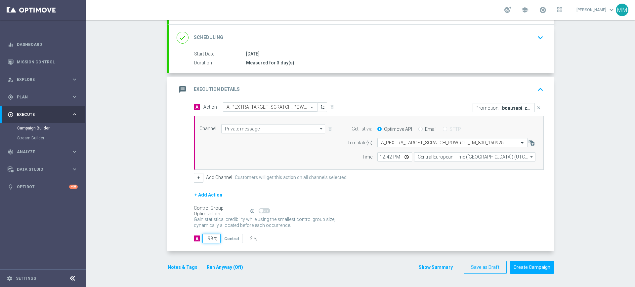
type input "98"
click at [184, 263] on div "Notes & Tags Run Anyway (Off)" at bounding box center [209, 267] width 85 height 13
click at [182, 265] on button "Notes & Tags" at bounding box center [182, 268] width 31 height 8
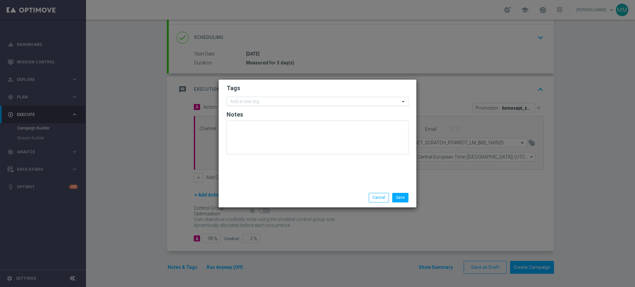
click at [259, 104] on input "text" at bounding box center [315, 102] width 170 height 6
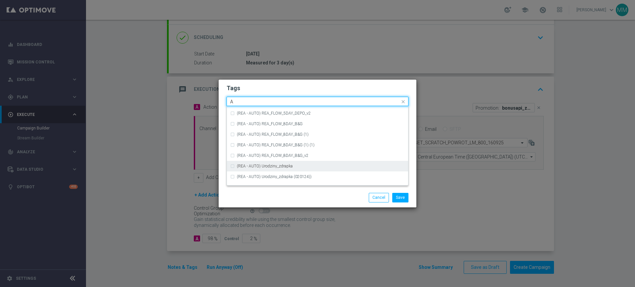
scroll to position [747, 0]
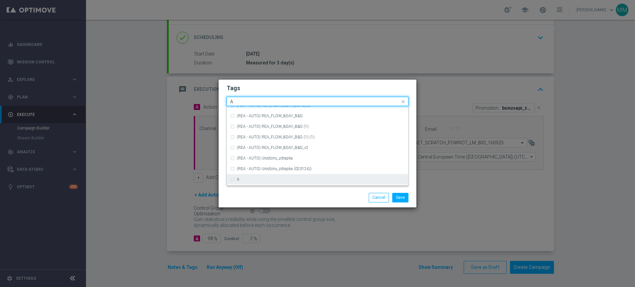
click at [244, 180] on div "A" at bounding box center [321, 180] width 168 height 4
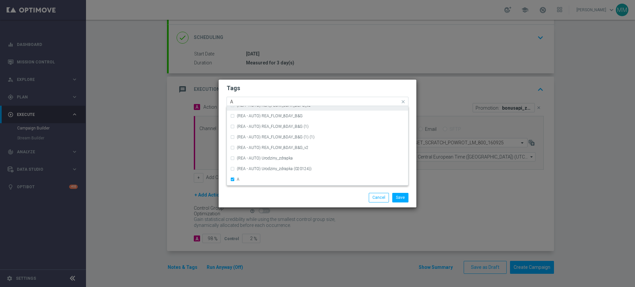
click at [244, 99] on input "A" at bounding box center [315, 102] width 170 height 6
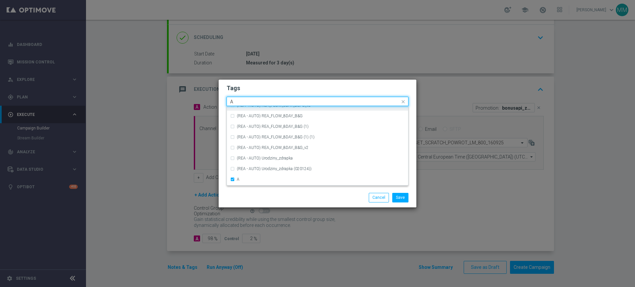
type input "p"
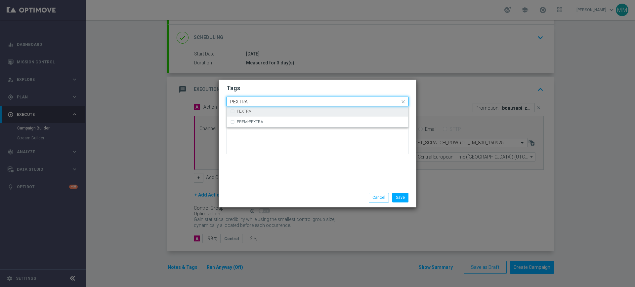
click at [247, 111] on label "PEXTRA" at bounding box center [244, 111] width 15 height 4
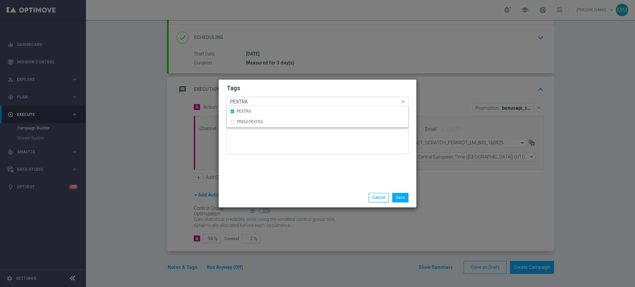
click at [251, 102] on input "PEXTRA" at bounding box center [315, 102] width 170 height 6
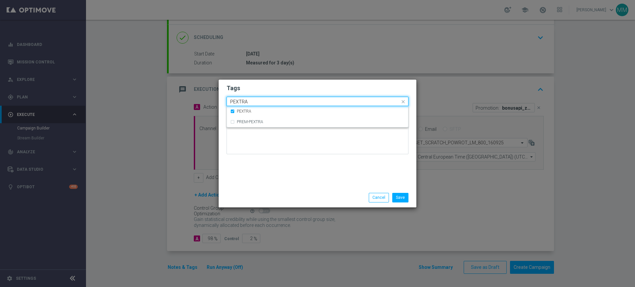
click at [251, 102] on input "PEXTRA" at bounding box center [315, 102] width 170 height 6
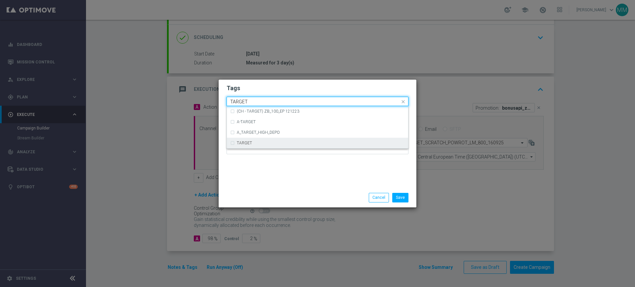
click at [251, 141] on label "TARGET" at bounding box center [244, 143] width 15 height 4
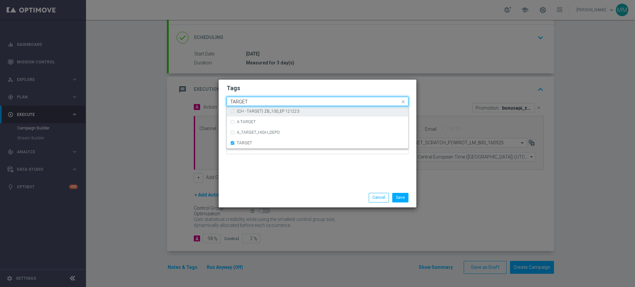
click at [252, 101] on input "TARGET" at bounding box center [315, 102] width 170 height 6
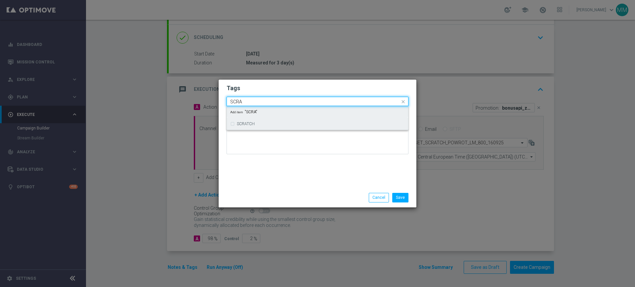
click at [255, 122] on div "SCRATCH" at bounding box center [321, 124] width 168 height 4
type input "SCRA"
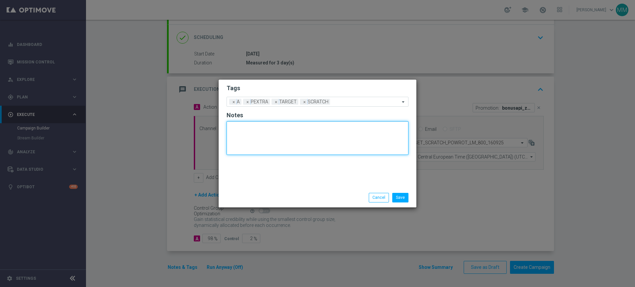
click at [259, 151] on textarea at bounding box center [317, 138] width 182 height 34
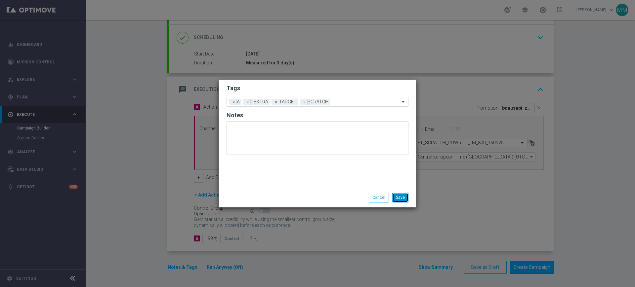
click at [400, 196] on button "Save" at bounding box center [400, 197] width 16 height 9
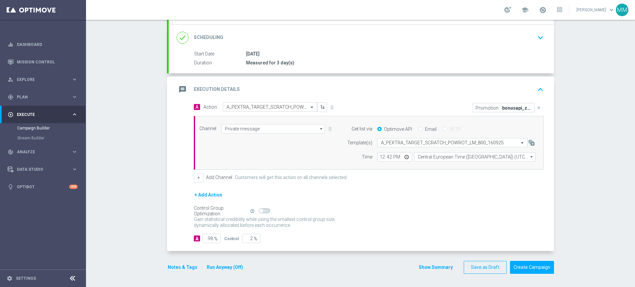
drag, startPoint x: 277, startPoint y: 86, endPoint x: 273, endPoint y: 85, distance: 4.0
click at [277, 85] on div "message Execution Details keyboard_arrow_up" at bounding box center [361, 89] width 369 height 13
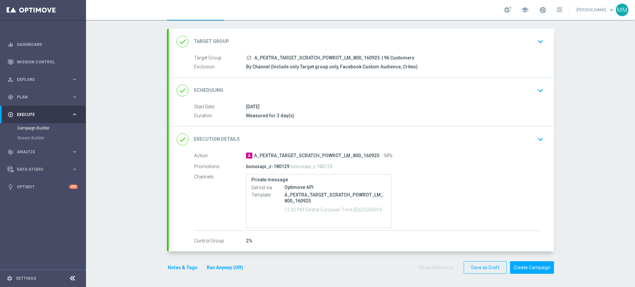
scroll to position [30, 0]
click at [282, 80] on div "done Scheduling keyboard_arrow_down" at bounding box center [361, 91] width 385 height 26
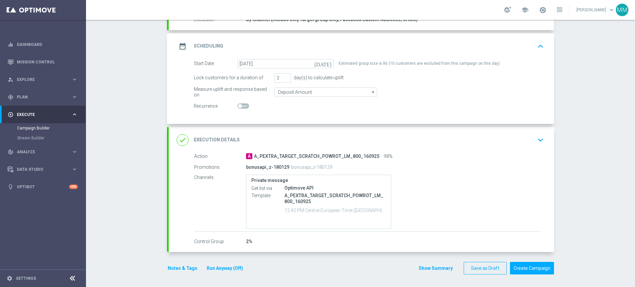
scroll to position [78, 0]
click at [337, 41] on div "date_range Scheduling keyboard_arrow_up" at bounding box center [361, 45] width 369 height 13
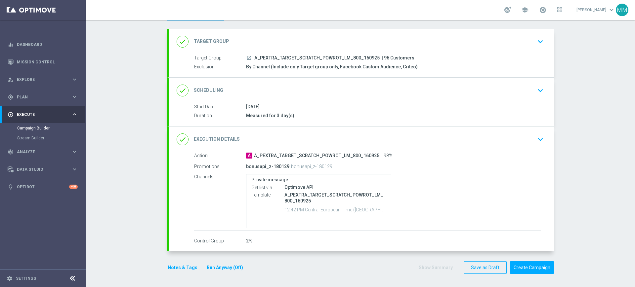
scroll to position [30, 0]
click at [180, 265] on button "Notes & Tags" at bounding box center [182, 268] width 31 height 8
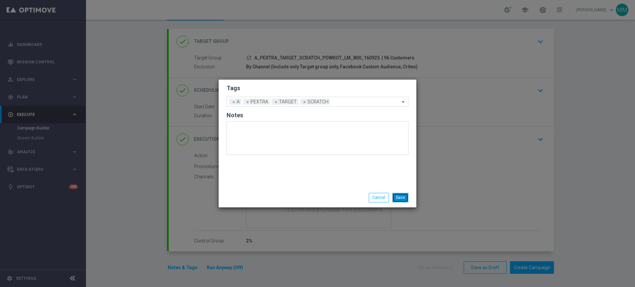
click at [397, 197] on button "Save" at bounding box center [400, 197] width 16 height 9
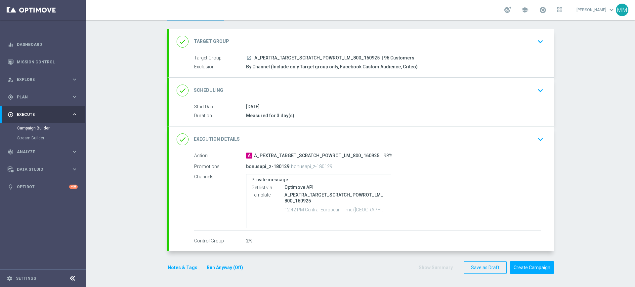
click at [186, 270] on button "Notes & Tags" at bounding box center [182, 268] width 31 height 8
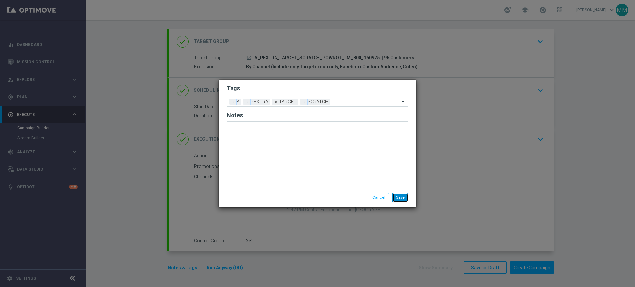
click at [398, 193] on button "Save" at bounding box center [400, 197] width 16 height 9
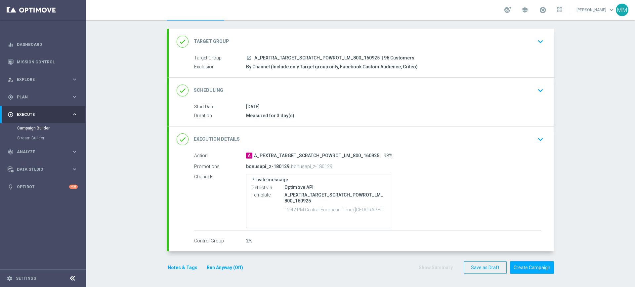
click at [278, 36] on div "done Target Group keyboard_arrow_down" at bounding box center [361, 41] width 369 height 13
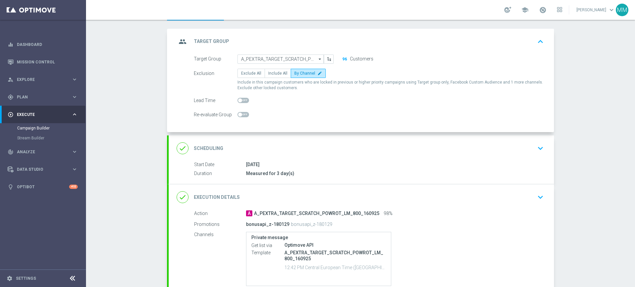
click at [285, 38] on div "group Target Group keyboard_arrow_up" at bounding box center [361, 41] width 369 height 13
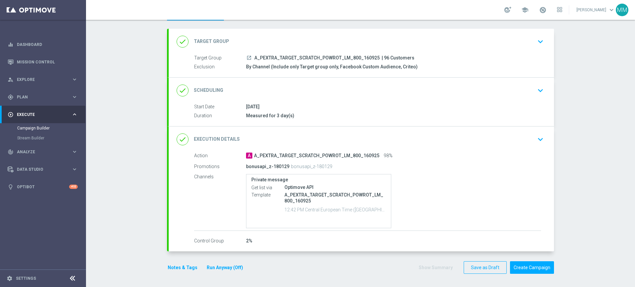
click at [260, 83] on div "done Scheduling keyboard_arrow_down" at bounding box center [361, 91] width 385 height 26
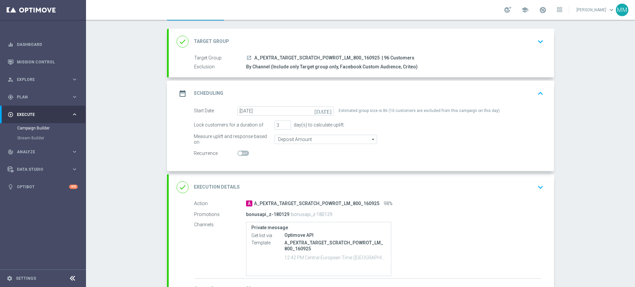
click at [299, 92] on div "date_range Scheduling keyboard_arrow_up" at bounding box center [361, 93] width 369 height 13
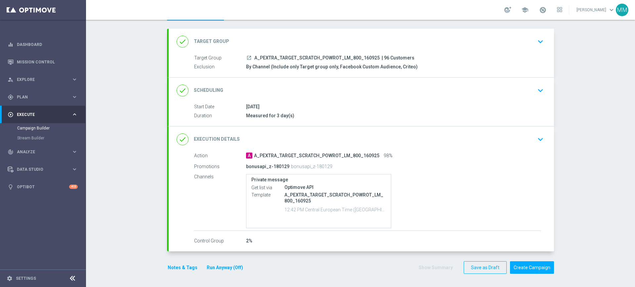
click at [189, 266] on button "Notes & Tags" at bounding box center [182, 268] width 31 height 8
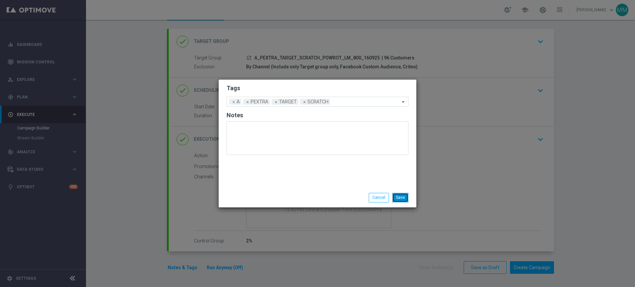
click at [394, 197] on button "Save" at bounding box center [400, 197] width 16 height 9
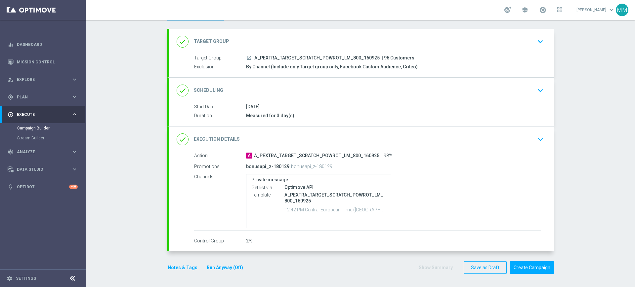
click at [305, 33] on div "done Target Group keyboard_arrow_down" at bounding box center [361, 42] width 385 height 26
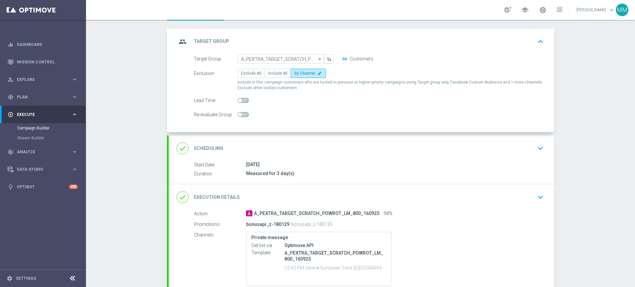
click at [305, 33] on div "group Target Group keyboard_arrow_up" at bounding box center [361, 42] width 385 height 26
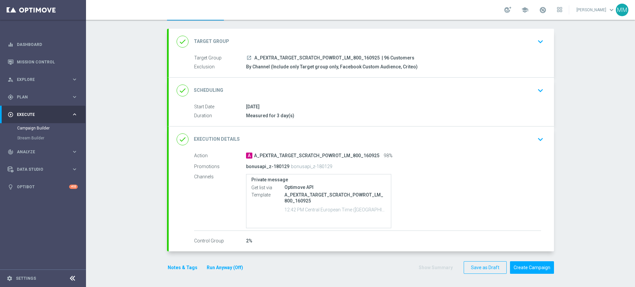
click at [288, 96] on div "done Scheduling keyboard_arrow_down" at bounding box center [361, 90] width 369 height 13
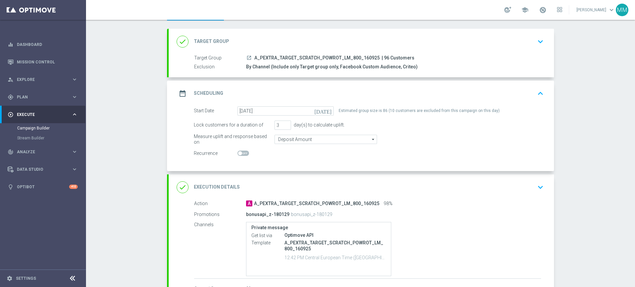
click at [295, 96] on div "date_range Scheduling keyboard_arrow_up" at bounding box center [361, 93] width 369 height 13
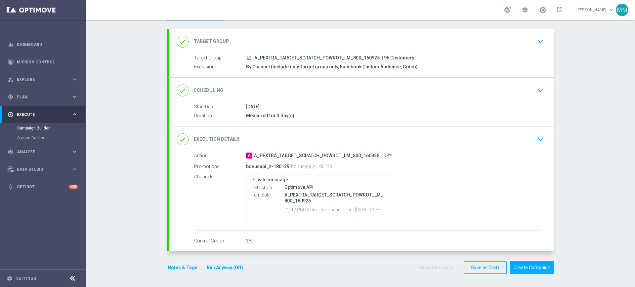
click at [177, 266] on button "Notes & Tags" at bounding box center [182, 268] width 31 height 8
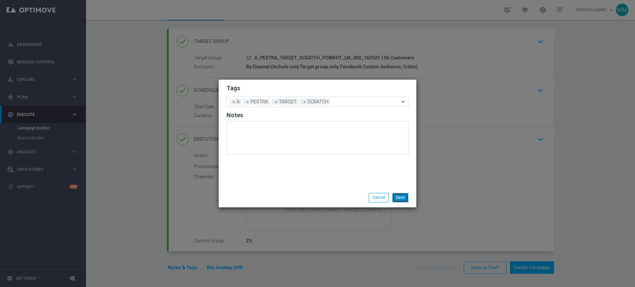
click at [398, 199] on button "Save" at bounding box center [400, 197] width 16 height 9
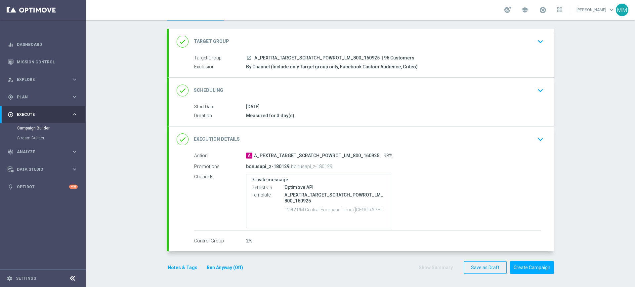
click at [337, 39] on div "done Target Group keyboard_arrow_down" at bounding box center [361, 41] width 369 height 13
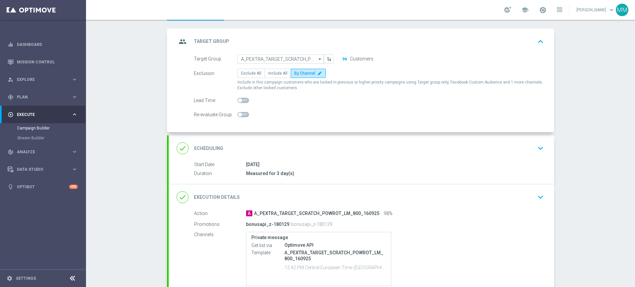
click at [321, 134] on accordion "group Target Group keyboard_arrow_up Target Group launch A_PEXTRA_TARGET_SCRATC…" at bounding box center [360, 169] width 387 height 281
click at [321, 136] on div "done Scheduling keyboard_arrow_down" at bounding box center [361, 149] width 385 height 26
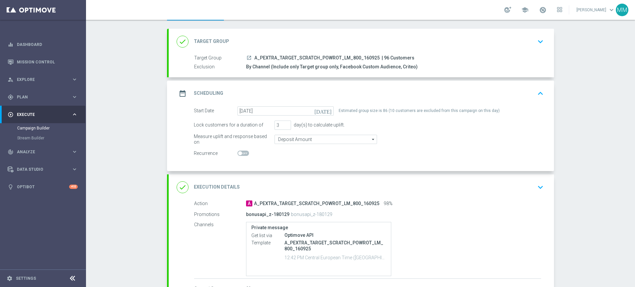
click at [346, 192] on div "done Execution Details keyboard_arrow_down" at bounding box center [361, 187] width 369 height 13
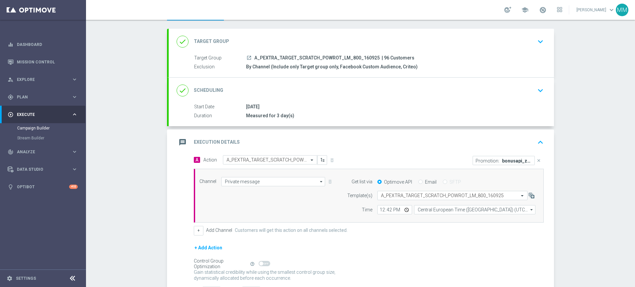
click at [390, 135] on div "message Execution Details keyboard_arrow_up" at bounding box center [361, 143] width 385 height 26
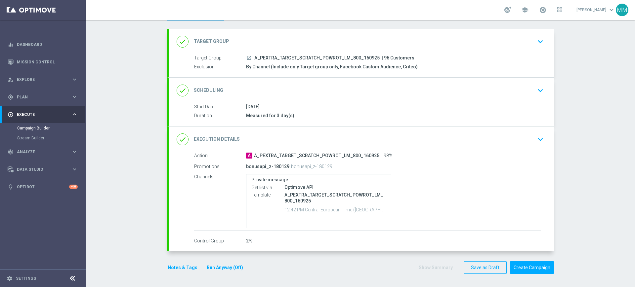
click at [168, 267] on button "Notes & Tags" at bounding box center [182, 268] width 31 height 8
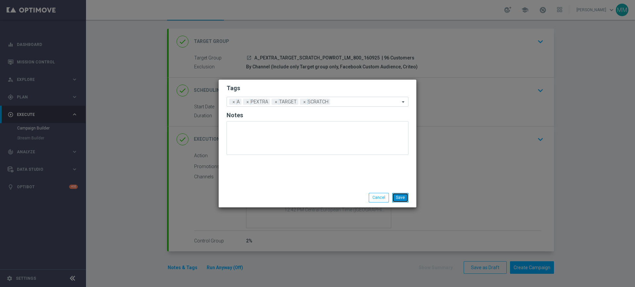
click at [393, 201] on button "Save" at bounding box center [400, 197] width 16 height 9
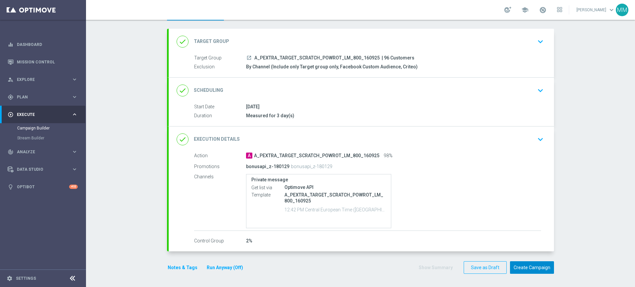
click at [535, 266] on button "Create Campaign" at bounding box center [532, 268] width 44 height 13
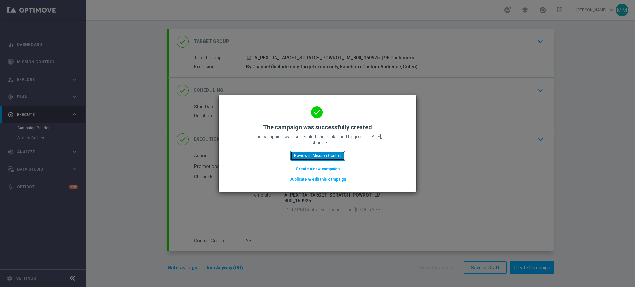
click at [317, 155] on button "Review in Mission Control" at bounding box center [317, 155] width 55 height 9
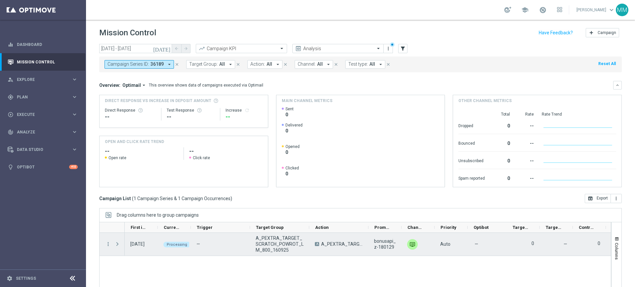
click at [119, 242] on span "Press SPACE to select this row." at bounding box center [117, 244] width 6 height 5
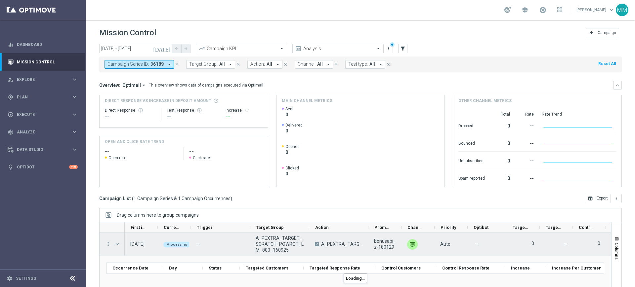
scroll to position [41, 0]
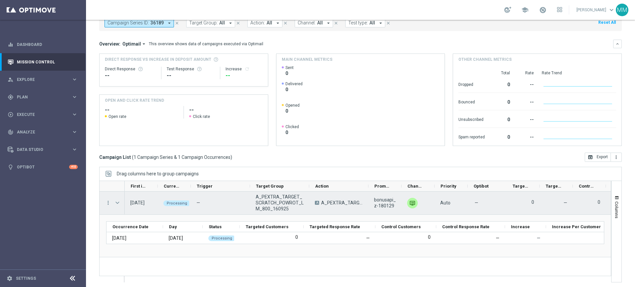
click at [120, 202] on span "Press SPACE to select this row." at bounding box center [117, 202] width 7 height 13
click at [118, 203] on span "Press SPACE to select this row." at bounding box center [117, 202] width 6 height 5
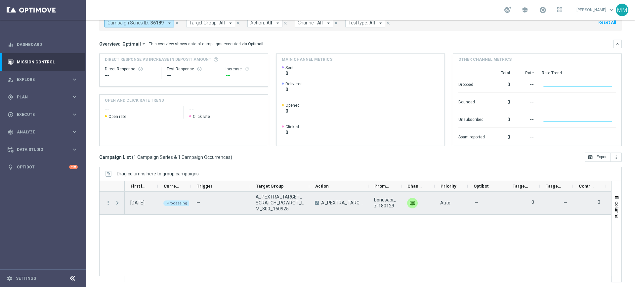
click at [118, 204] on span "Press SPACE to select this row." at bounding box center [117, 202] width 6 height 5
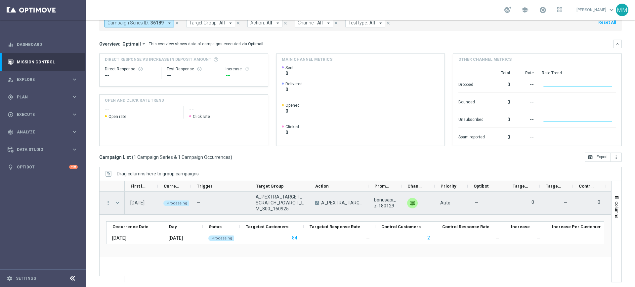
click at [118, 203] on span "Press SPACE to select this row." at bounding box center [117, 202] width 6 height 5
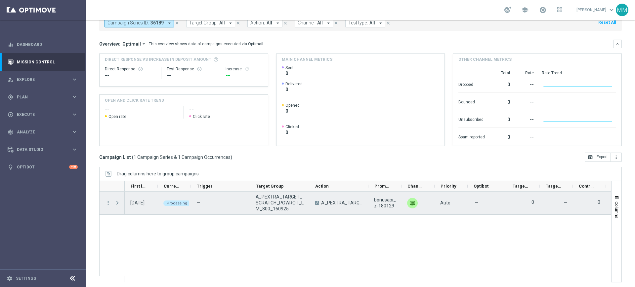
click at [118, 203] on span "Press SPACE to select this row." at bounding box center [117, 202] width 6 height 5
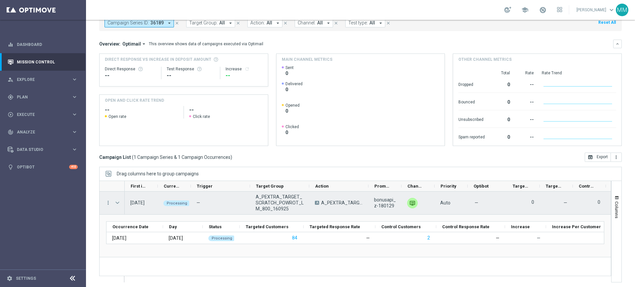
click at [118, 203] on span "Press SPACE to select this row." at bounding box center [117, 202] width 6 height 5
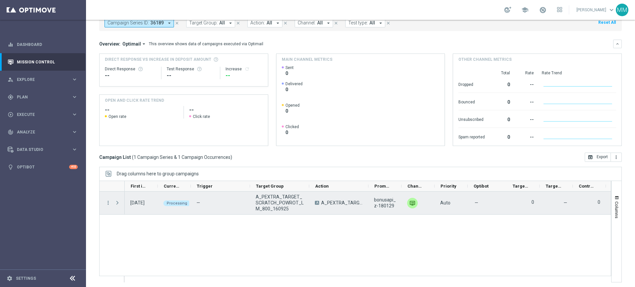
click at [121, 203] on span "Press SPACE to select this row." at bounding box center [117, 202] width 7 height 13
click at [120, 203] on span "Press SPACE to select this row." at bounding box center [117, 202] width 6 height 5
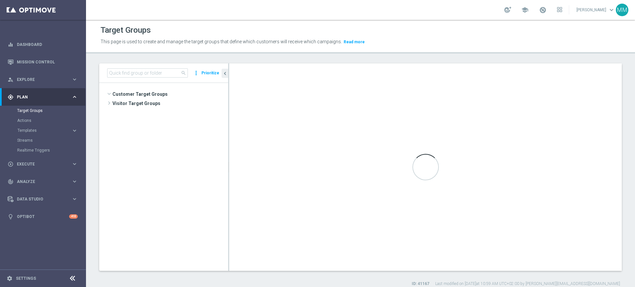
scroll to position [1307, 0]
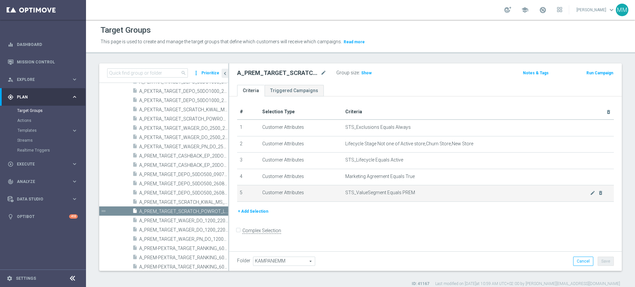
click at [358, 194] on span "STS_ValueSegment Equals PREM" at bounding box center [467, 193] width 245 height 6
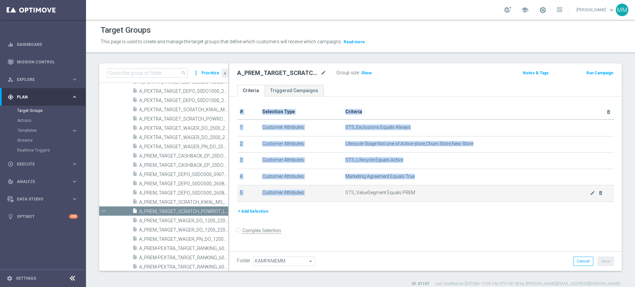
click at [358, 194] on span "STS_ValueSegment Equals PREM" at bounding box center [467, 193] width 245 height 6
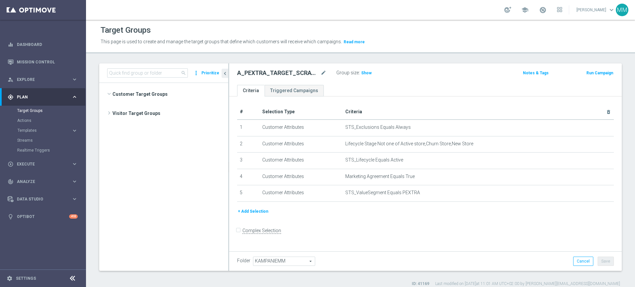
scroll to position [1221, 0]
